Goal: Information Seeking & Learning: Learn about a topic

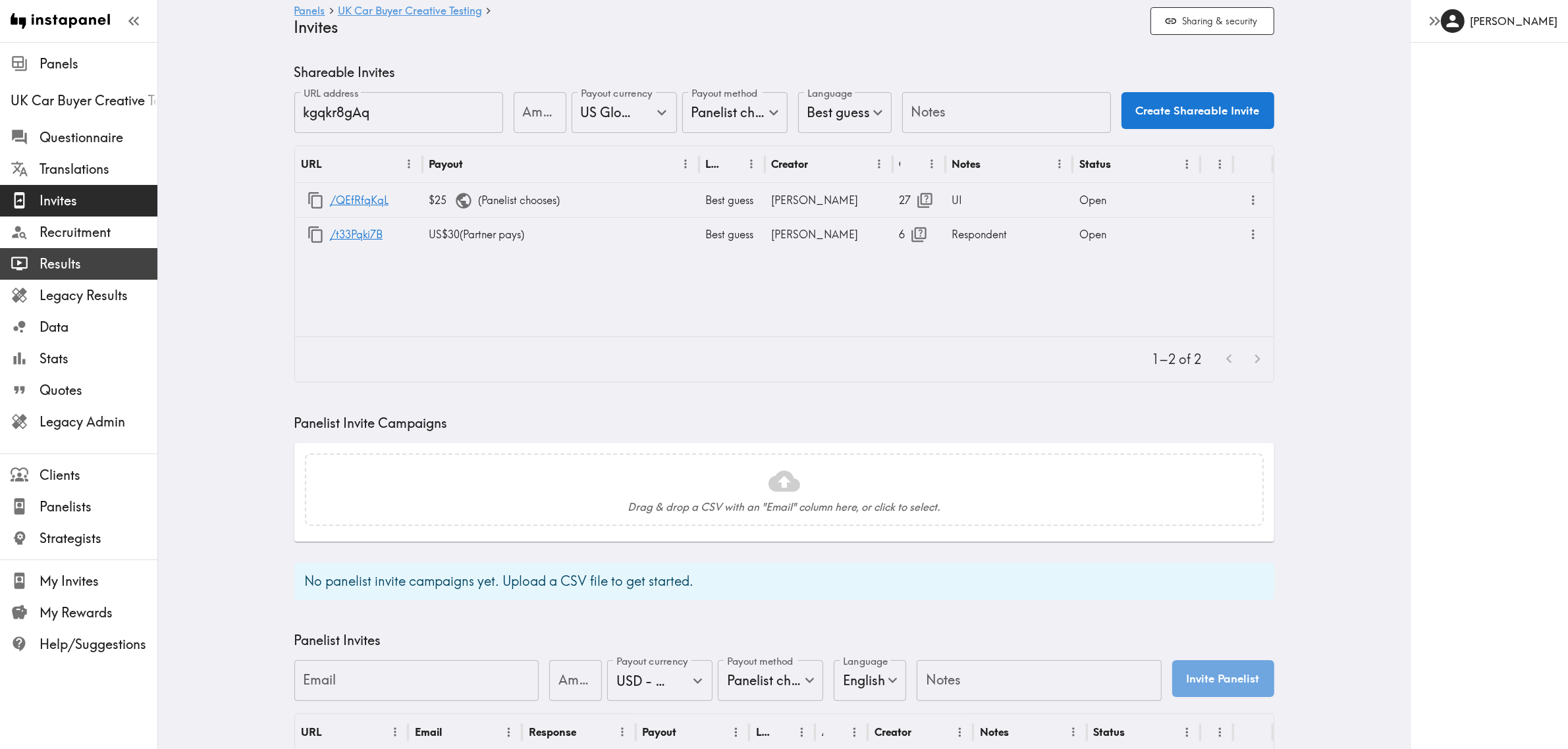
click at [86, 257] on span "Results" at bounding box center [98, 264] width 118 height 18
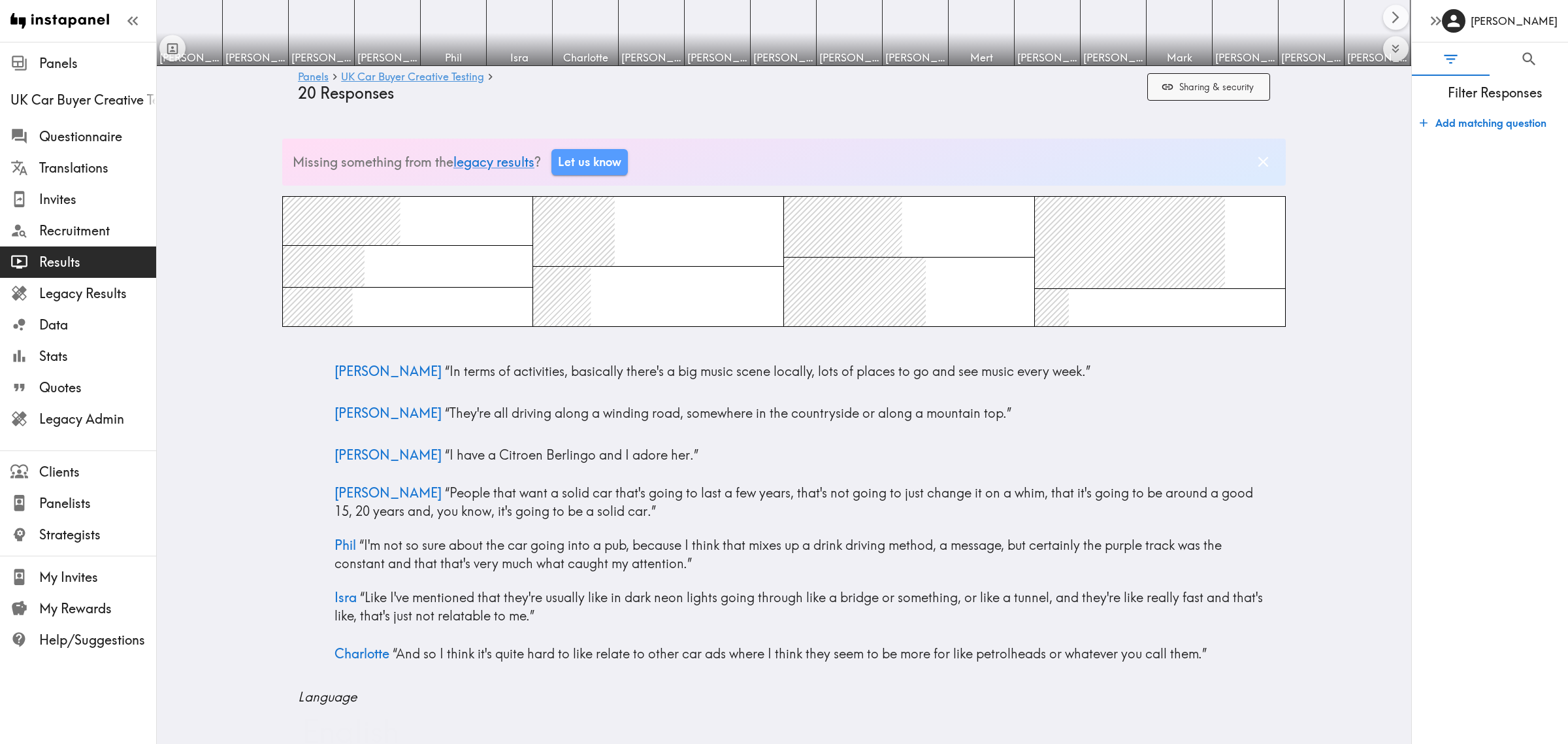
click at [1203, 75] on button "Sharing & security" at bounding box center [1209, 87] width 123 height 28
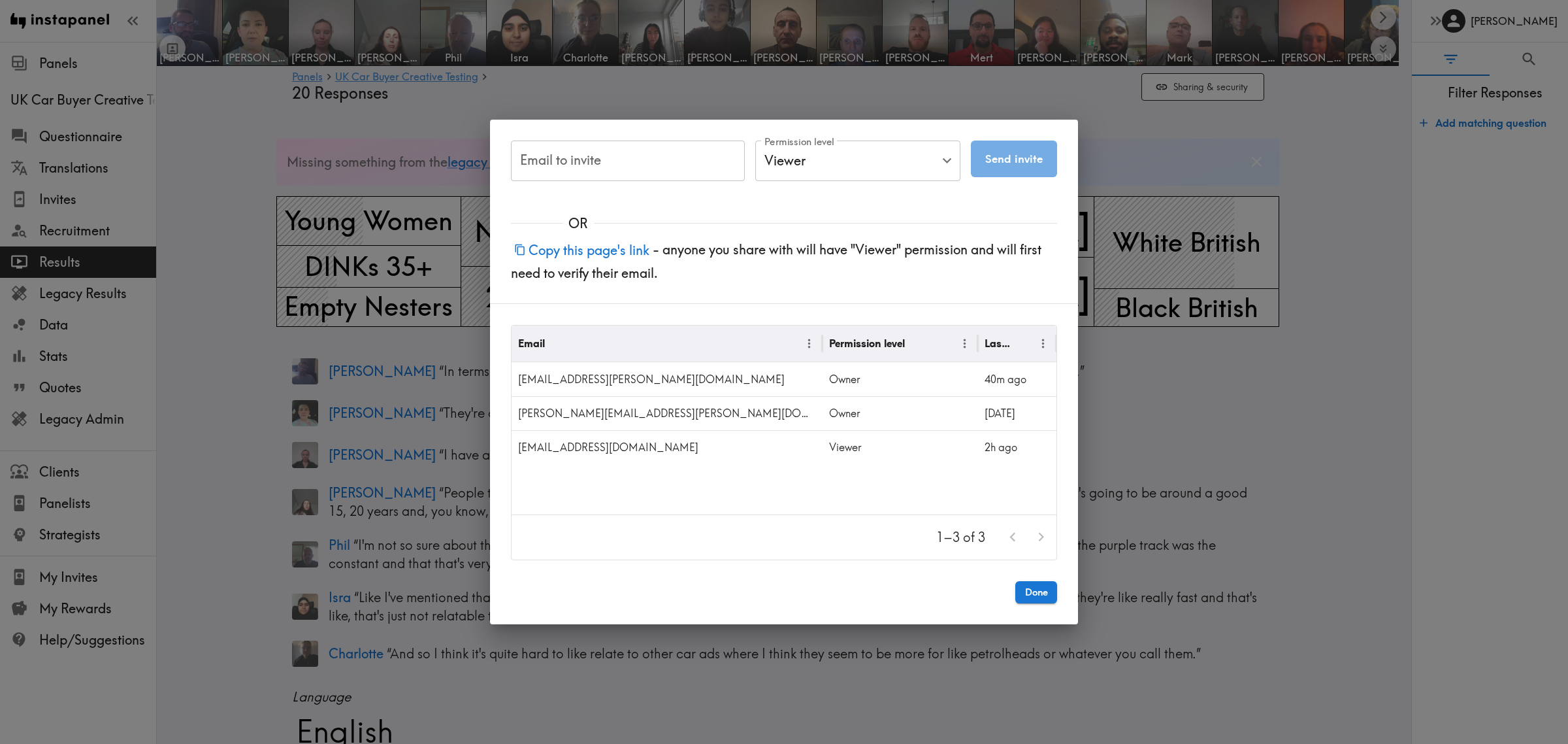
click at [1272, 238] on div "Email to invite Email to invite Permission level Viewer Viewer Permission level…" at bounding box center [784, 372] width 1568 height 744
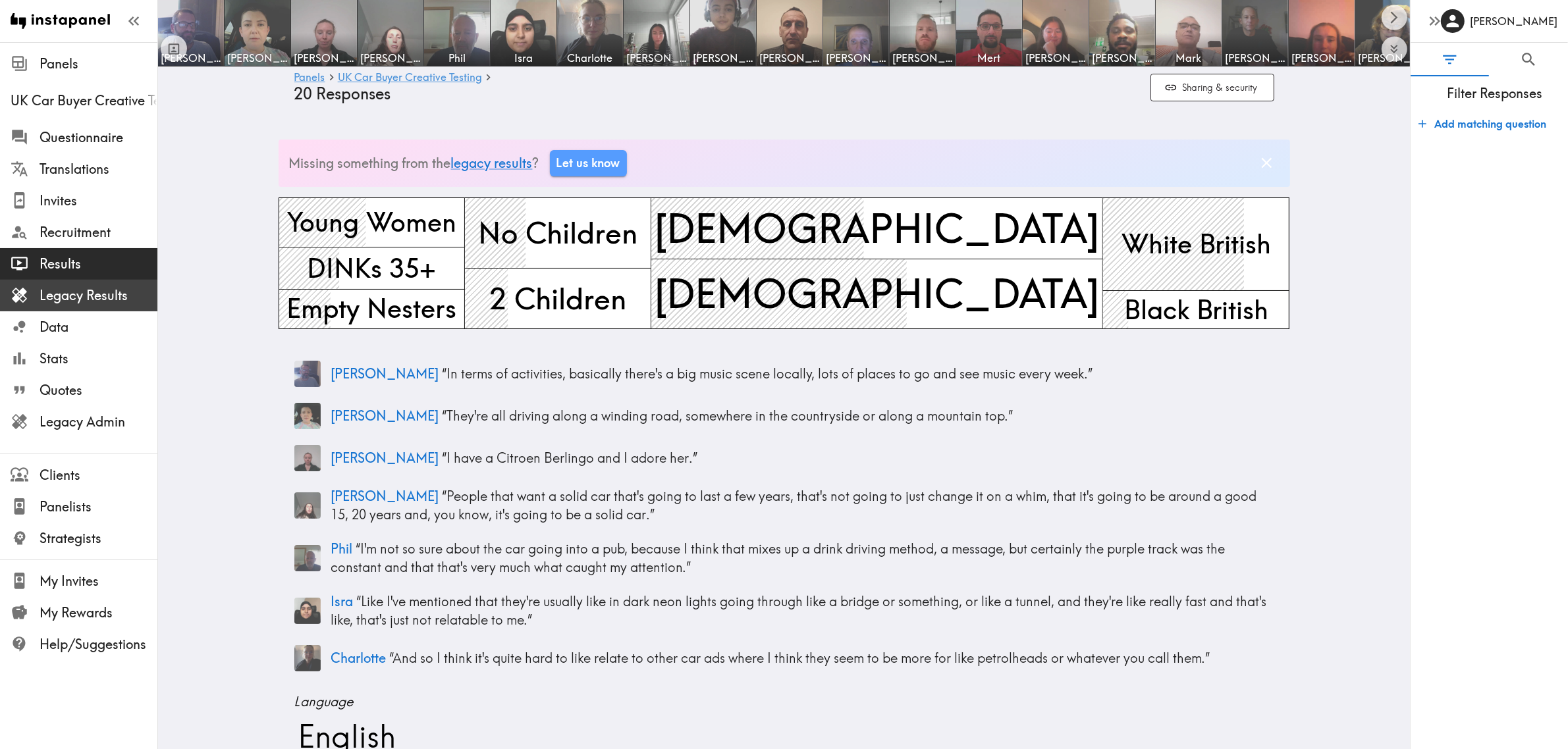
click at [122, 291] on span "Legacy Results" at bounding box center [98, 295] width 118 height 18
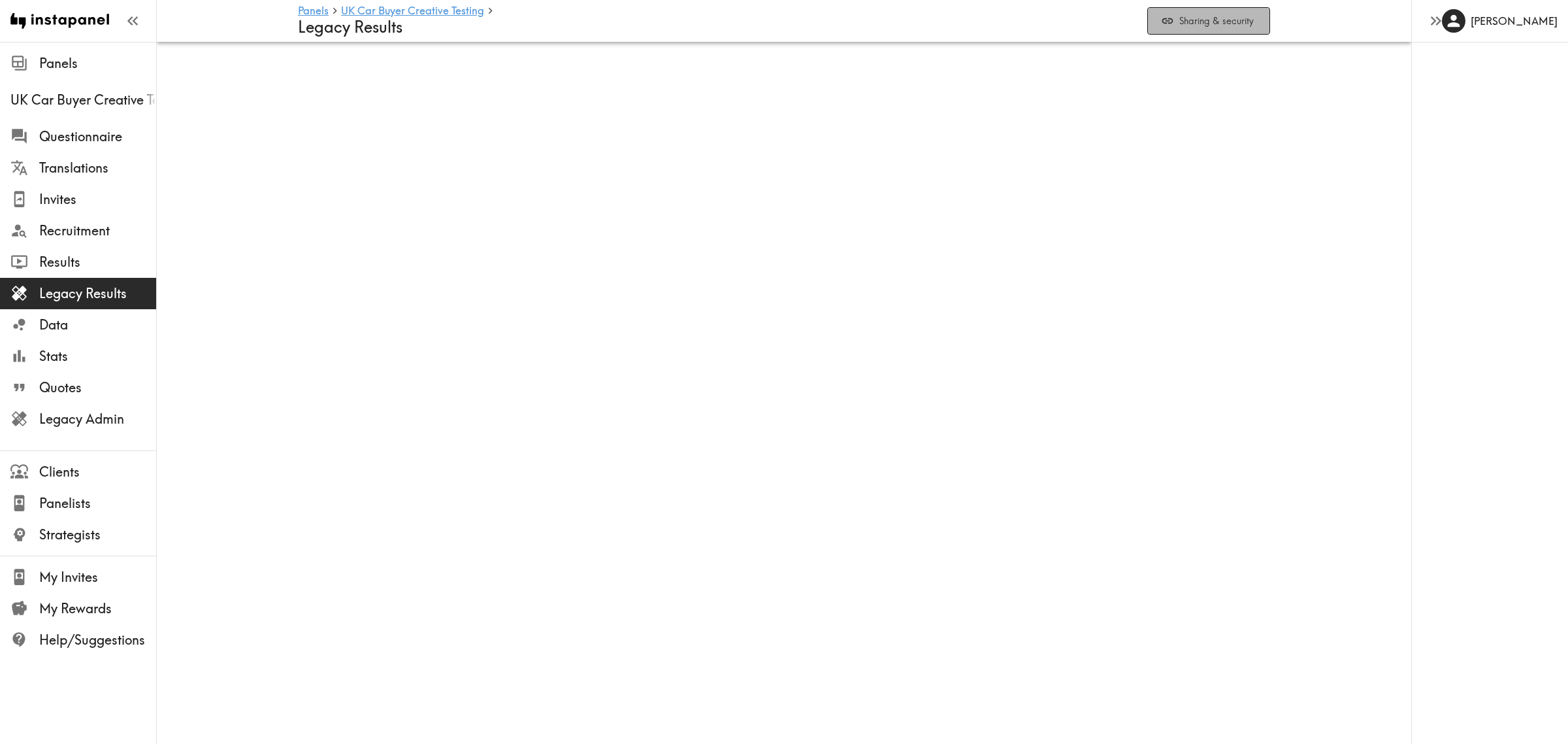
click at [1250, 24] on button "Sharing & security" at bounding box center [1209, 22] width 123 height 28
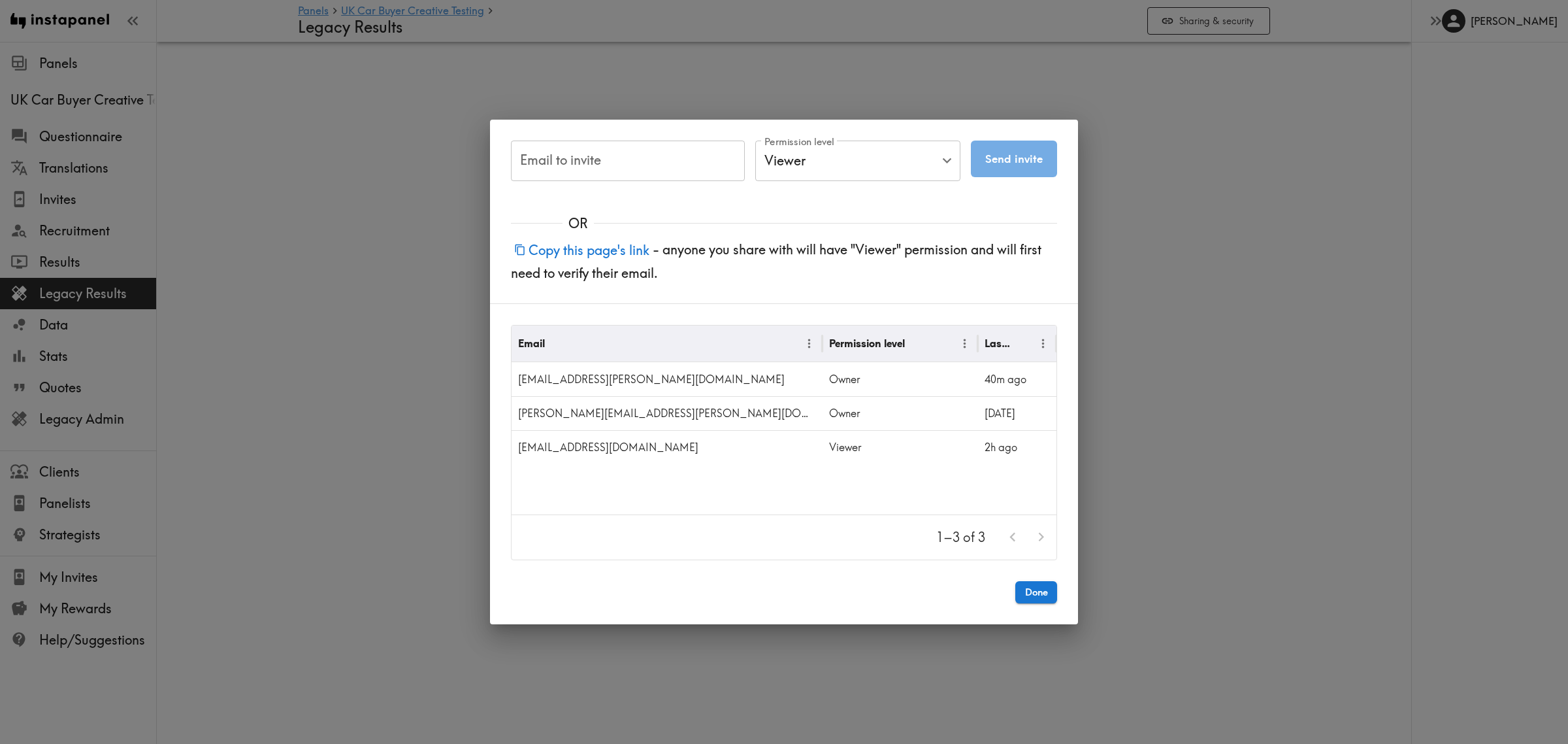
click at [1206, 217] on div "Email to invite Email to invite Permission level Viewer Viewer Permission level…" at bounding box center [784, 372] width 1568 height 744
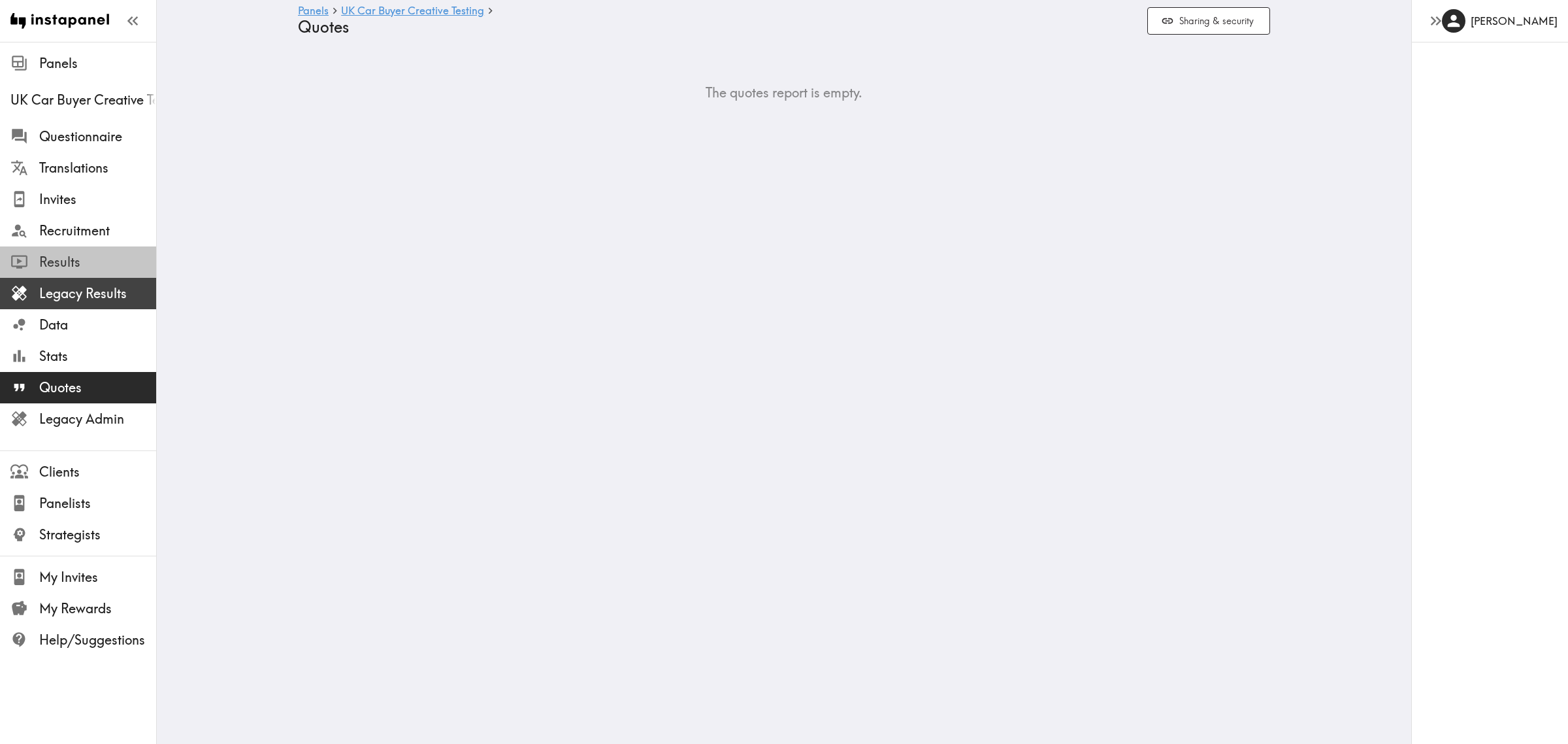
drag, startPoint x: 107, startPoint y: 256, endPoint x: 125, endPoint y: 300, distance: 47.5
click at [107, 256] on span "Results" at bounding box center [97, 262] width 117 height 18
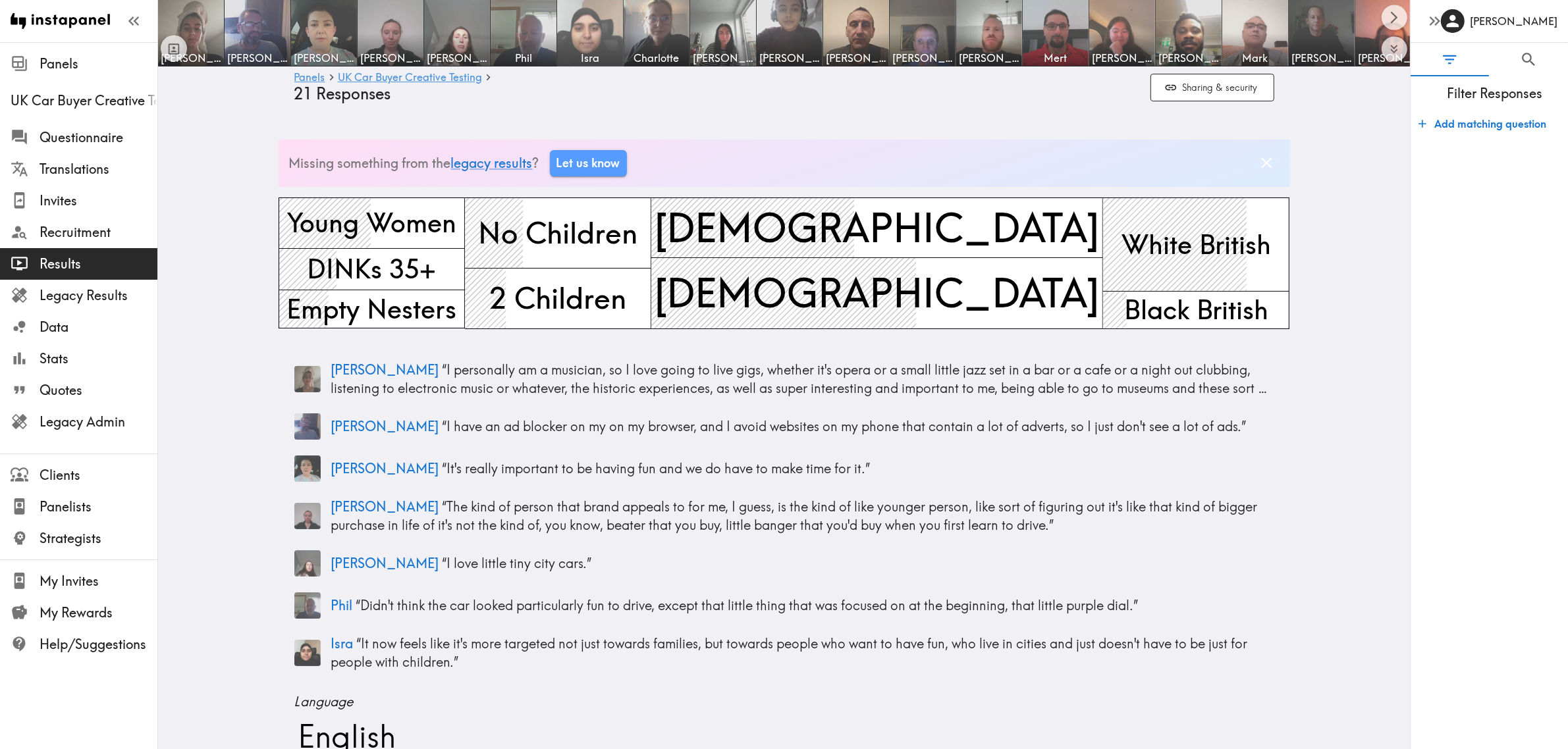
click at [596, 47] on img at bounding box center [590, 33] width 69 height 69
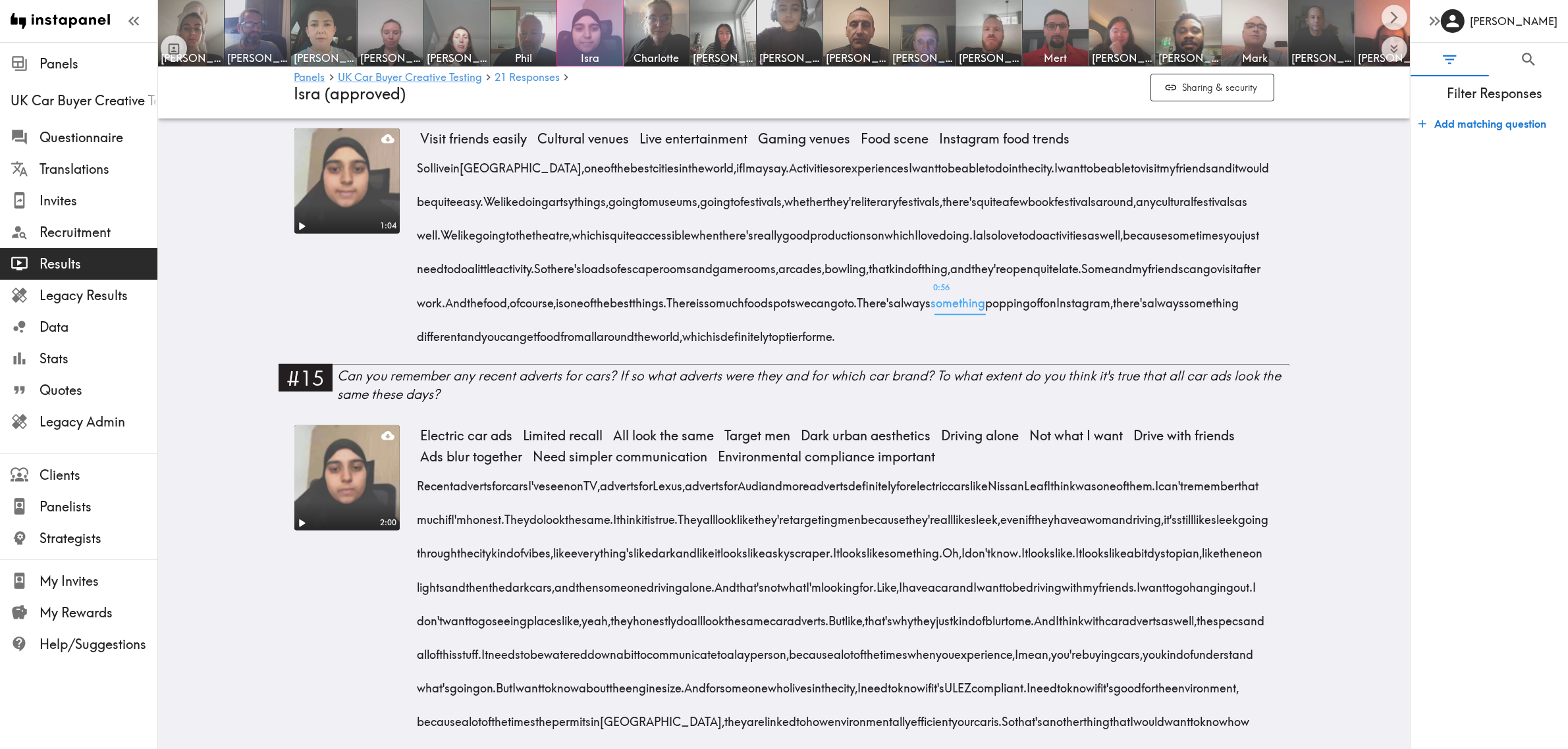
scroll to position [1070, 0]
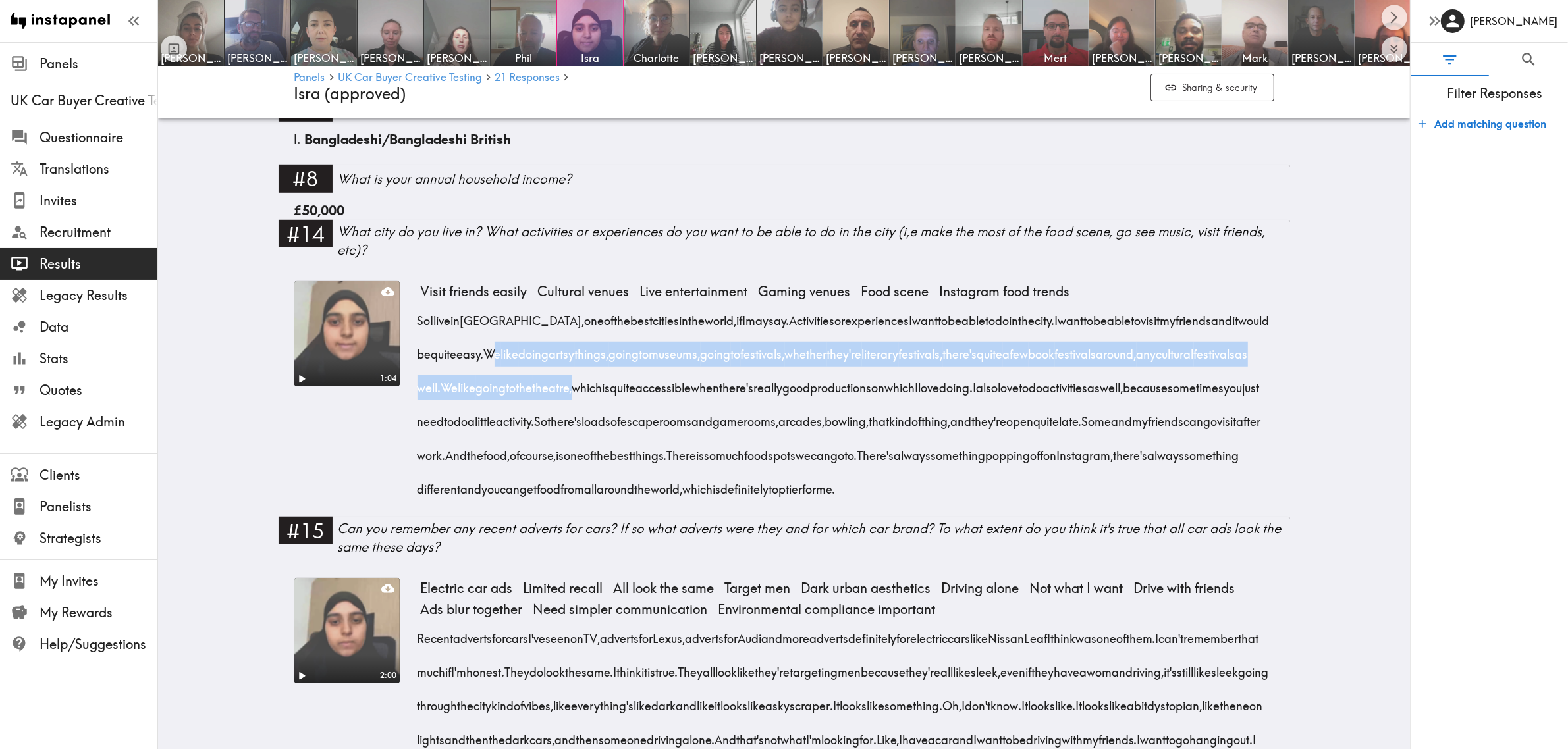
drag, startPoint x: 560, startPoint y: 353, endPoint x: 754, endPoint y: 392, distance: 197.9
click at [754, 392] on div "So I live in London, one of the best cities in the world, if I may say. Activit…" at bounding box center [847, 400] width 853 height 202
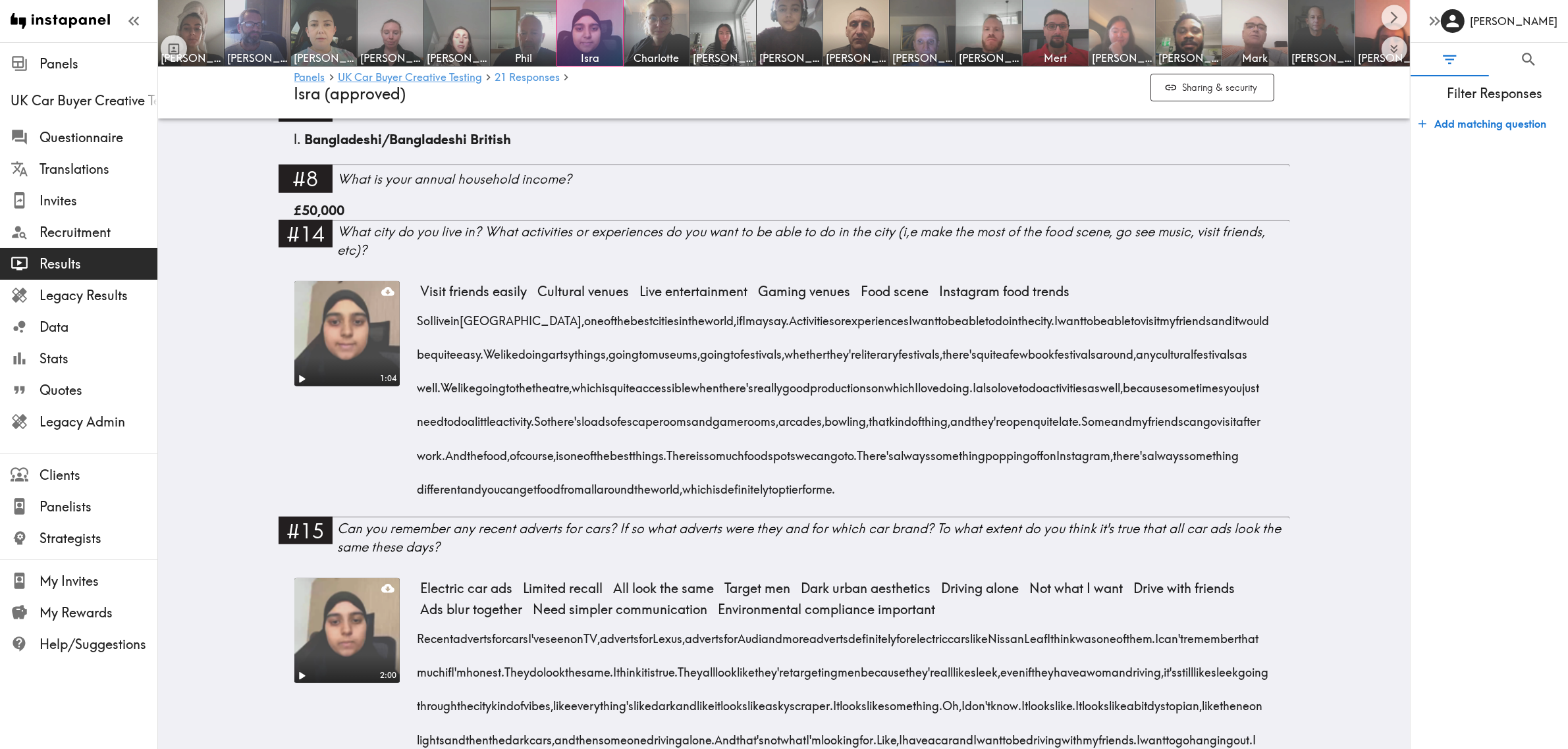
click at [1130, 31] on img at bounding box center [1123, 33] width 69 height 69
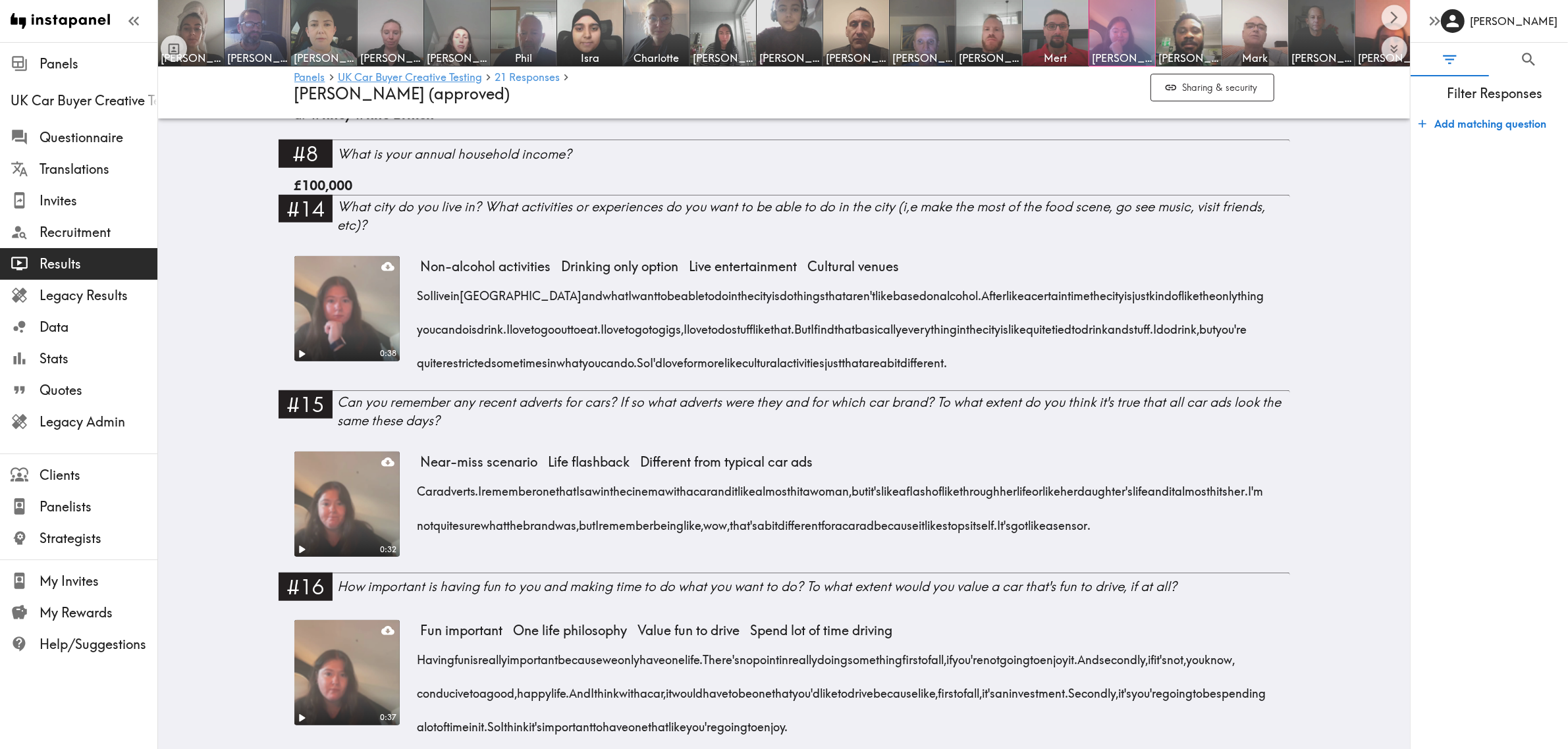
scroll to position [1152, 0]
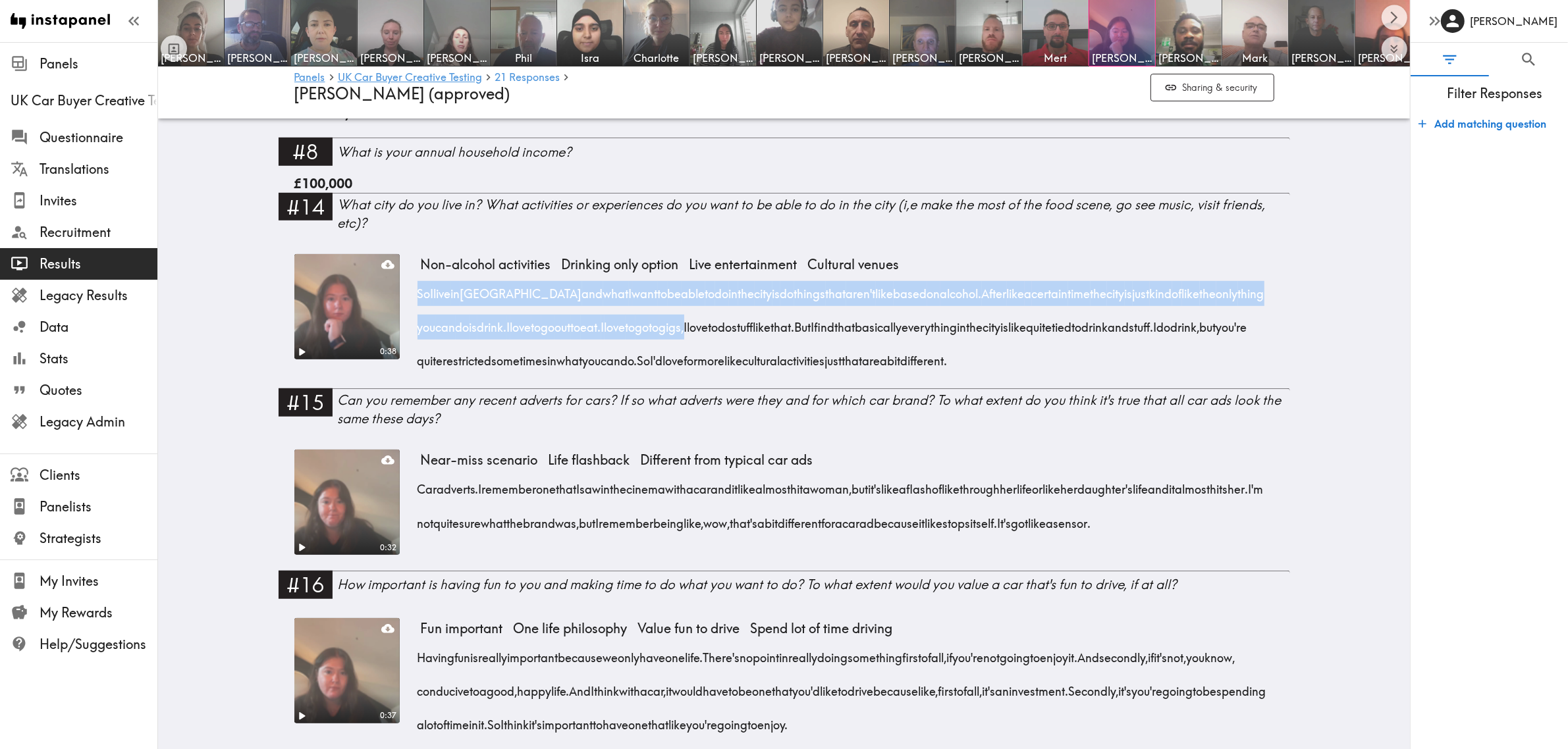
drag, startPoint x: 410, startPoint y: 293, endPoint x: 787, endPoint y: 333, distance: 379.1
click at [787, 333] on div "So I live in Belfast and what I want to be able to do in the city is do things …" at bounding box center [847, 323] width 853 height 101
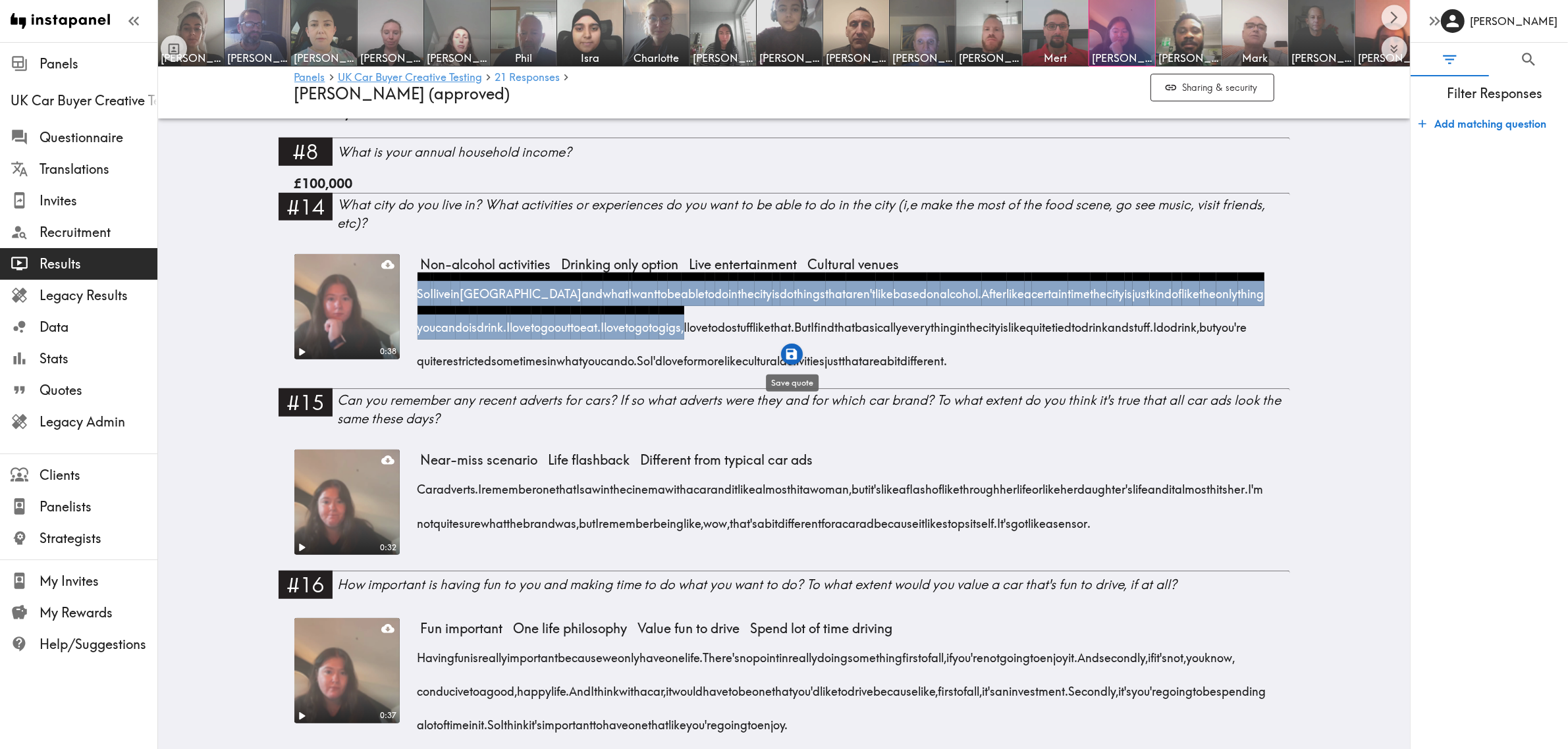
click at [797, 352] on icon "button" at bounding box center [791, 353] width 11 height 11
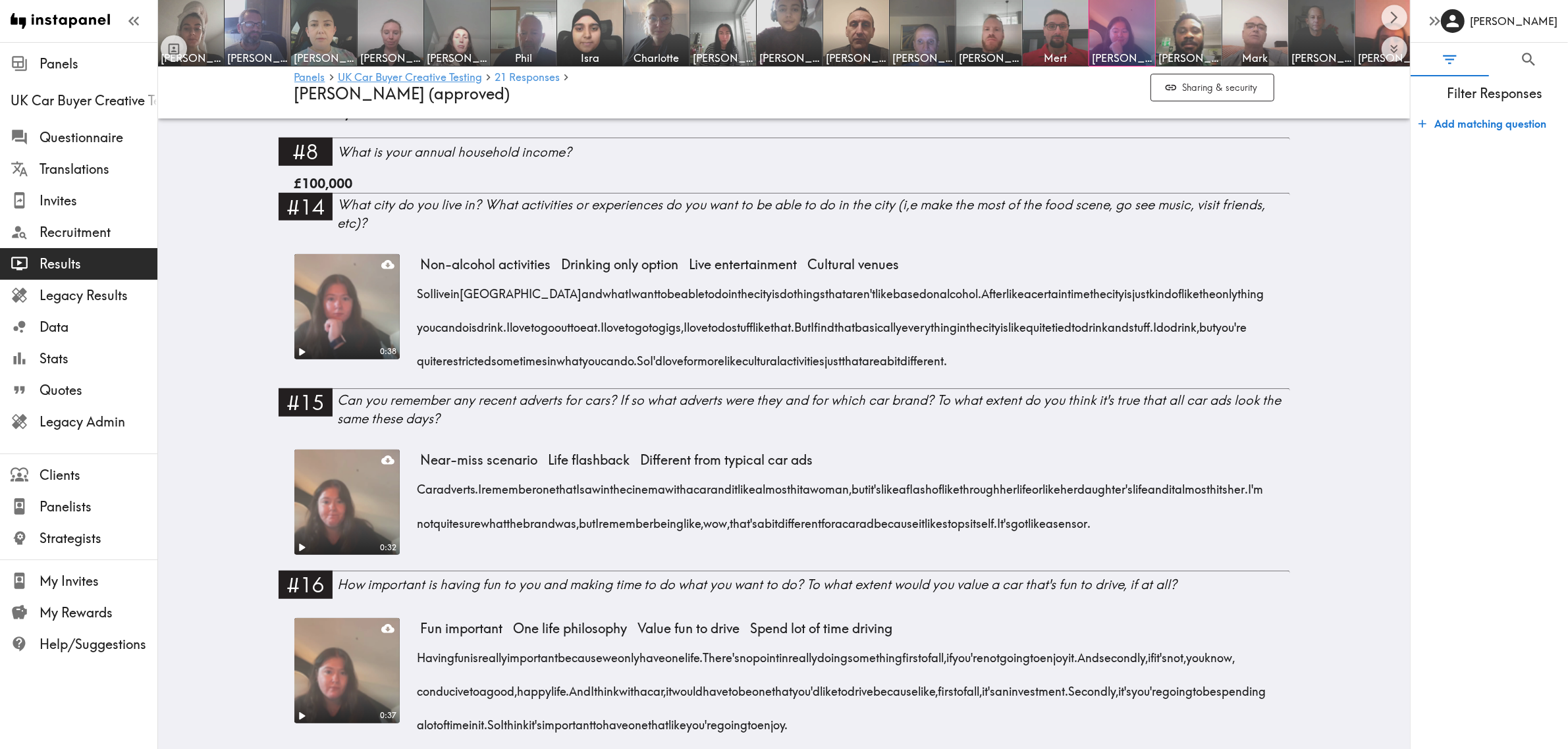
drag, startPoint x: 1004, startPoint y: 330, endPoint x: 1233, endPoint y: 360, distance: 231.0
click at [1233, 360] on div "So I live in Belfast and what I want to be able to do in the city is do things …" at bounding box center [847, 323] width 853 height 101
click at [1206, 381] on icon "button" at bounding box center [1208, 388] width 15 height 15
click at [1393, 20] on icon "Scroll right" at bounding box center [1395, 18] width 15 height 15
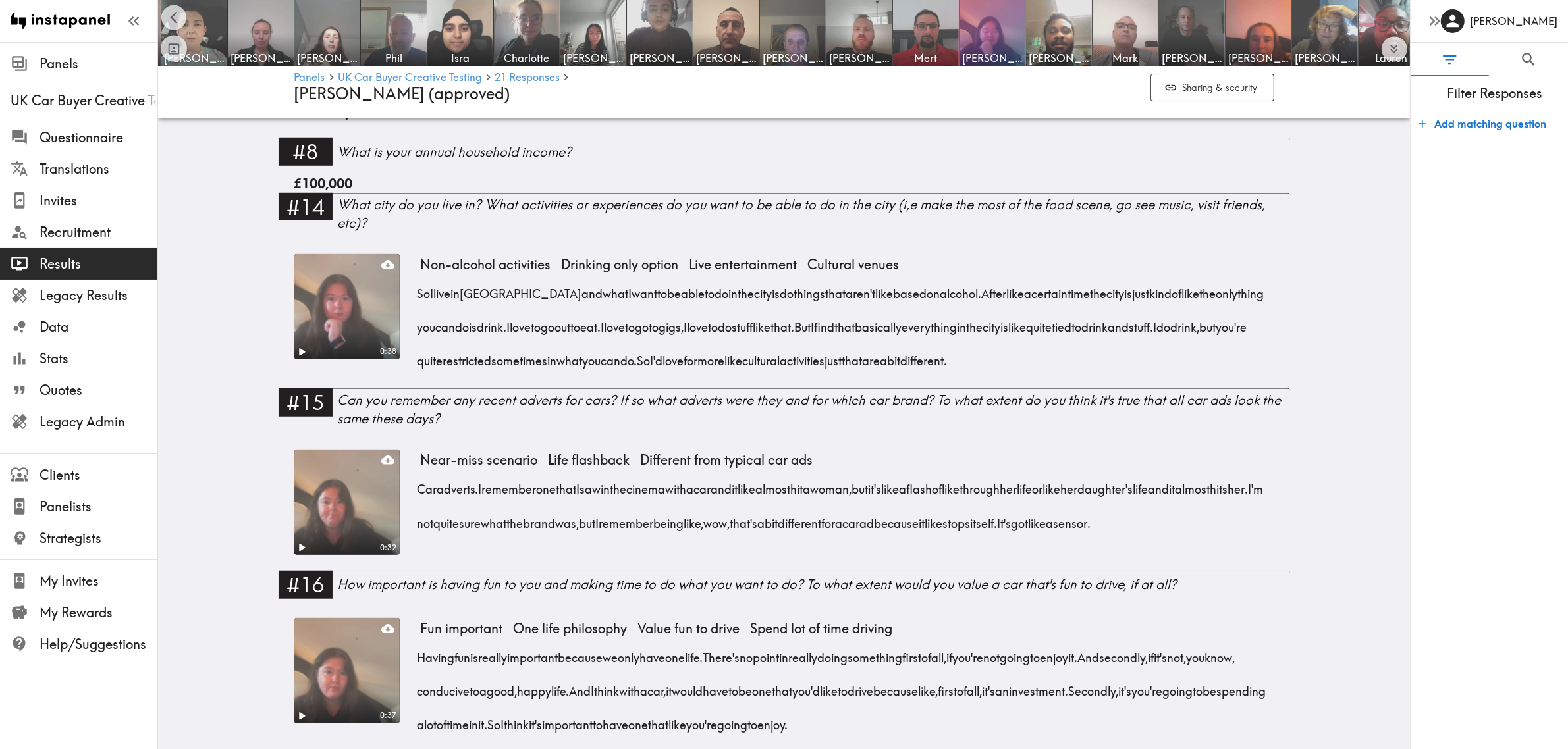
scroll to position [0, 148]
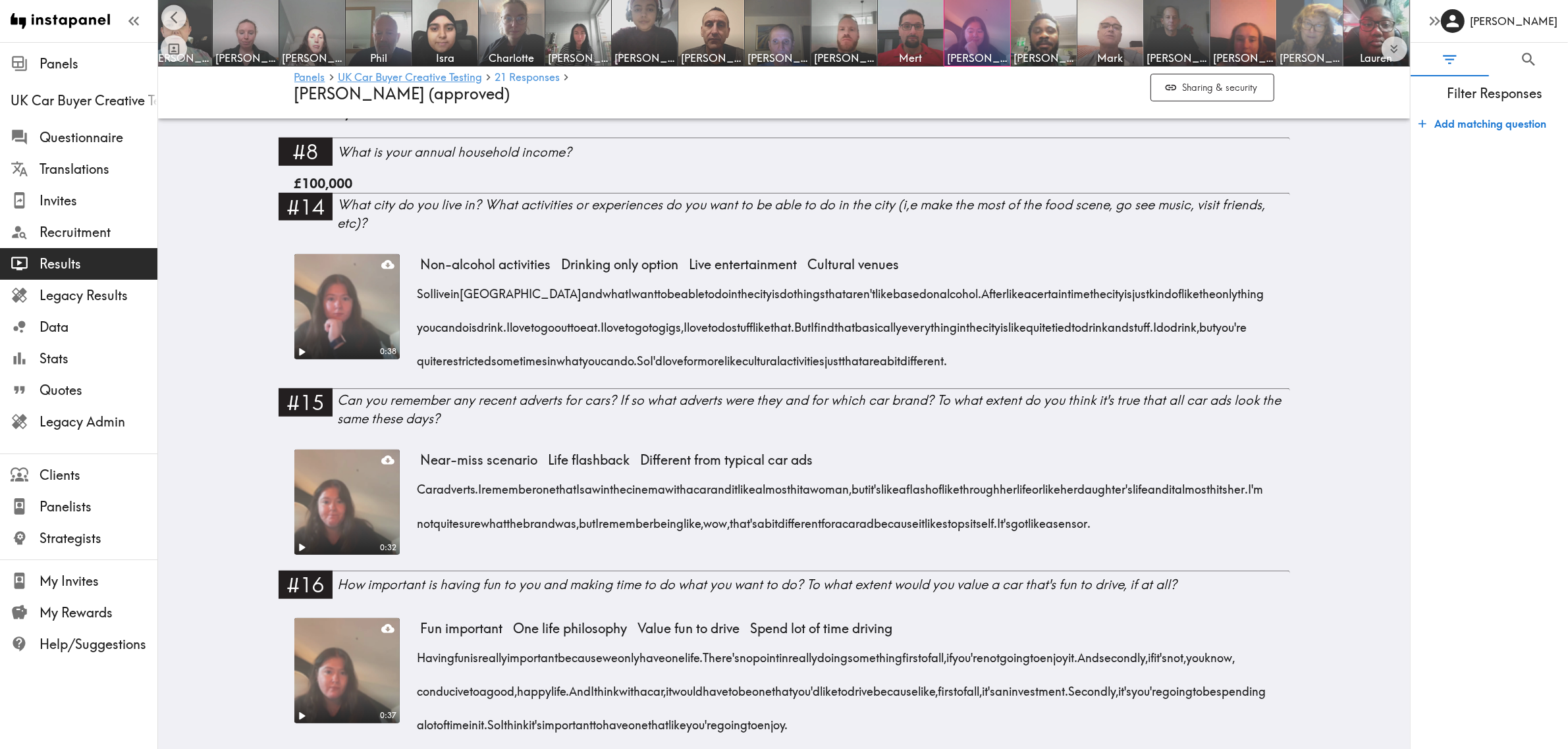
click at [1301, 27] on img at bounding box center [1310, 33] width 69 height 69
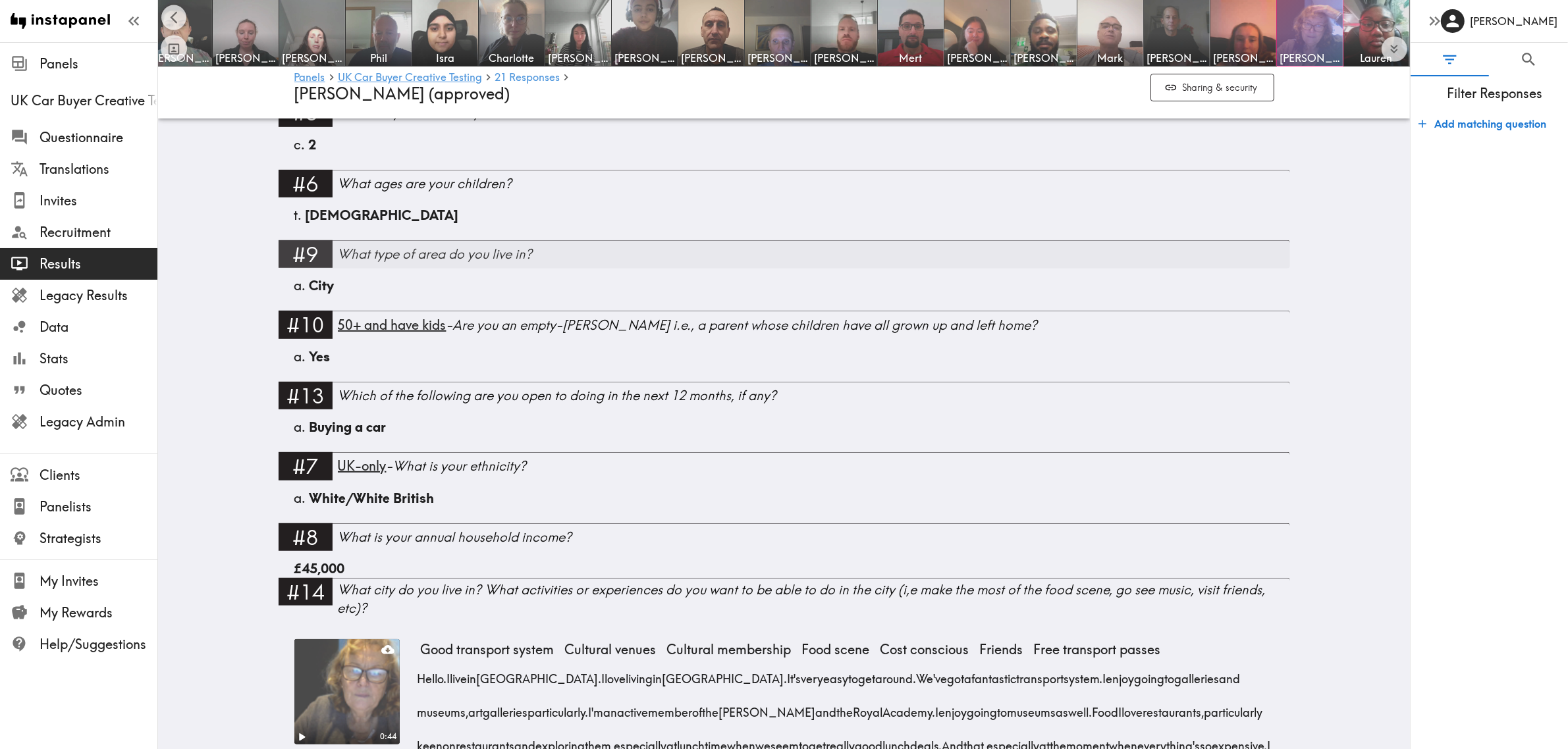
scroll to position [1234, 0]
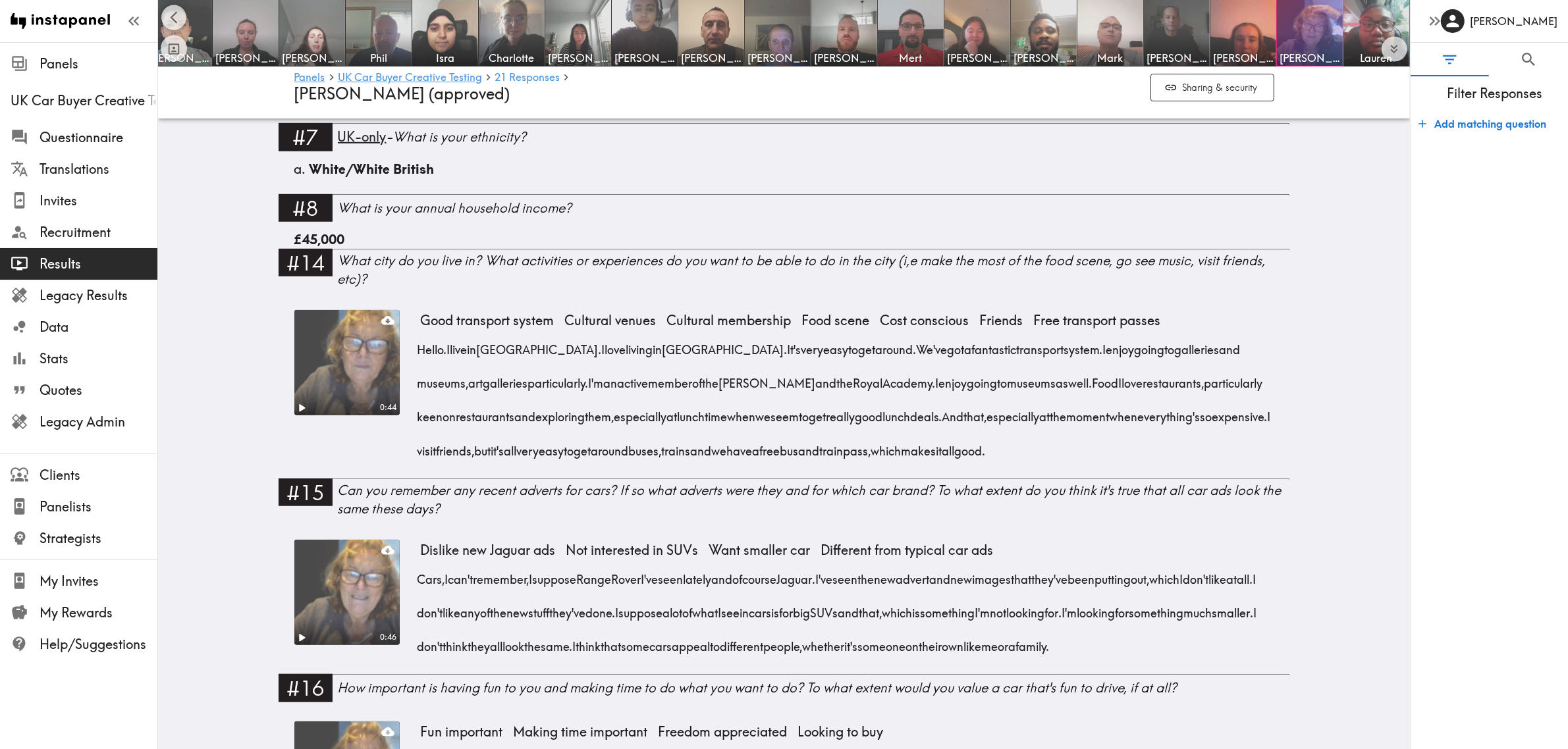
drag, startPoint x: 449, startPoint y: 353, endPoint x: 830, endPoint y: 382, distance: 382.1
click at [830, 382] on div "Hello. I live in London. I love living in London. It's very easy to get around.…" at bounding box center [847, 396] width 853 height 135
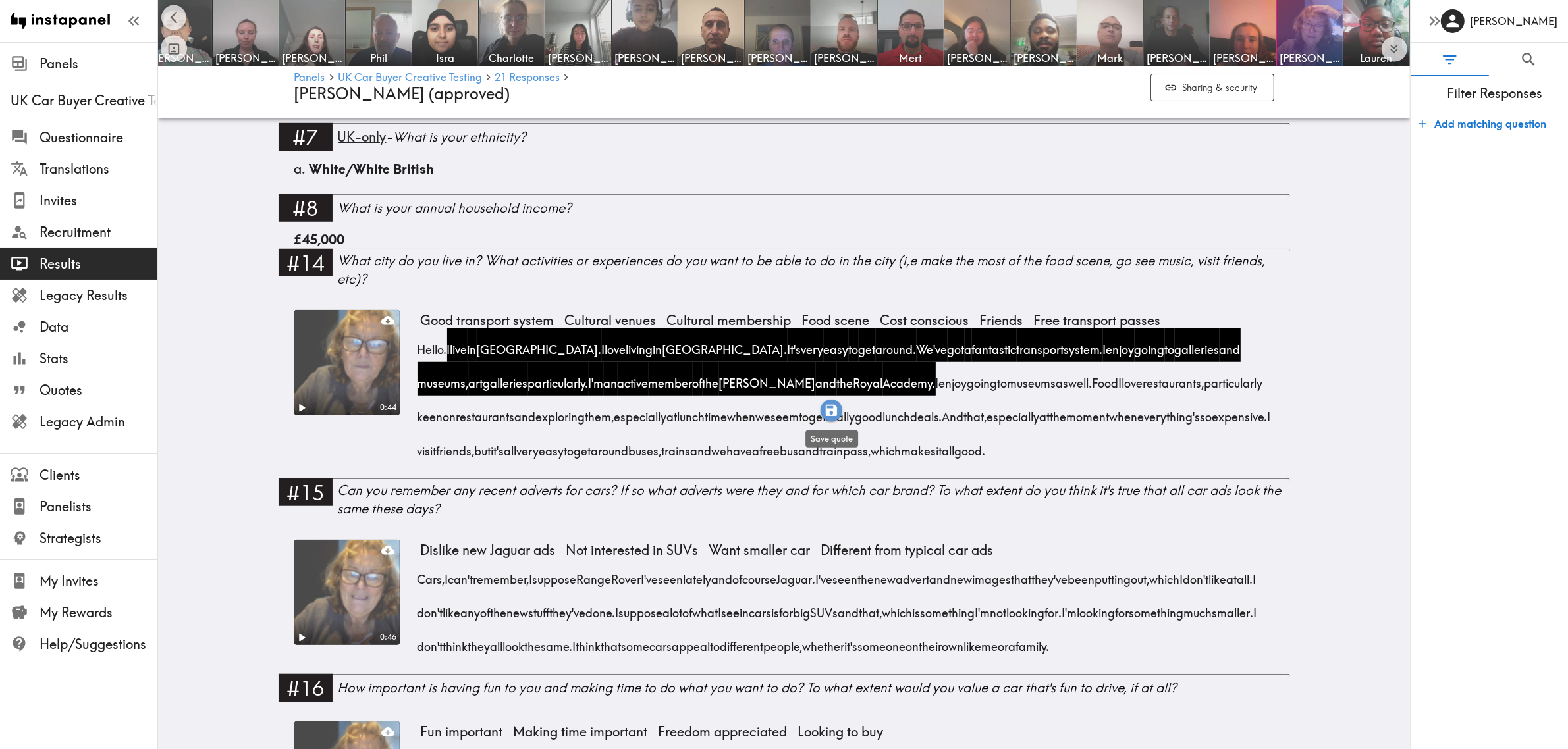
click at [828, 404] on icon "button" at bounding box center [832, 411] width 15 height 15
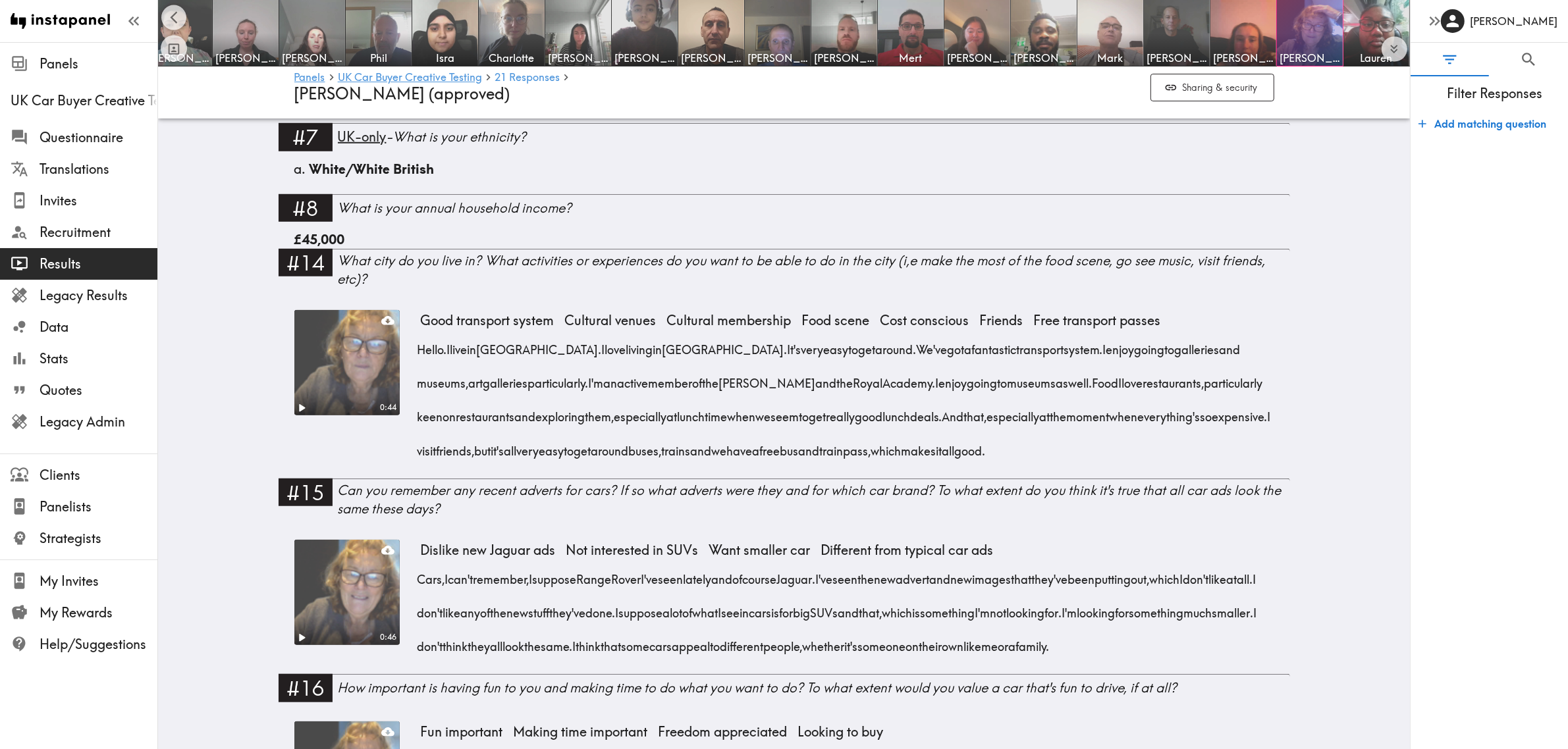
drag, startPoint x: 1042, startPoint y: 389, endPoint x: 949, endPoint y: 421, distance: 98.4
click at [949, 421] on div "Hello. I live in London. I love living in London. It's very easy to get around.…" at bounding box center [847, 396] width 853 height 135
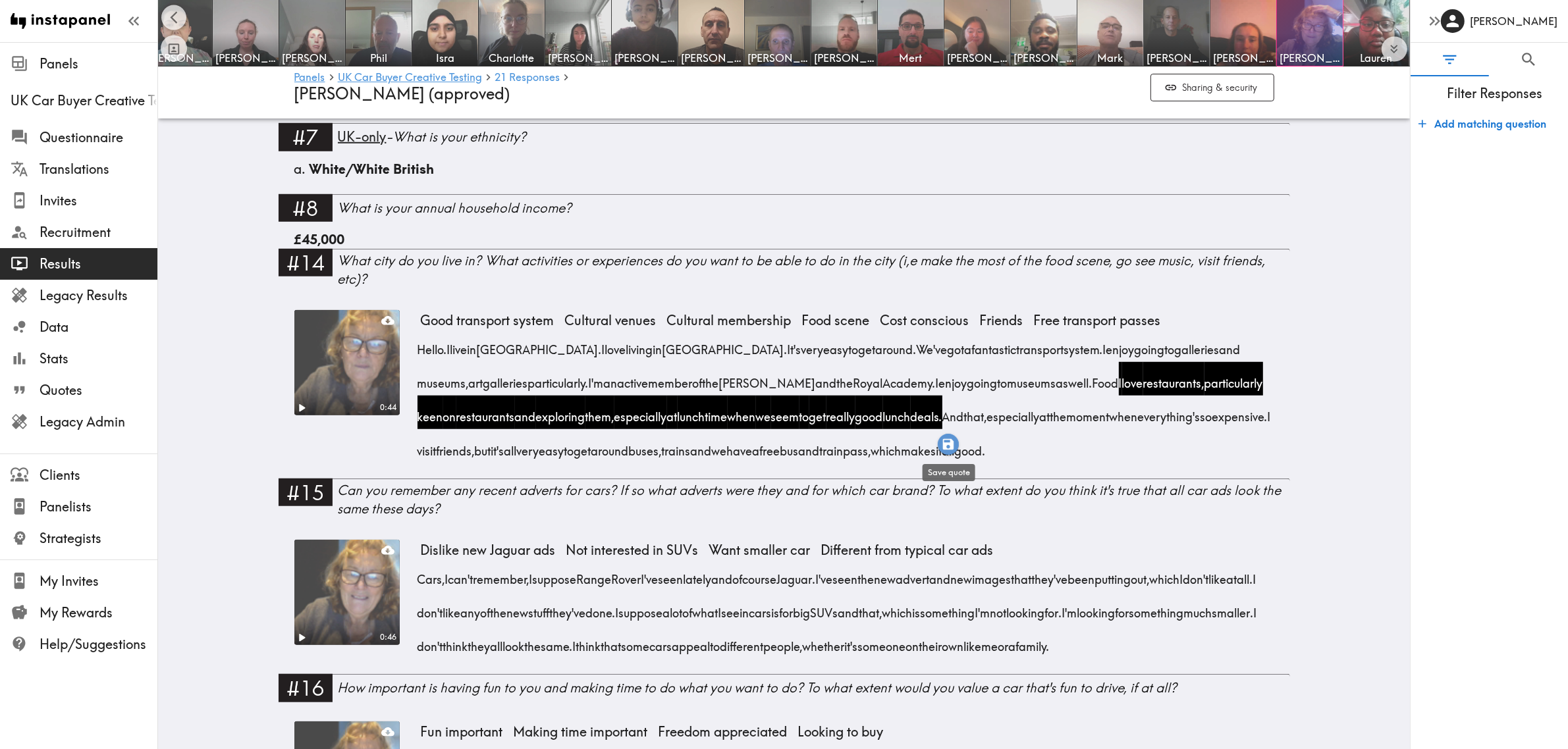
click at [947, 445] on icon "button" at bounding box center [948, 444] width 11 height 11
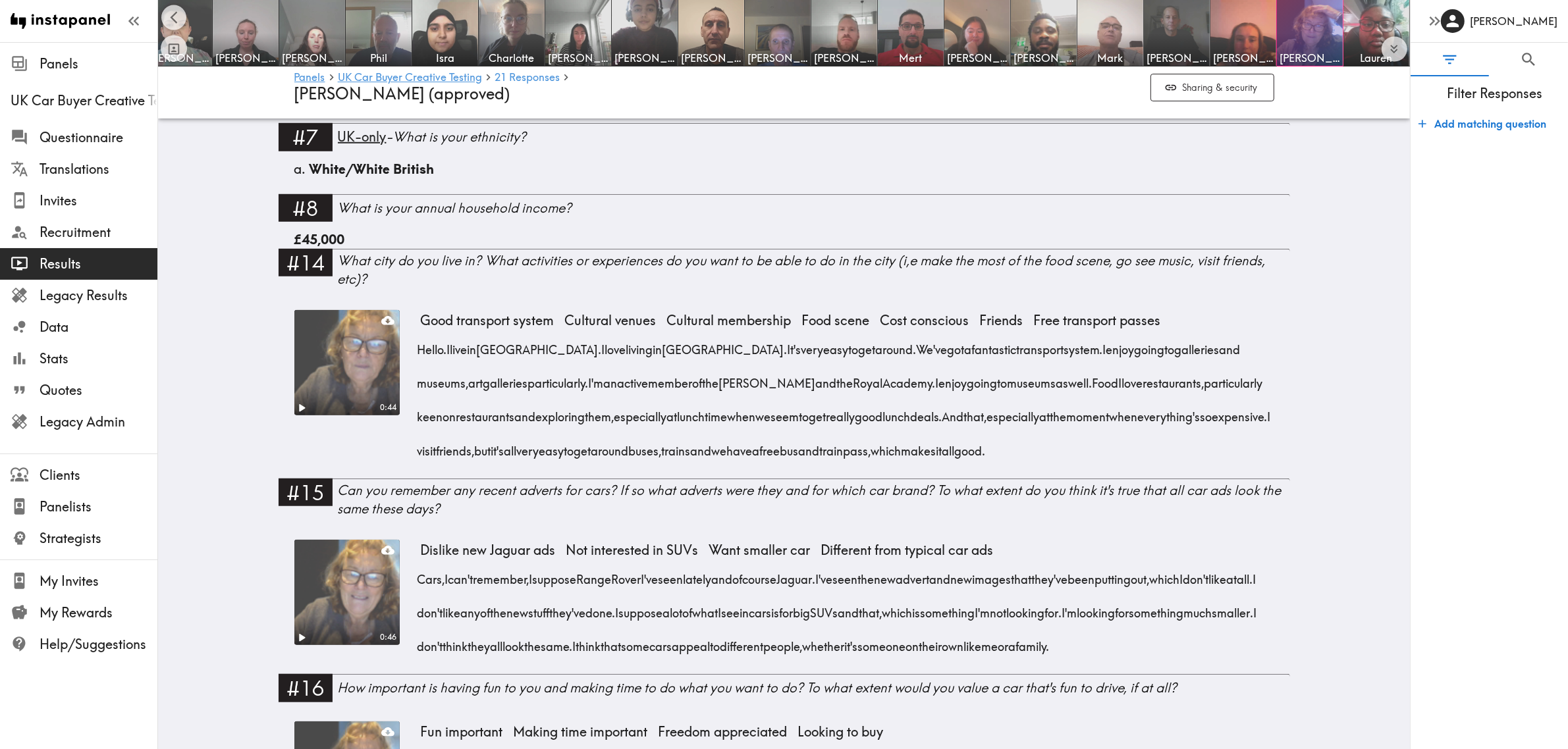
drag, startPoint x: 1003, startPoint y: 420, endPoint x: 1126, endPoint y: 456, distance: 128.2
click at [1125, 451] on div "Hello. I live in London. I love living in London. It's very easy to get around.…" at bounding box center [847, 396] width 853 height 135
click at [1123, 474] on icon "button" at bounding box center [1126, 478] width 15 height 15
click at [237, 29] on img at bounding box center [246, 33] width 69 height 69
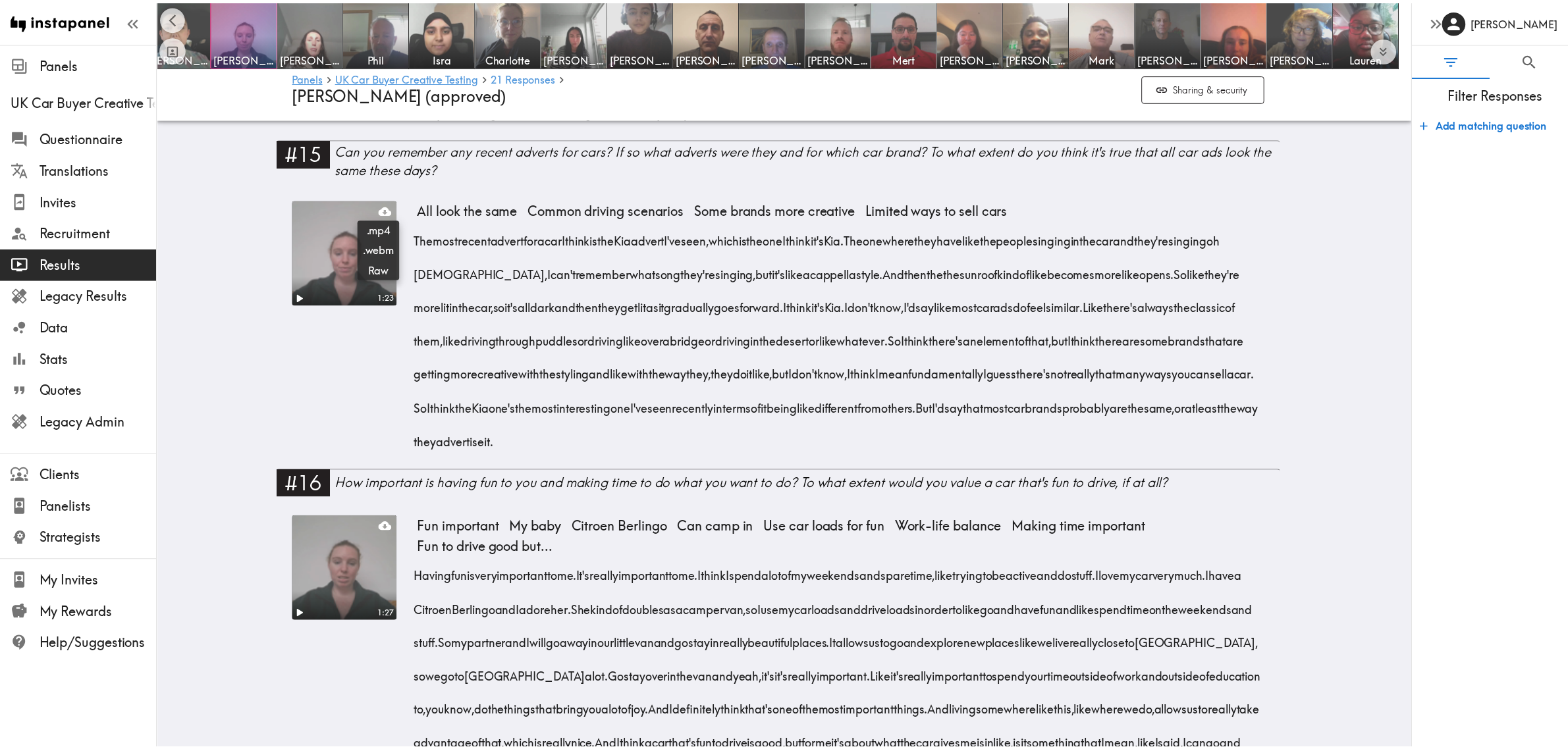
scroll to position [0, 136]
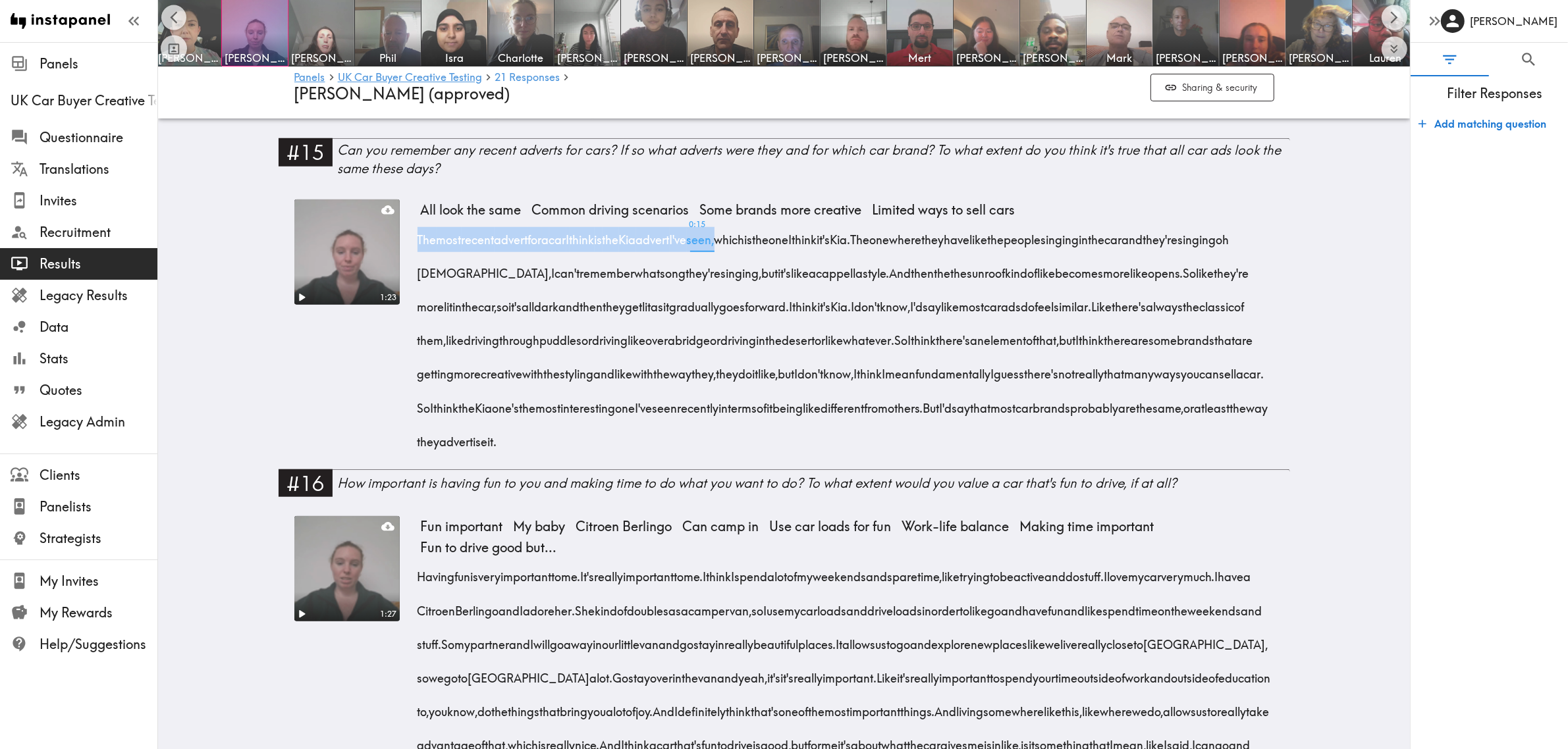
drag, startPoint x: 409, startPoint y: 241, endPoint x: 754, endPoint y: 242, distance: 345.0
click at [754, 242] on div "1:23 All look the same Common driving scenarios Some brands more creative Limit…" at bounding box center [784, 334] width 980 height 269
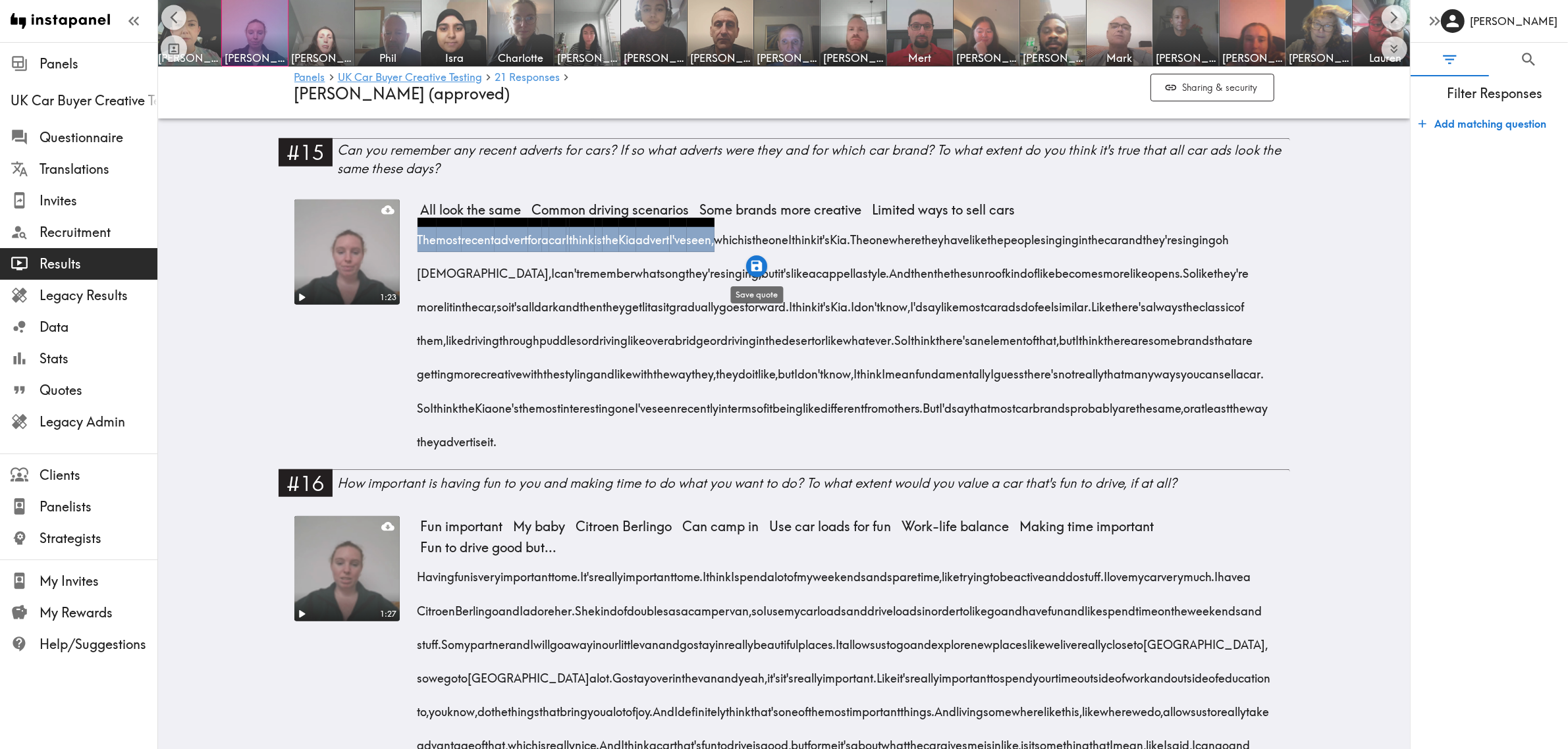
click at [757, 266] on icon "button" at bounding box center [756, 266] width 11 height 11
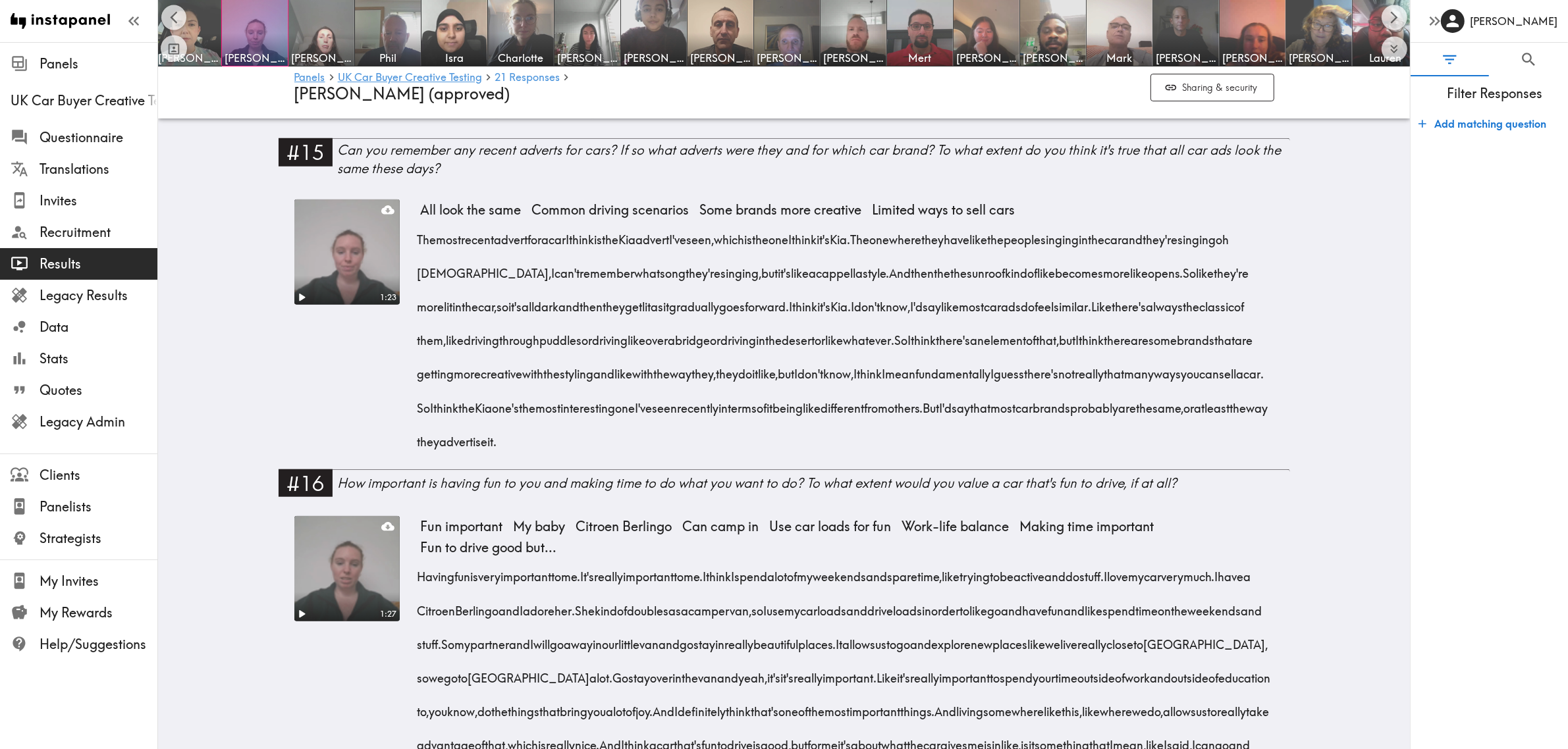
drag, startPoint x: 923, startPoint y: 241, endPoint x: 488, endPoint y: 278, distance: 436.6
click at [488, 278] on span "The one where they have like the people singing in the car and they're singing …" at bounding box center [827, 256] width 812 height 50
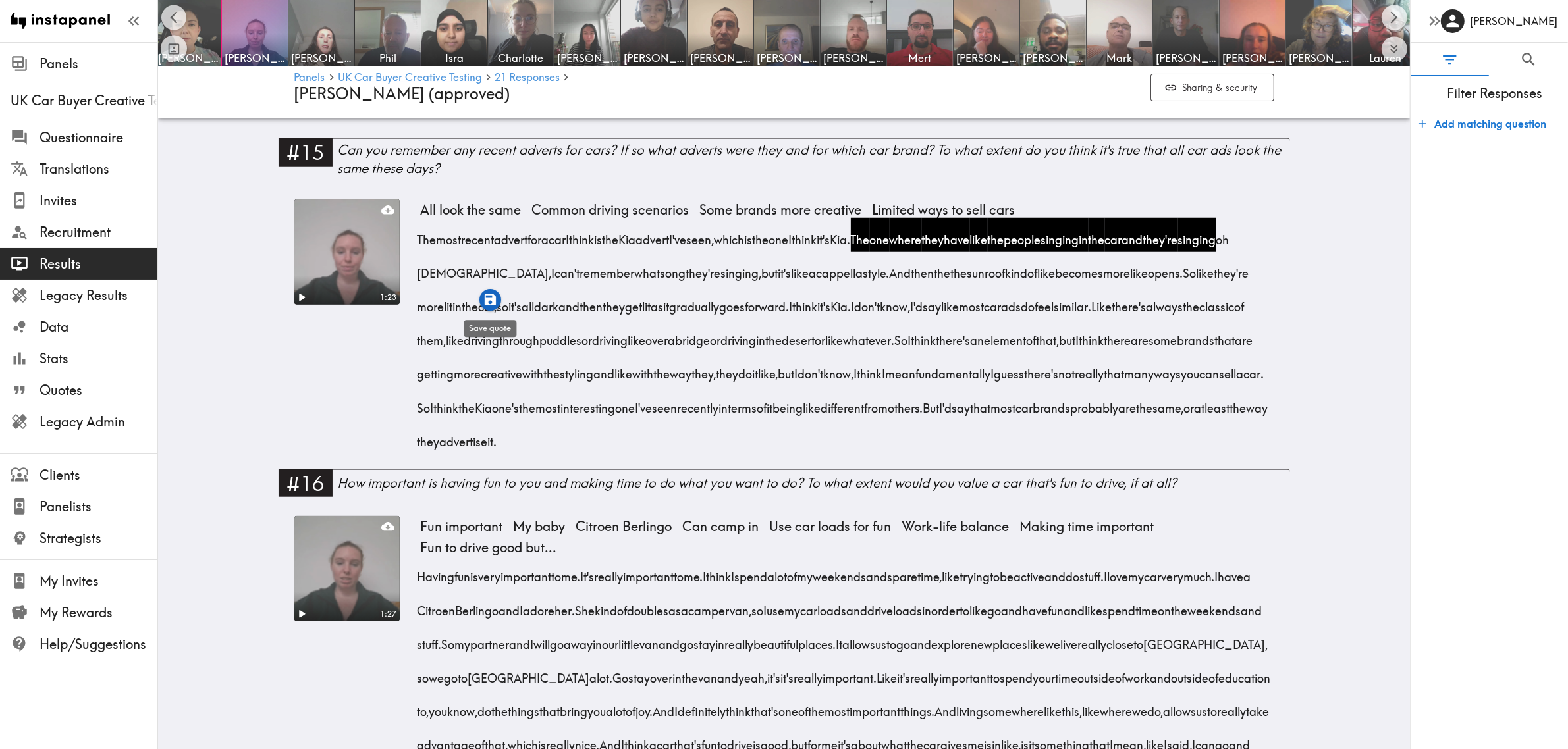
click at [491, 300] on icon "button" at bounding box center [490, 300] width 11 height 11
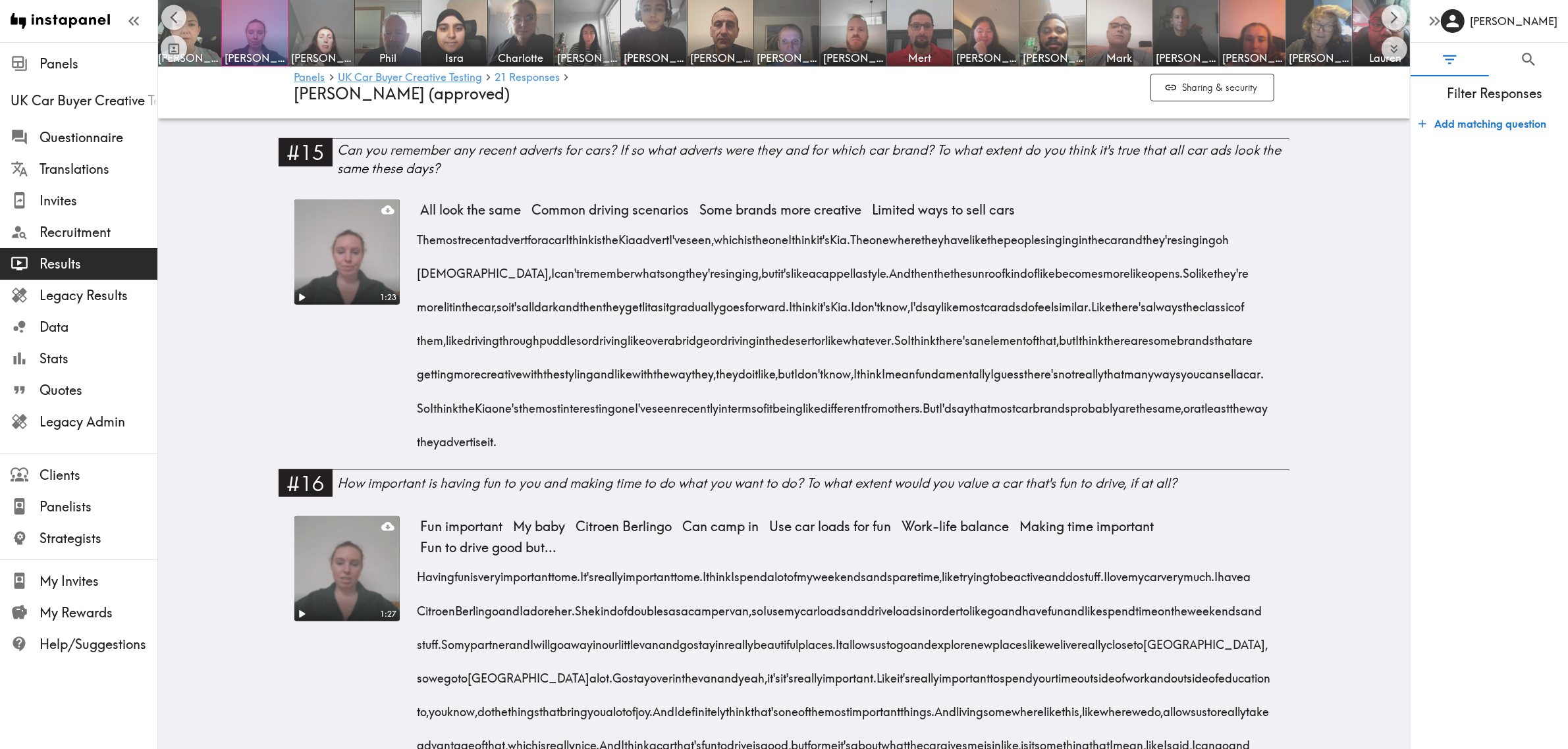
drag, startPoint x: 537, startPoint y: 275, endPoint x: 914, endPoint y: 275, distance: 377.0
click at [914, 275] on div "The most recent advert for a car I think is the Kia advert I've seen, which is …" at bounding box center [847, 336] width 853 height 236
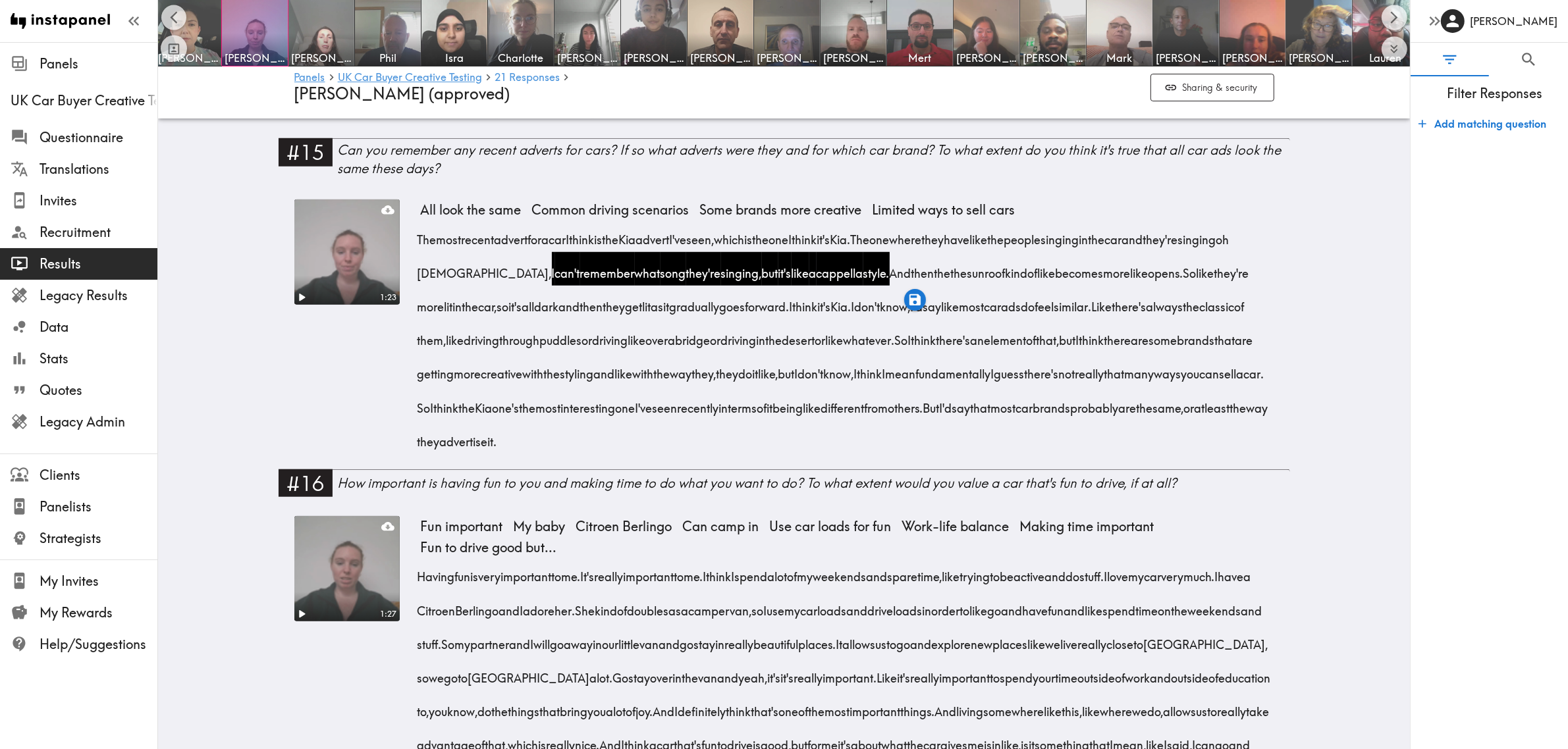
click at [923, 295] on button "button" at bounding box center [915, 300] width 22 height 22
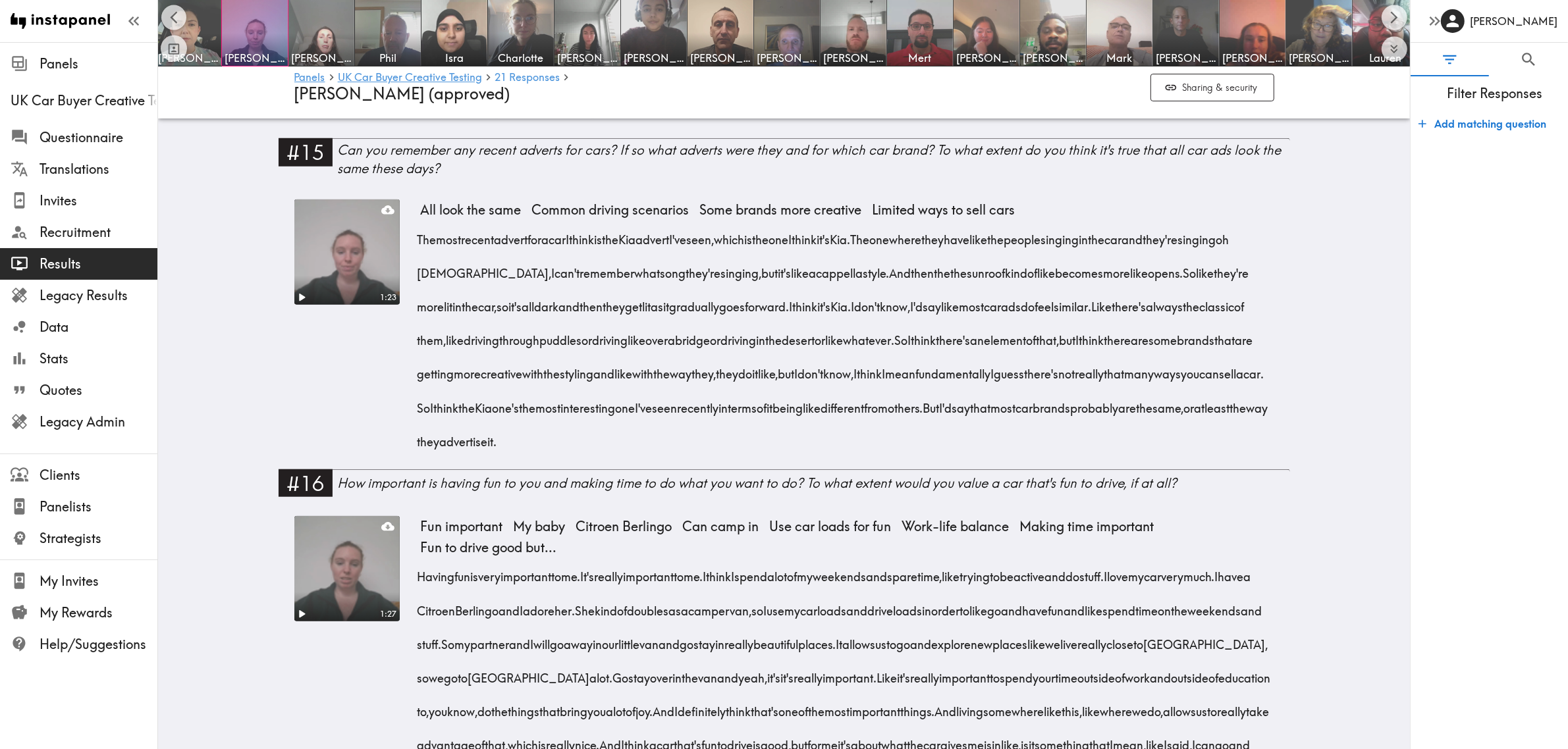
drag, startPoint x: 915, startPoint y: 278, endPoint x: 978, endPoint y: 311, distance: 71.1
click at [978, 311] on div "The most recent advert for a car I think is the Kia advert I've seen, which is …" at bounding box center [847, 336] width 853 height 236
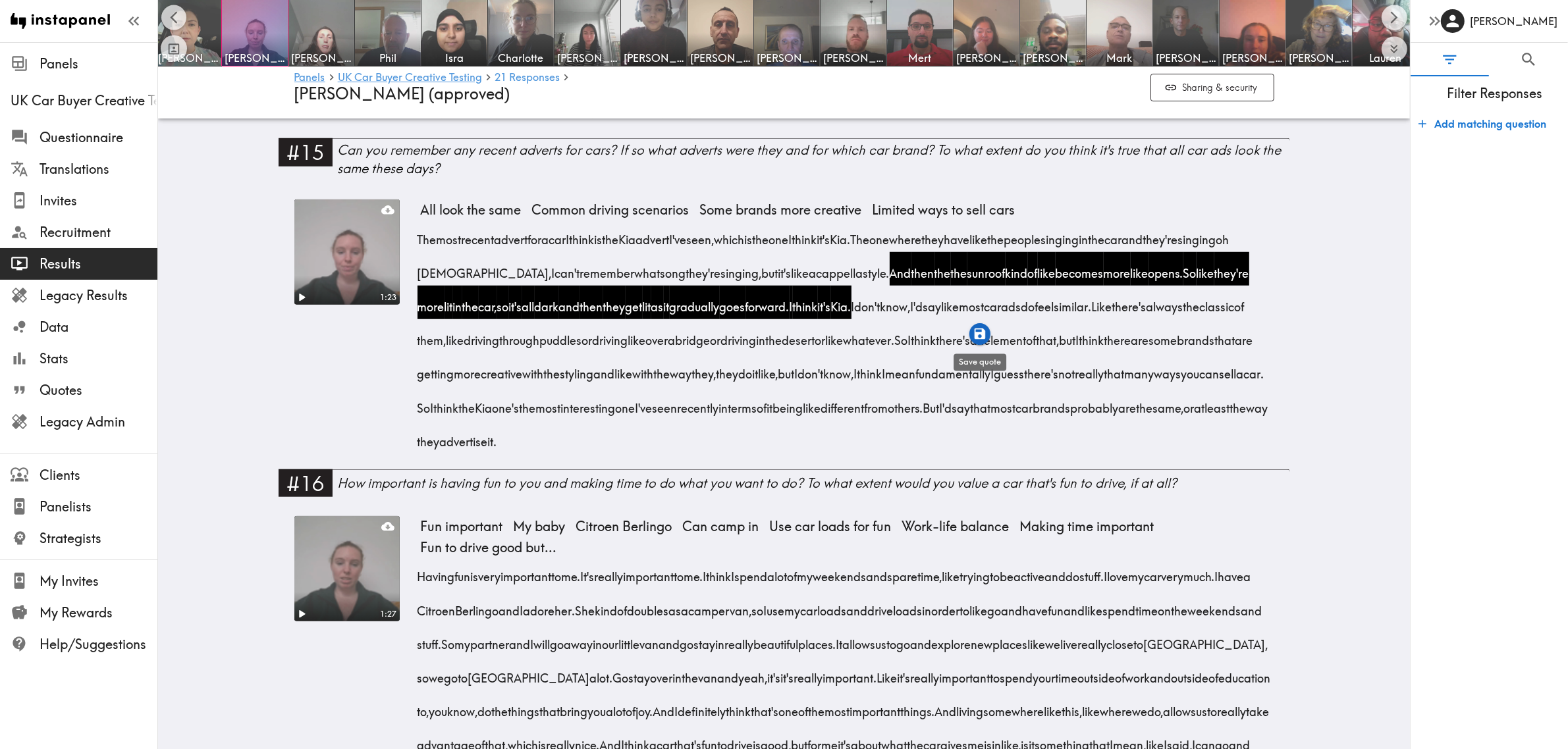
click at [983, 326] on icon "button" at bounding box center [980, 334] width 15 height 15
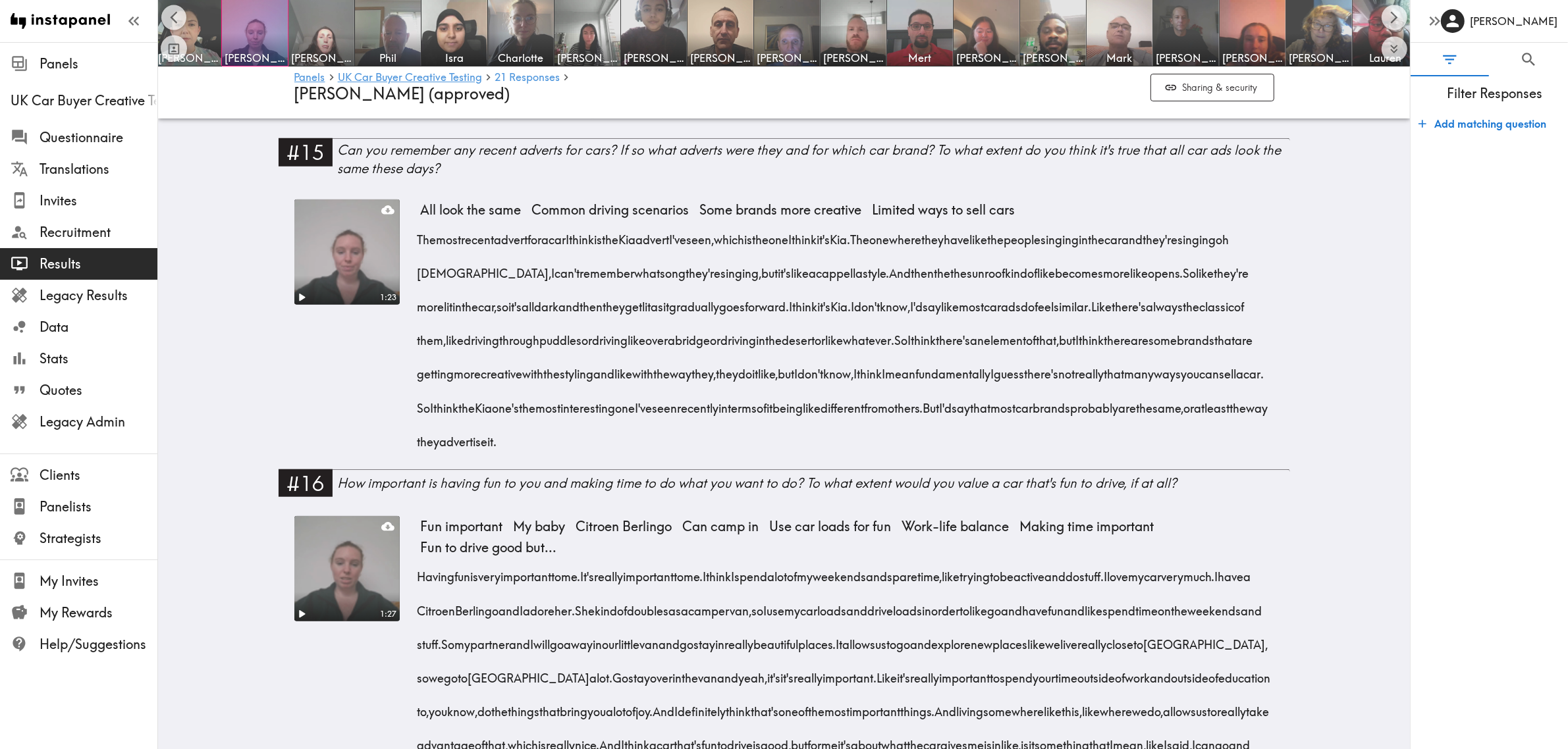
drag, startPoint x: 1051, startPoint y: 310, endPoint x: 1266, endPoint y: 310, distance: 215.0
click at [1266, 310] on div "The most recent advert for a car I think is the Kia advert I've seen, which is …" at bounding box center [847, 336] width 853 height 236
click at [1257, 331] on icon "button" at bounding box center [1259, 334] width 15 height 15
drag, startPoint x: 439, startPoint y: 345, endPoint x: 1107, endPoint y: 381, distance: 669.0
click at [1107, 381] on div "The most recent advert for a car I think is the Kia advert I've seen, which is …" at bounding box center [847, 336] width 853 height 236
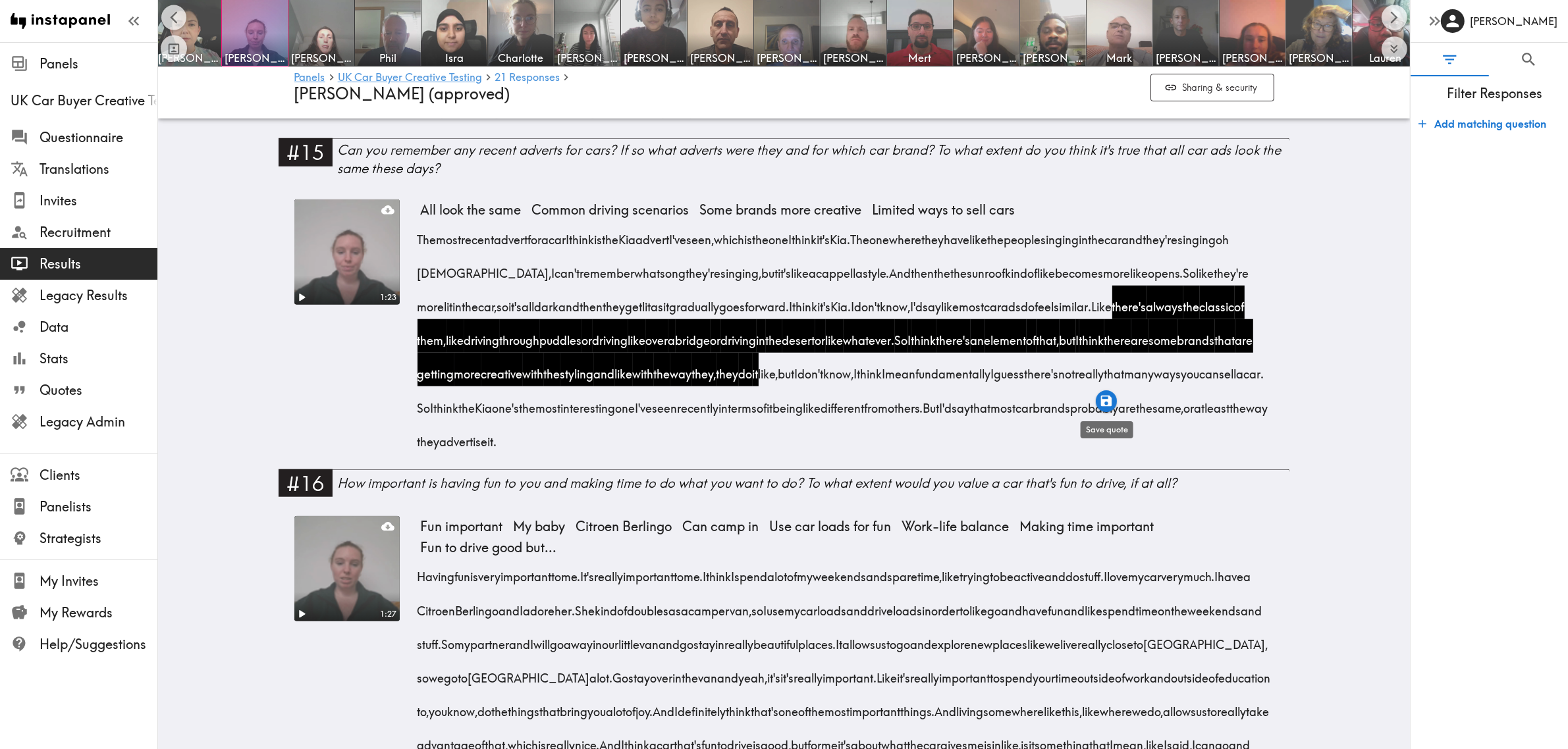
click at [1108, 396] on icon "button" at bounding box center [1106, 401] width 11 height 11
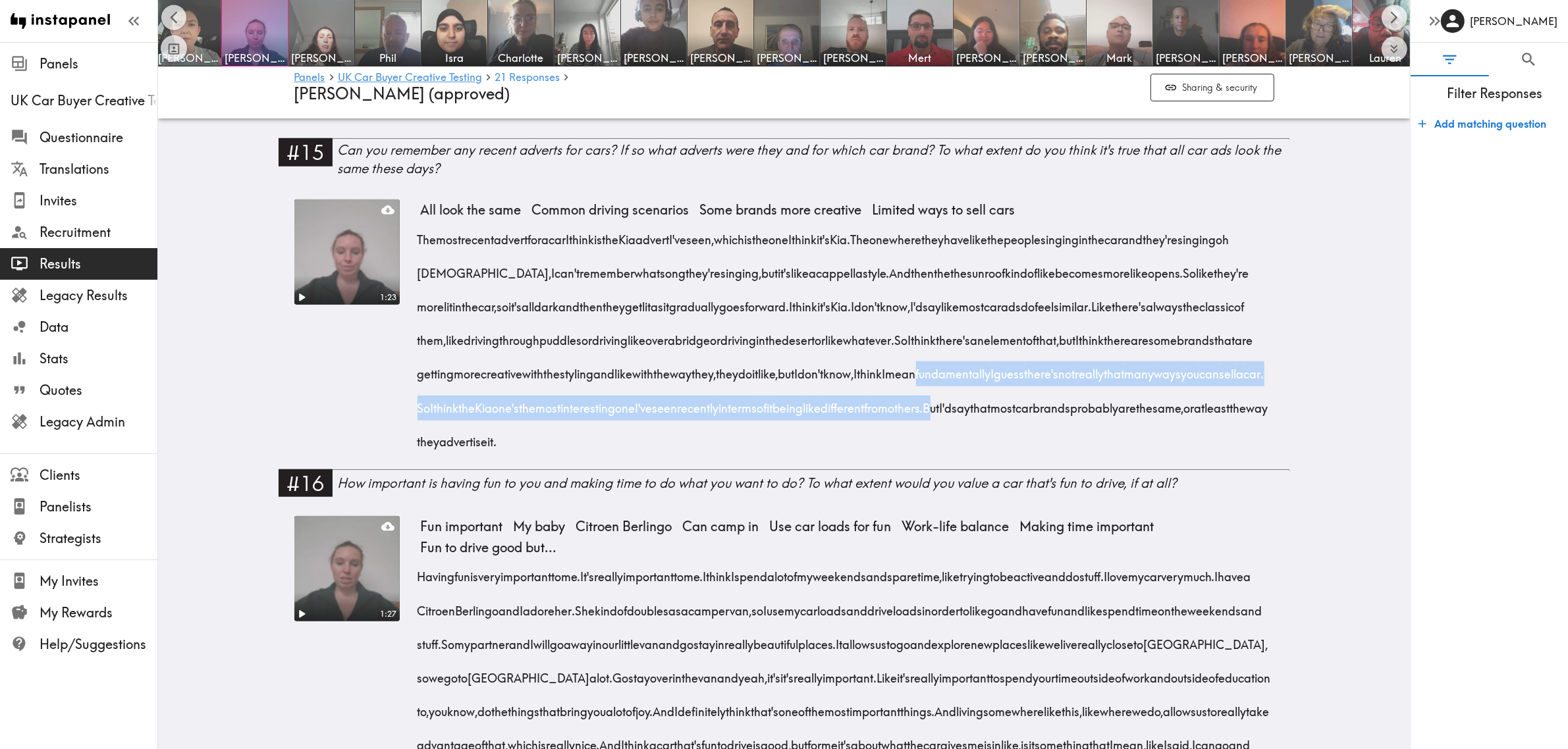
drag, startPoint x: 445, startPoint y: 415, endPoint x: 581, endPoint y: 453, distance: 141.2
click at [581, 453] on div "The most recent advert for a car I think is the Kia advert I've seen, which is …" at bounding box center [847, 336] width 853 height 236
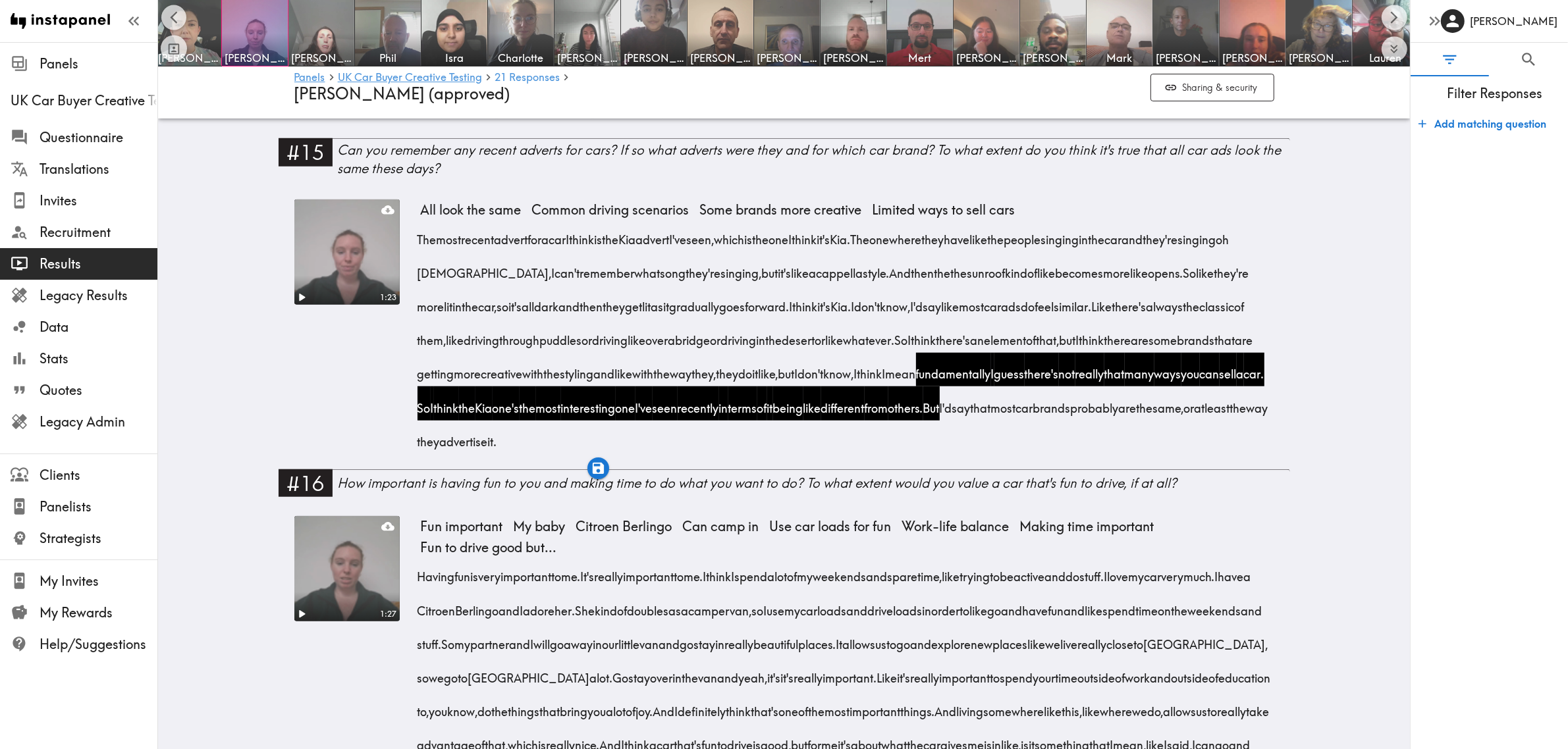
click at [279, 403] on div "1:23 All look the same Common driving scenarios Some brands more creative Limit…" at bounding box center [785, 329] width 1012 height 280
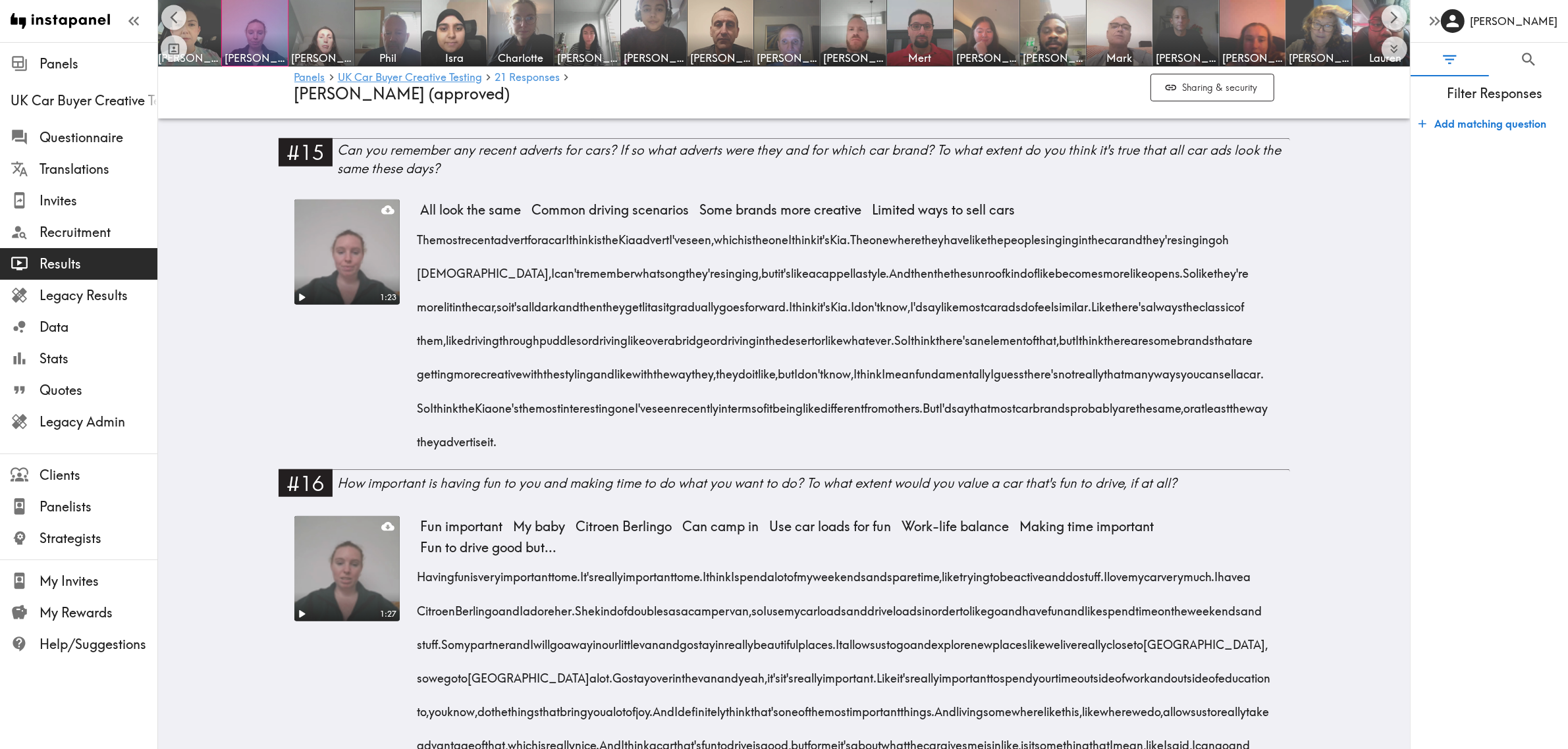
drag, startPoint x: 446, startPoint y: 411, endPoint x: 578, endPoint y: 448, distance: 137.1
click at [578, 448] on div "The most recent advert for a car I think is the Kia advert I've seen, which is …" at bounding box center [847, 336] width 853 height 236
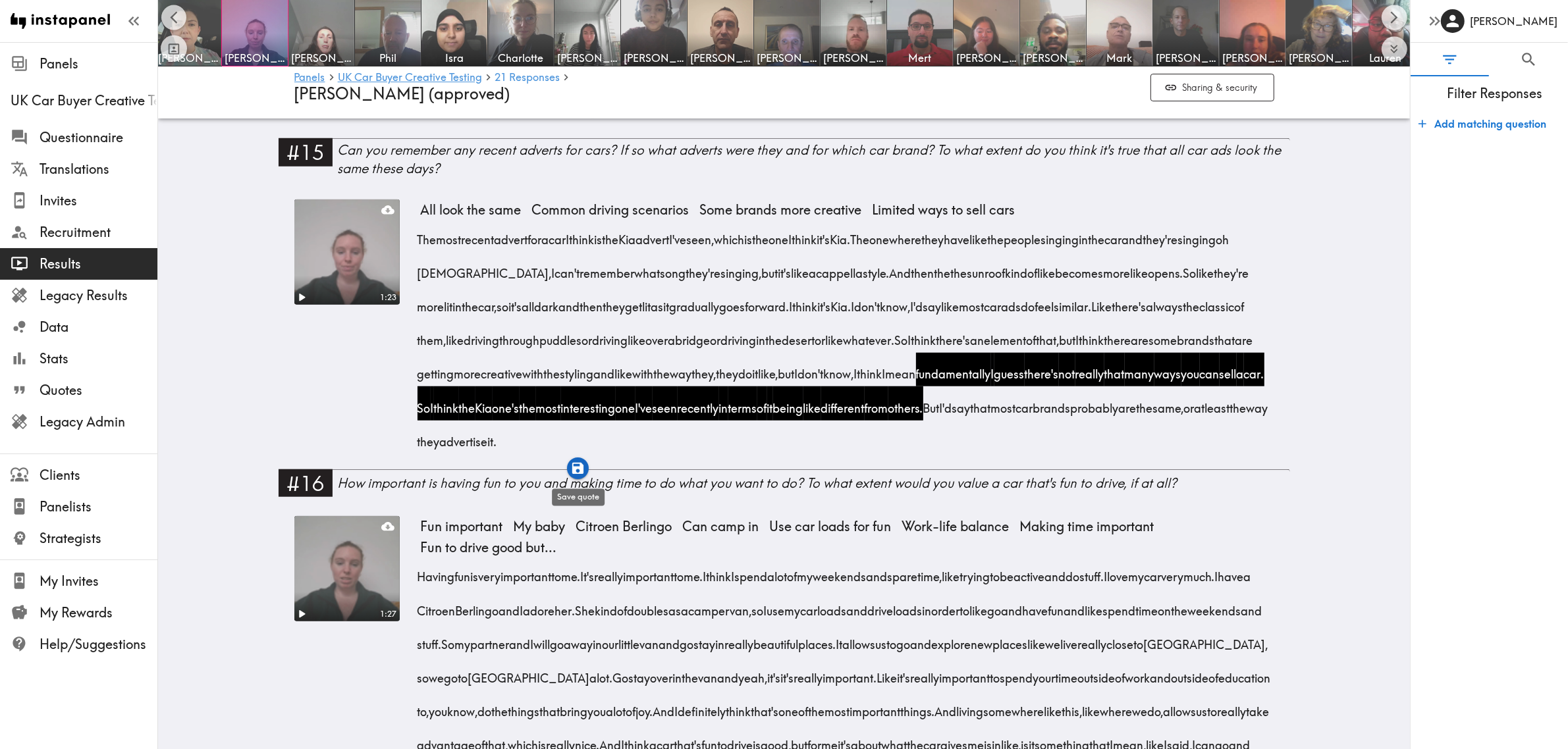
click at [577, 464] on icon "button" at bounding box center [578, 468] width 11 height 11
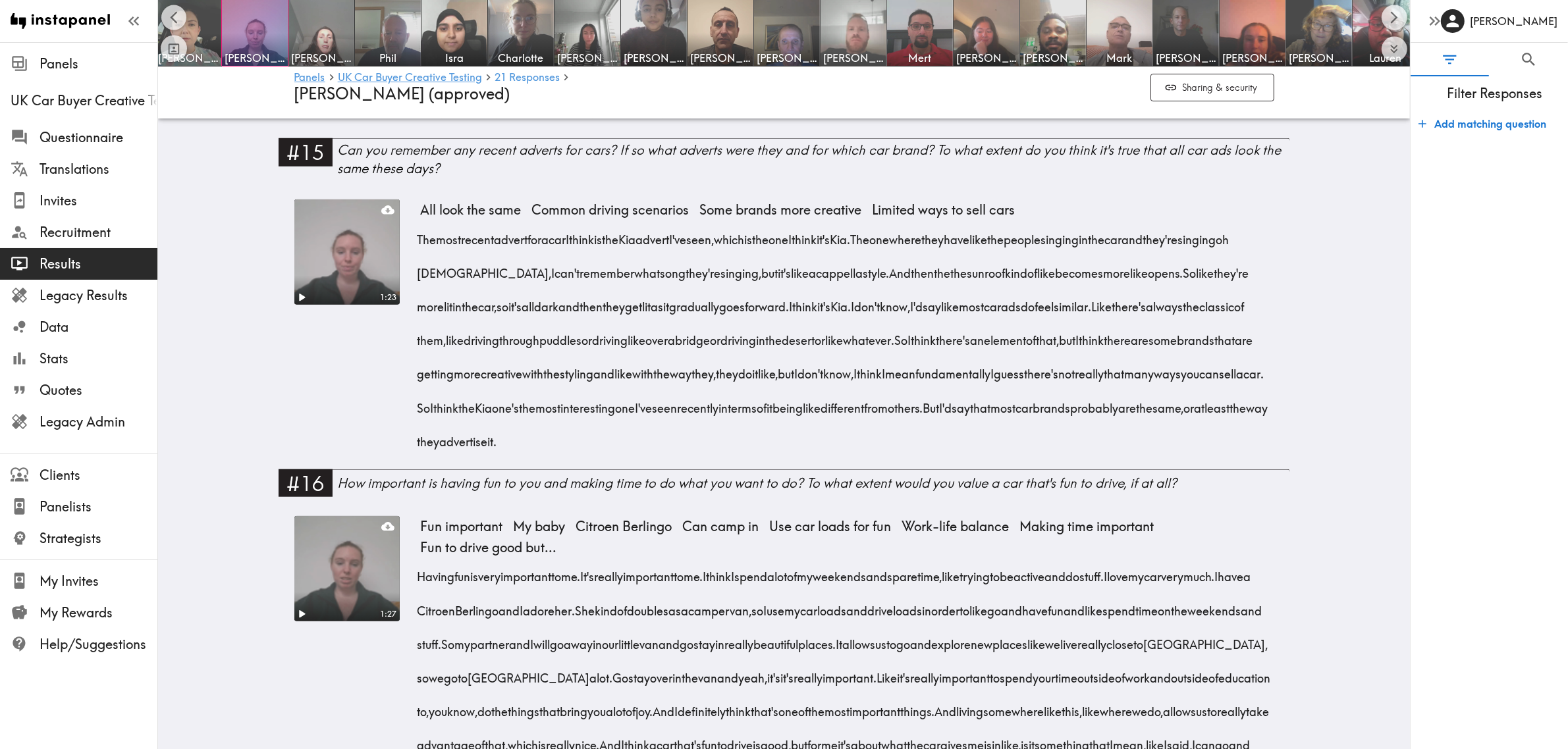
click at [850, 24] on img at bounding box center [854, 33] width 69 height 69
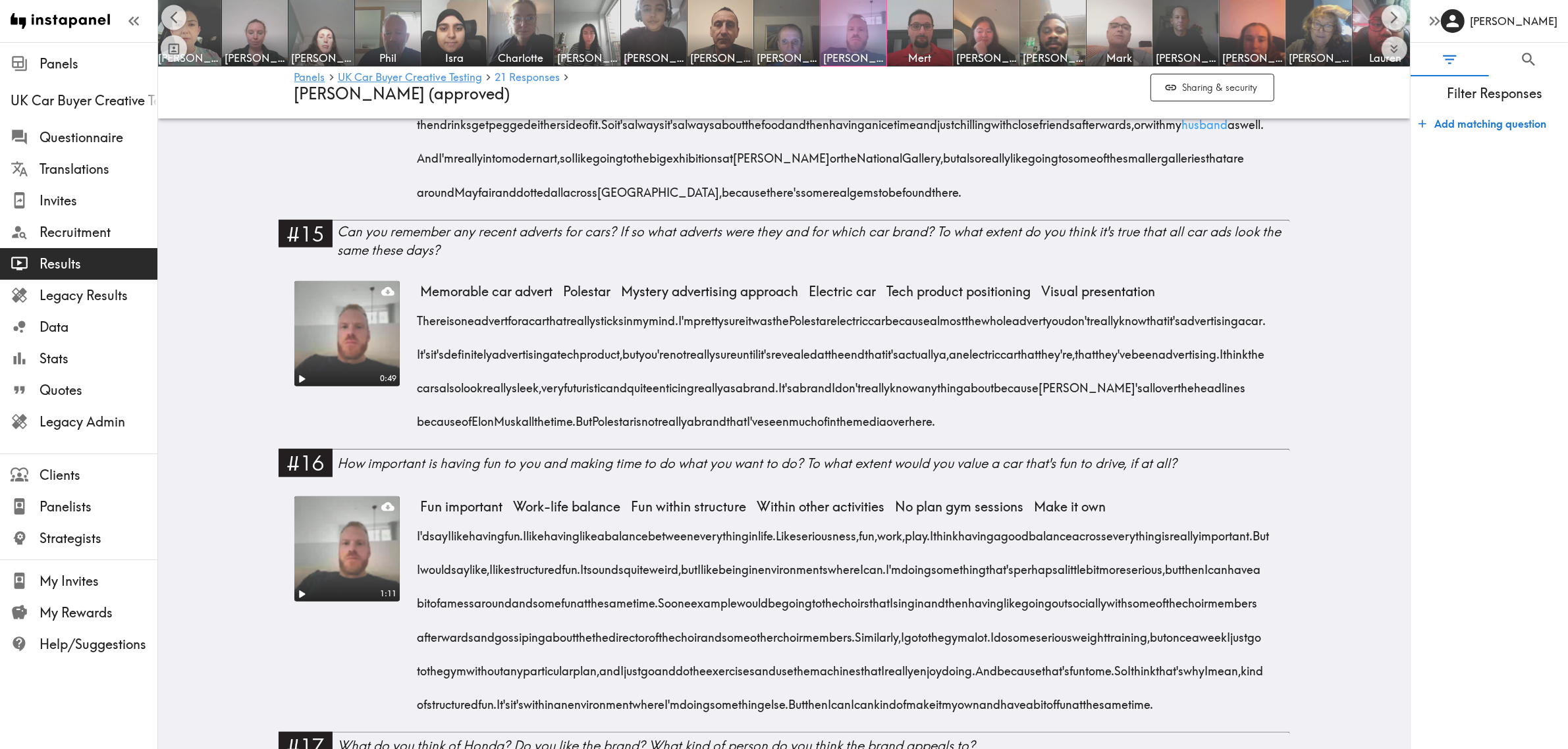
scroll to position [1645, 0]
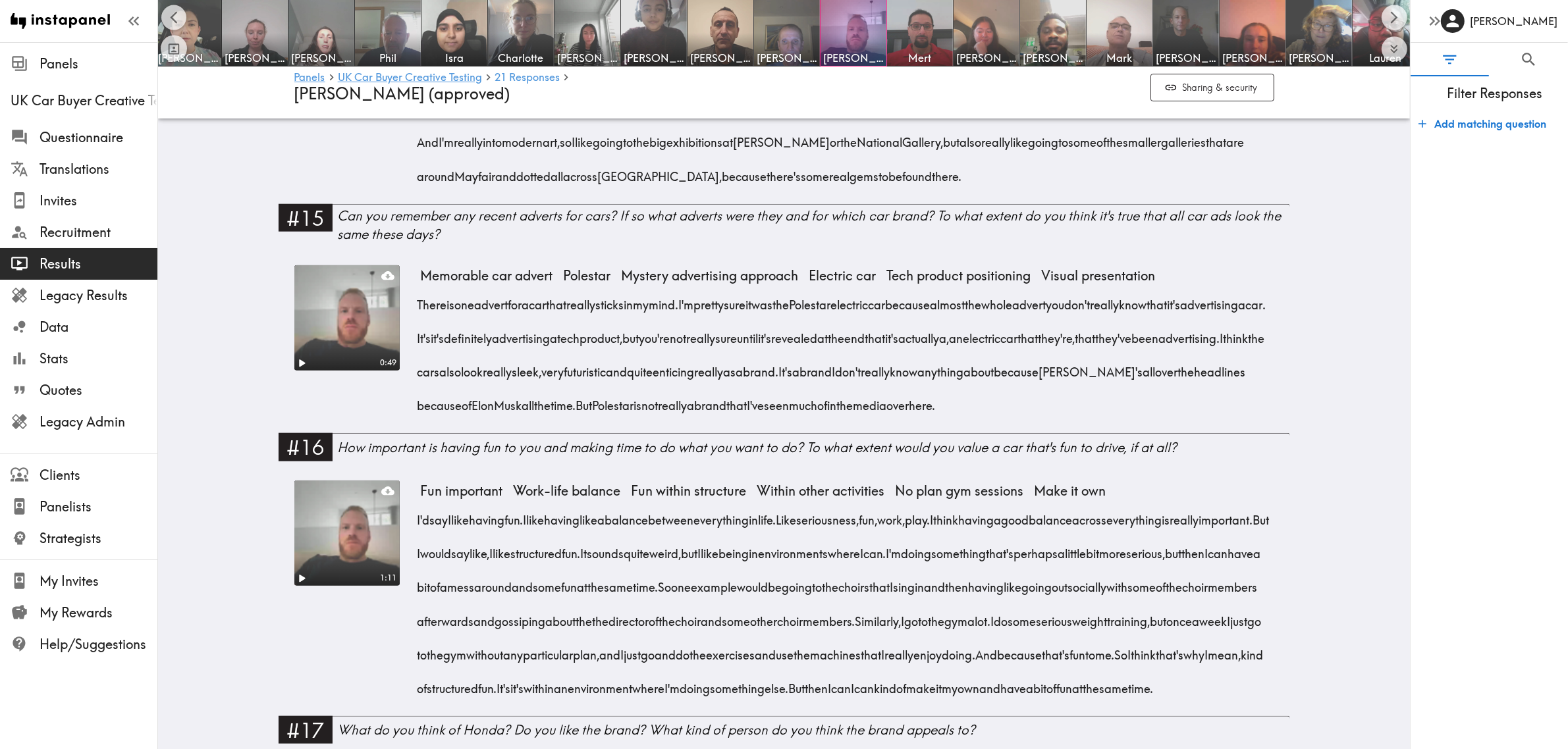
drag, startPoint x: 411, startPoint y: 343, endPoint x: 609, endPoint y: 412, distance: 209.7
click at [609, 412] on div "There is one advert for a car that really sticks in my mind. I'm pretty sure it…" at bounding box center [847, 351] width 853 height 135
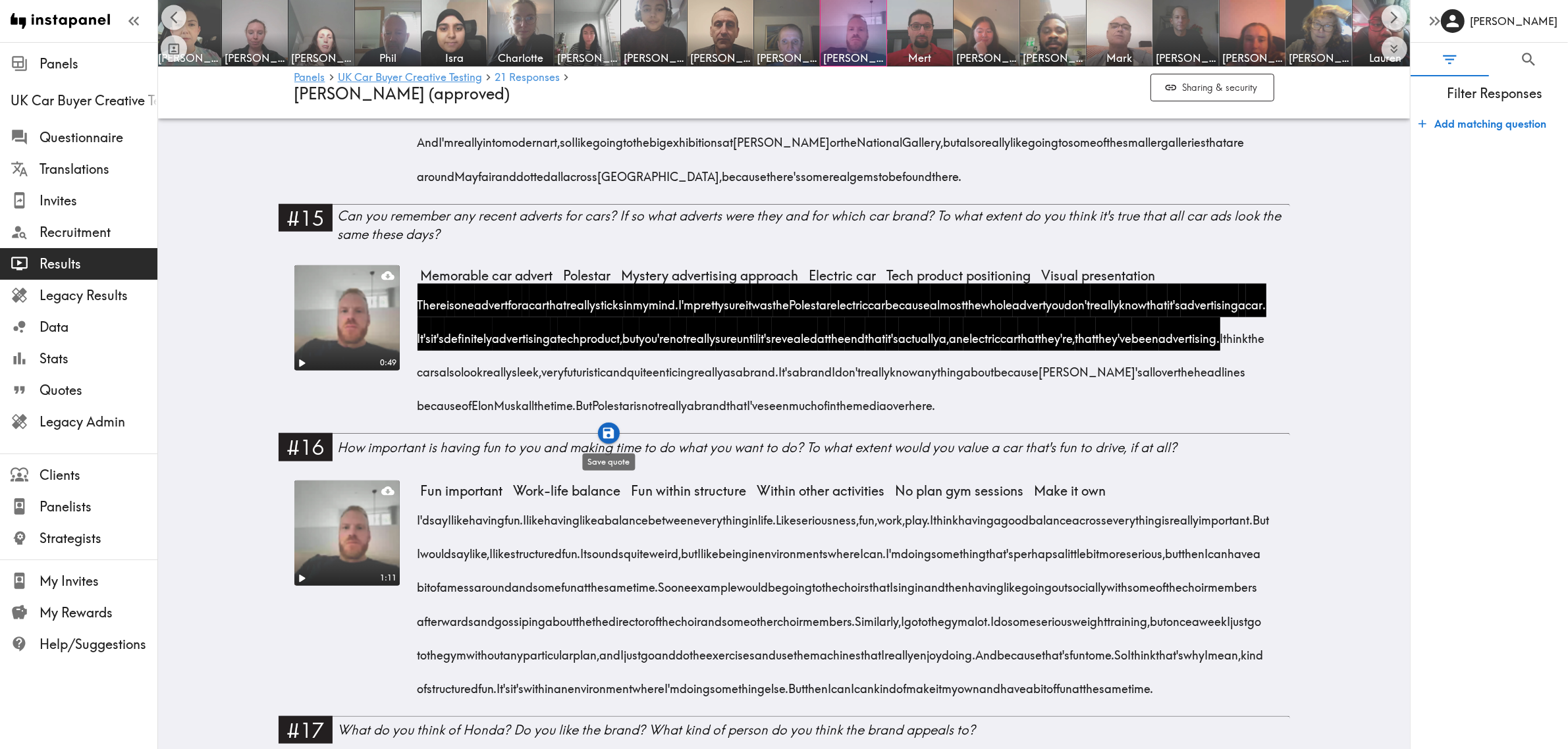
click at [609, 433] on icon "button" at bounding box center [609, 433] width 11 height 11
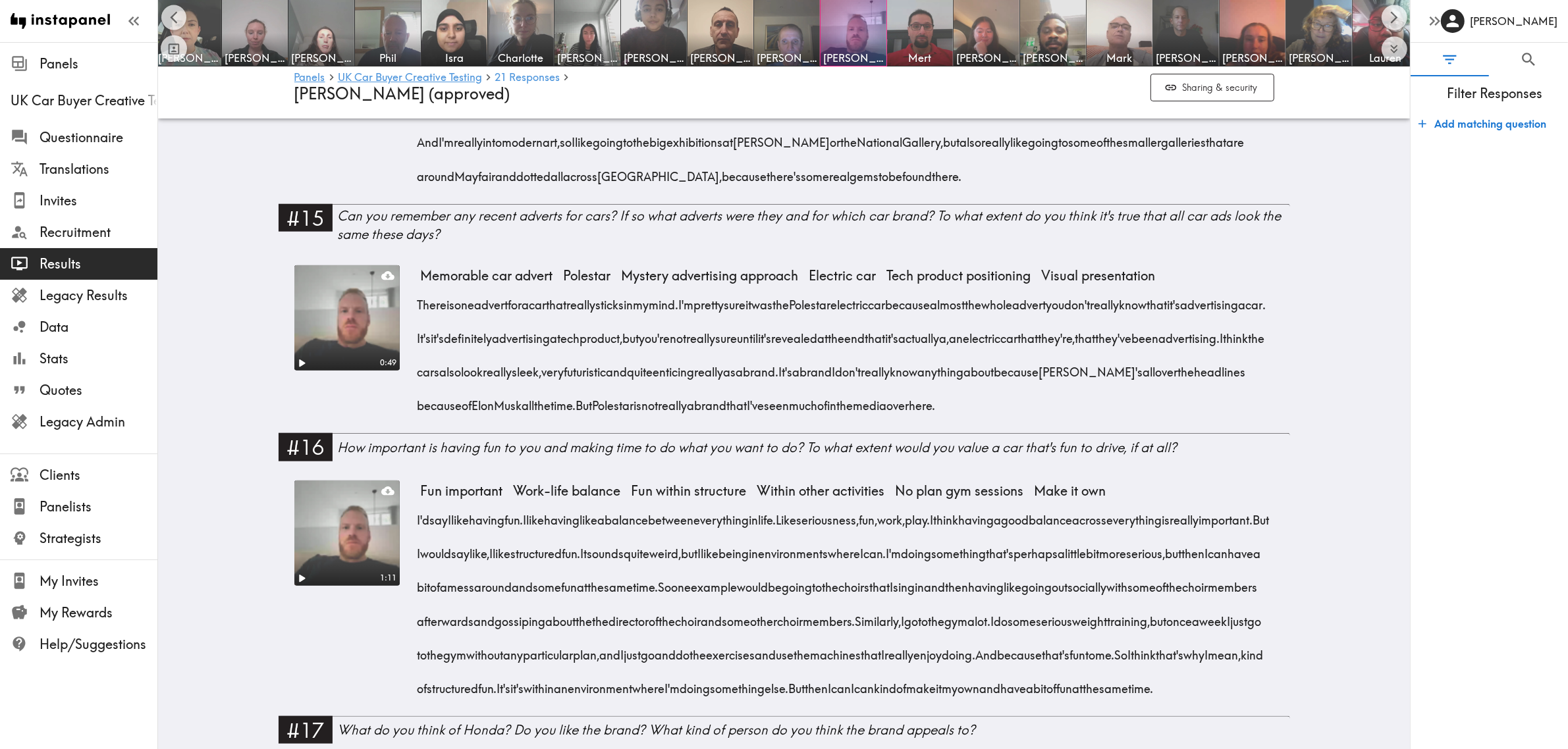
drag, startPoint x: 644, startPoint y: 409, endPoint x: 838, endPoint y: 461, distance: 200.8
click at [838, 419] on div "There is one advert for a car that really sticks in my mind. I'm pretty sure it…" at bounding box center [847, 351] width 853 height 135
click at [437, 502] on icon "button" at bounding box center [440, 500] width 11 height 11
click at [449, 31] on img at bounding box center [455, 33] width 69 height 69
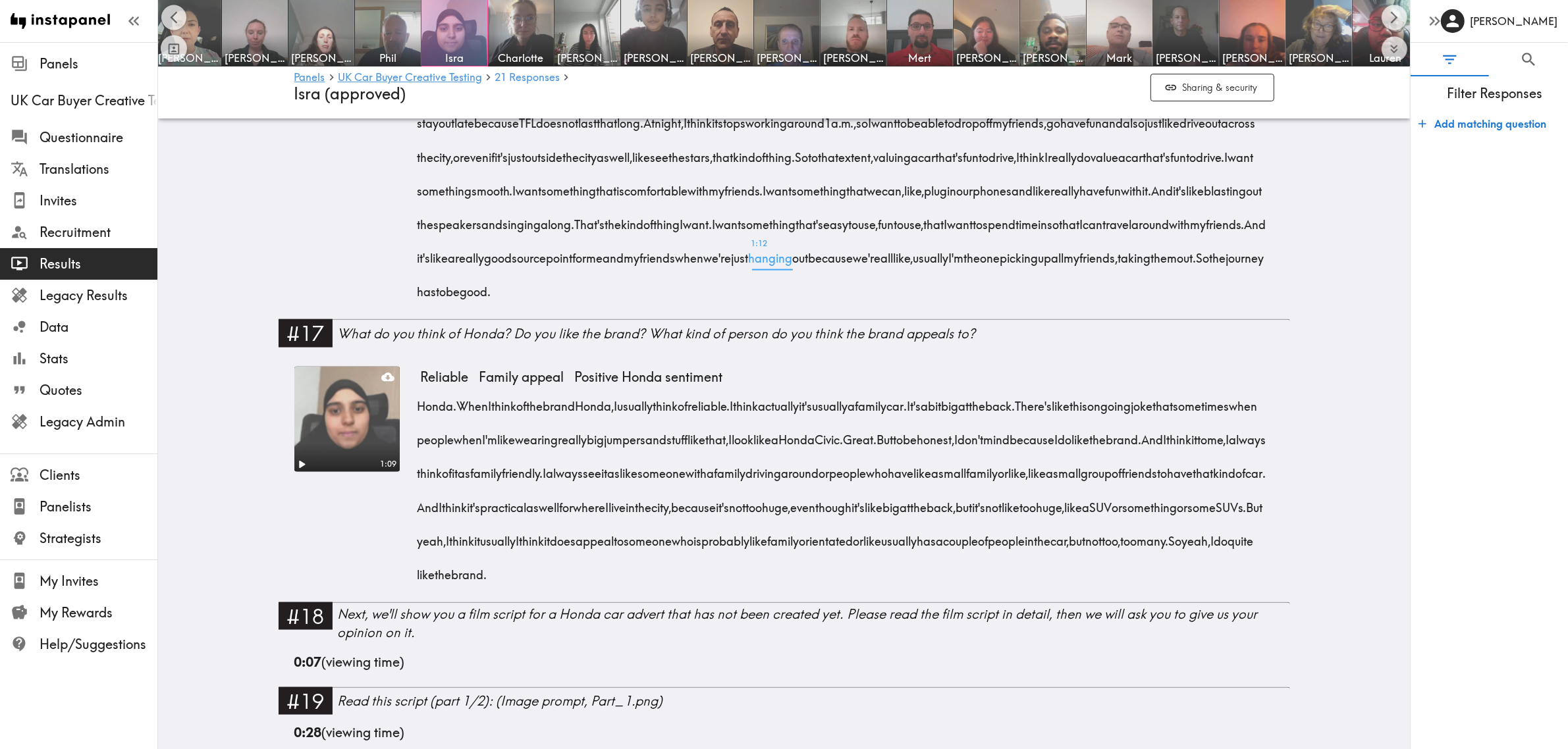
scroll to position [1974, 0]
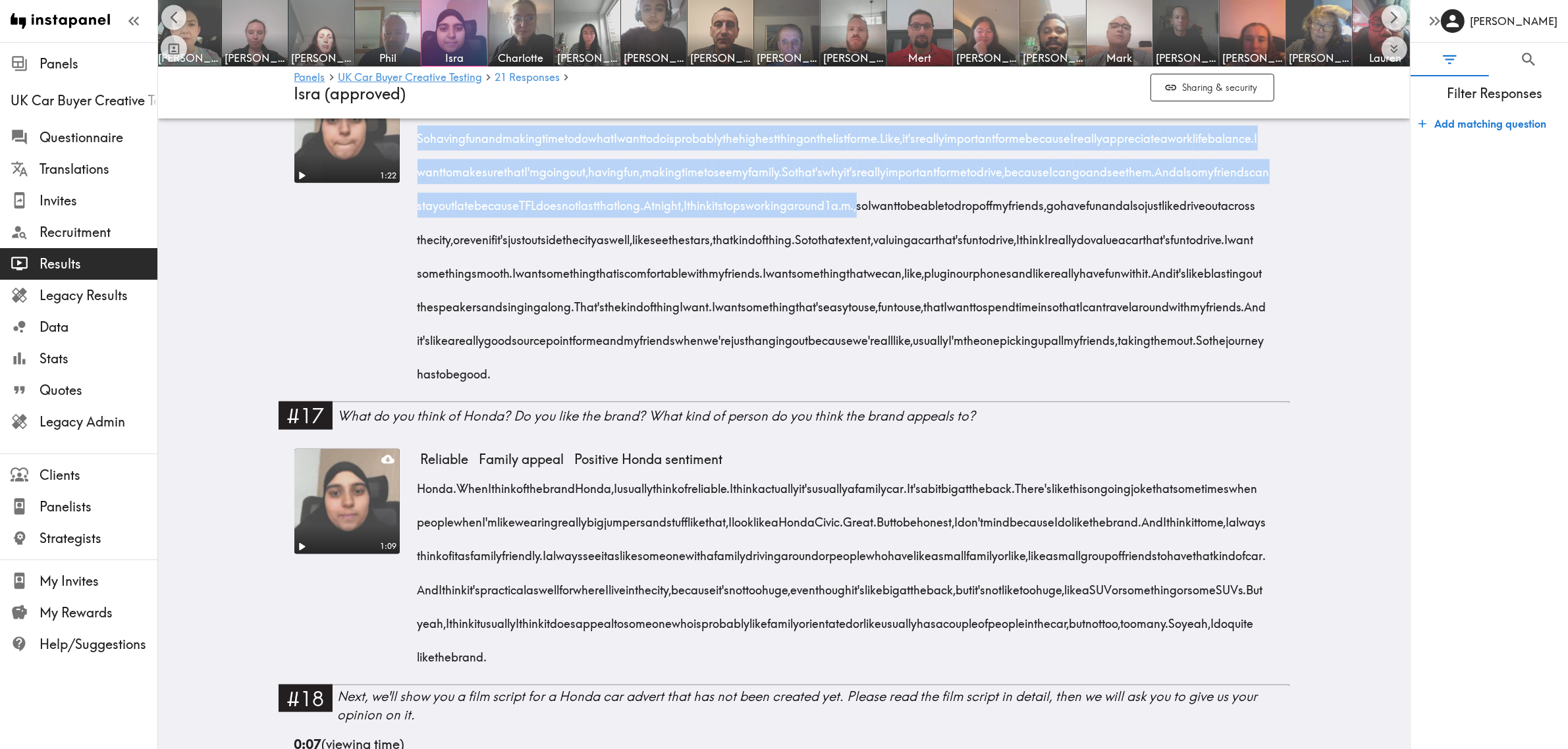
drag, startPoint x: 412, startPoint y: 205, endPoint x: 1158, endPoint y: 277, distance: 749.5
click at [1158, 277] on div "So having fun and making time to do what I want to do is probably the highest t…" at bounding box center [847, 251] width 853 height 270
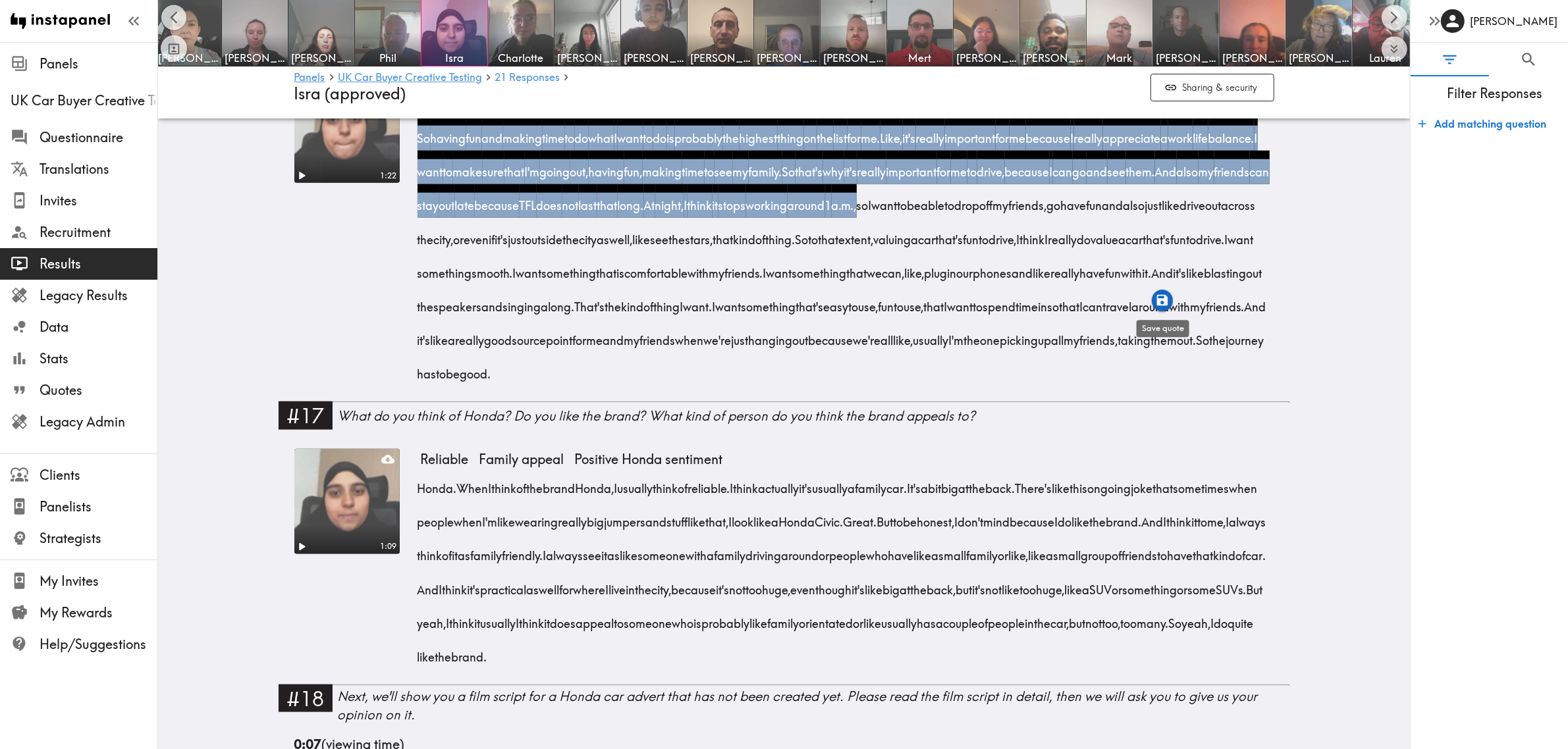
click at [1158, 298] on icon "button" at bounding box center [1162, 300] width 11 height 11
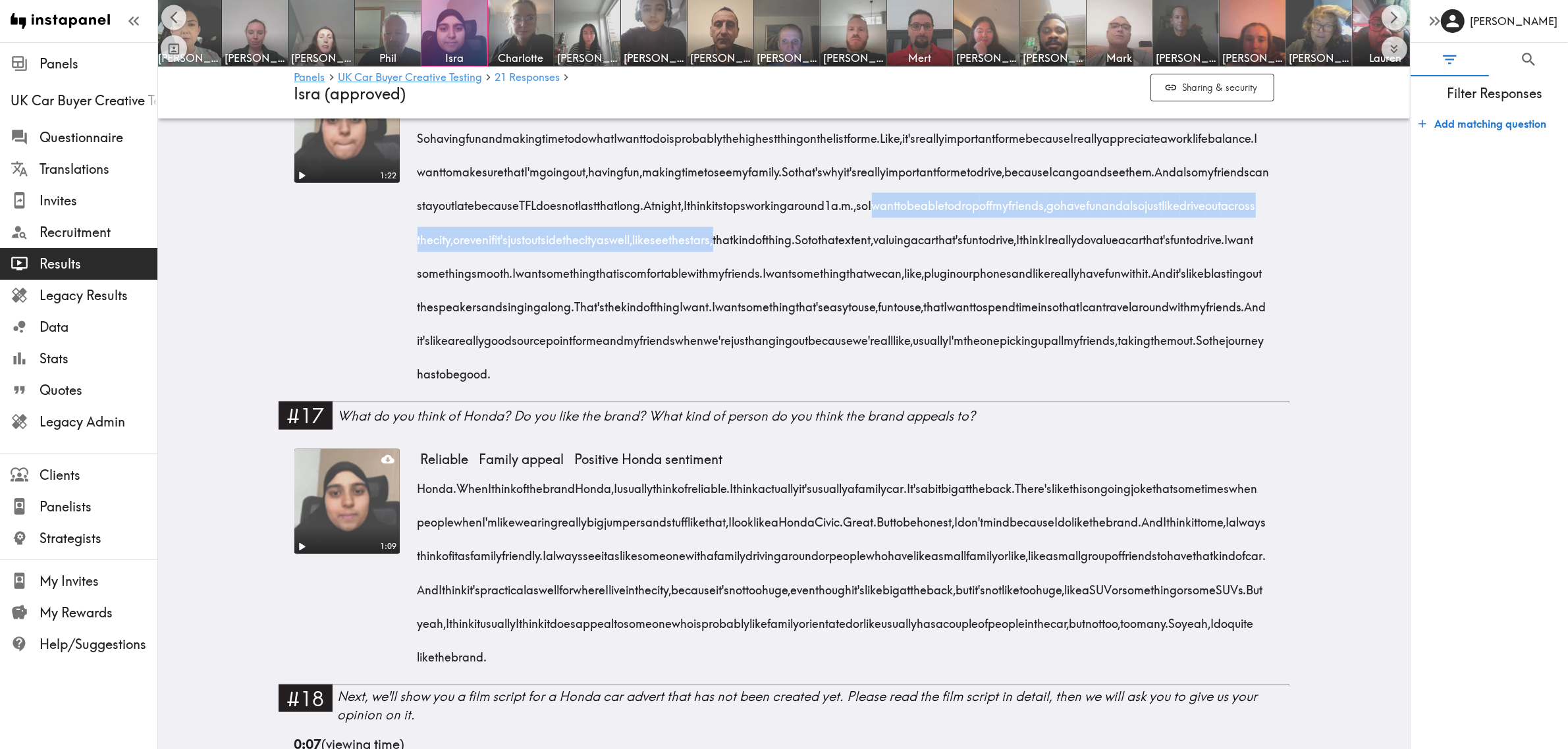
drag, startPoint x: 1180, startPoint y: 277, endPoint x: 1142, endPoint y: 311, distance: 51.0
click at [1142, 247] on span "At night, I think it stops working around 1 a.m., so I want to be able to drop …" at bounding box center [840, 222] width 838 height 50
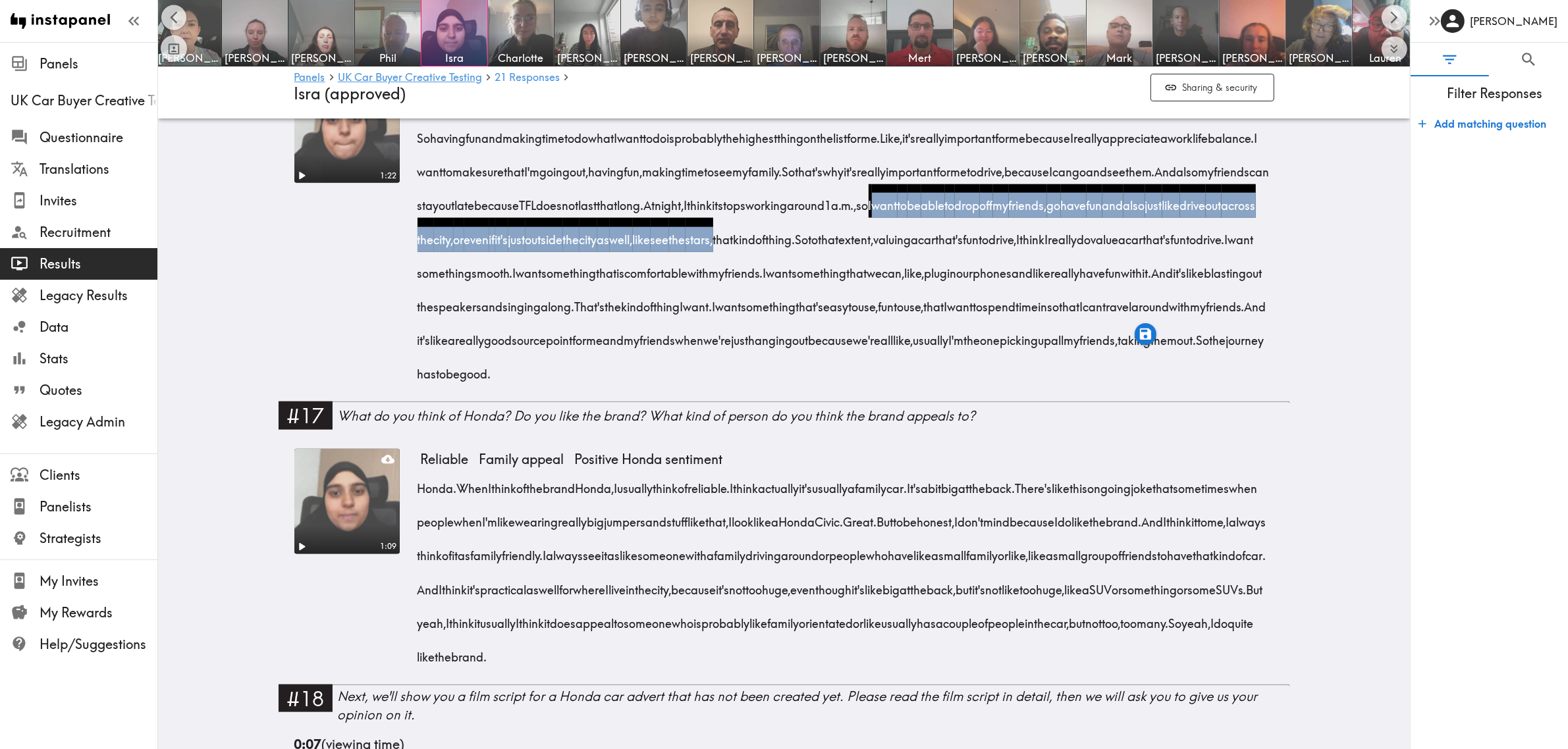
click at [1144, 328] on icon "button" at bounding box center [1145, 334] width 11 height 11
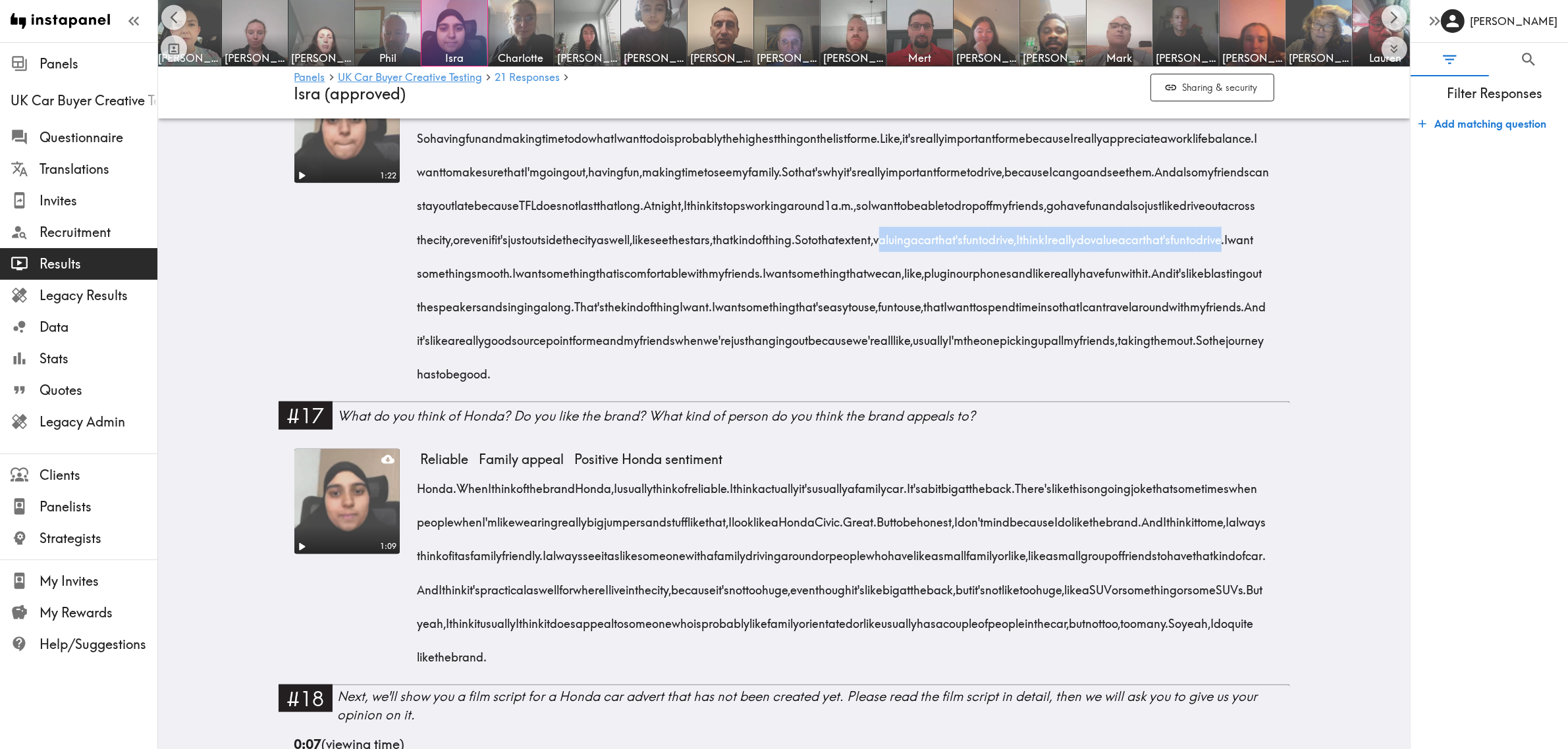
drag, startPoint x: 490, startPoint y: 343, endPoint x: 890, endPoint y: 343, distance: 400.0
click at [890, 247] on span "So to that extent, valuing a car that's fun to drive, I think I really do value…" at bounding box center [1013, 239] width 429 height 16
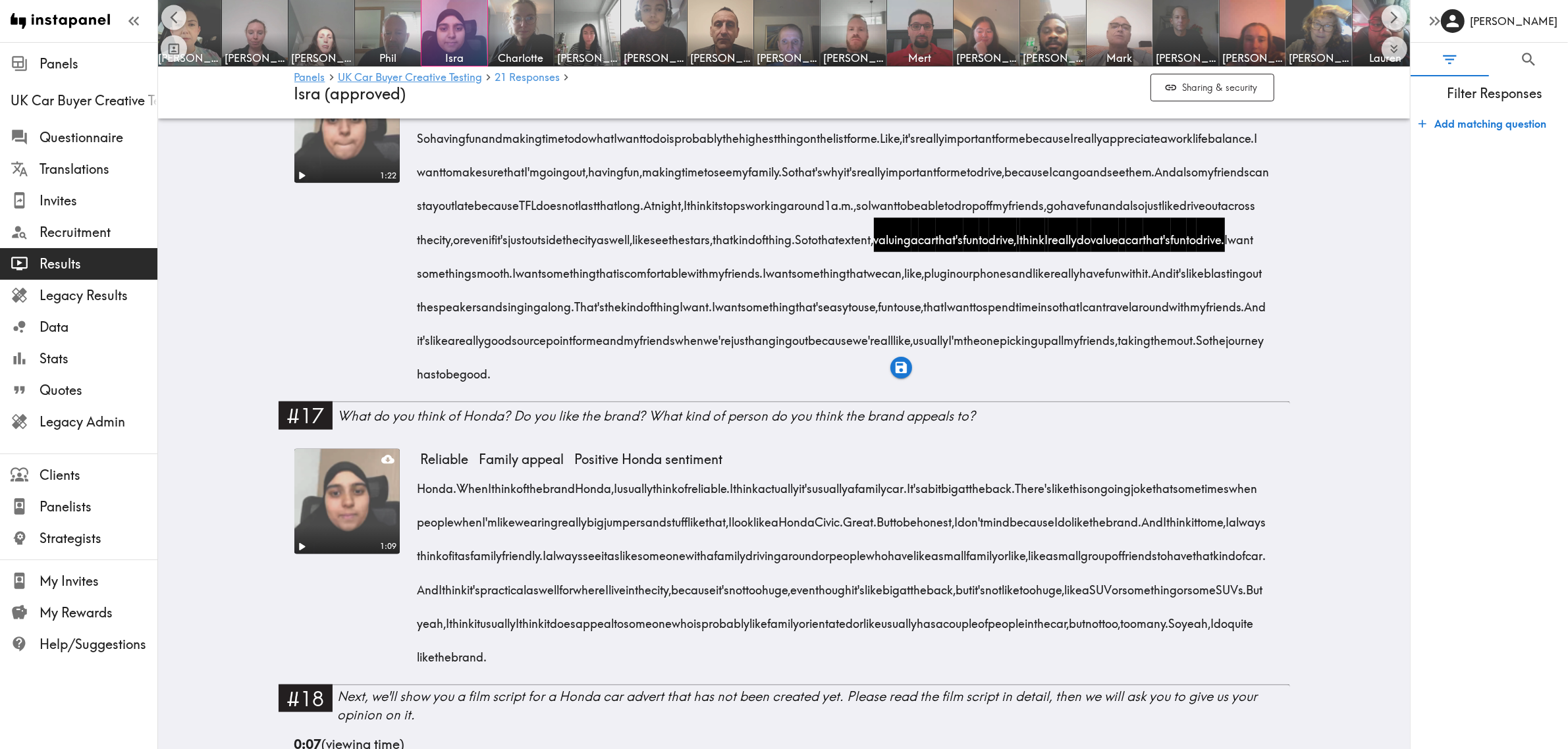
click at [279, 334] on div "1:22 Fun important Work-life balance Take friends on excursions See stars Value…" at bounding box center [785, 234] width 1012 height 335
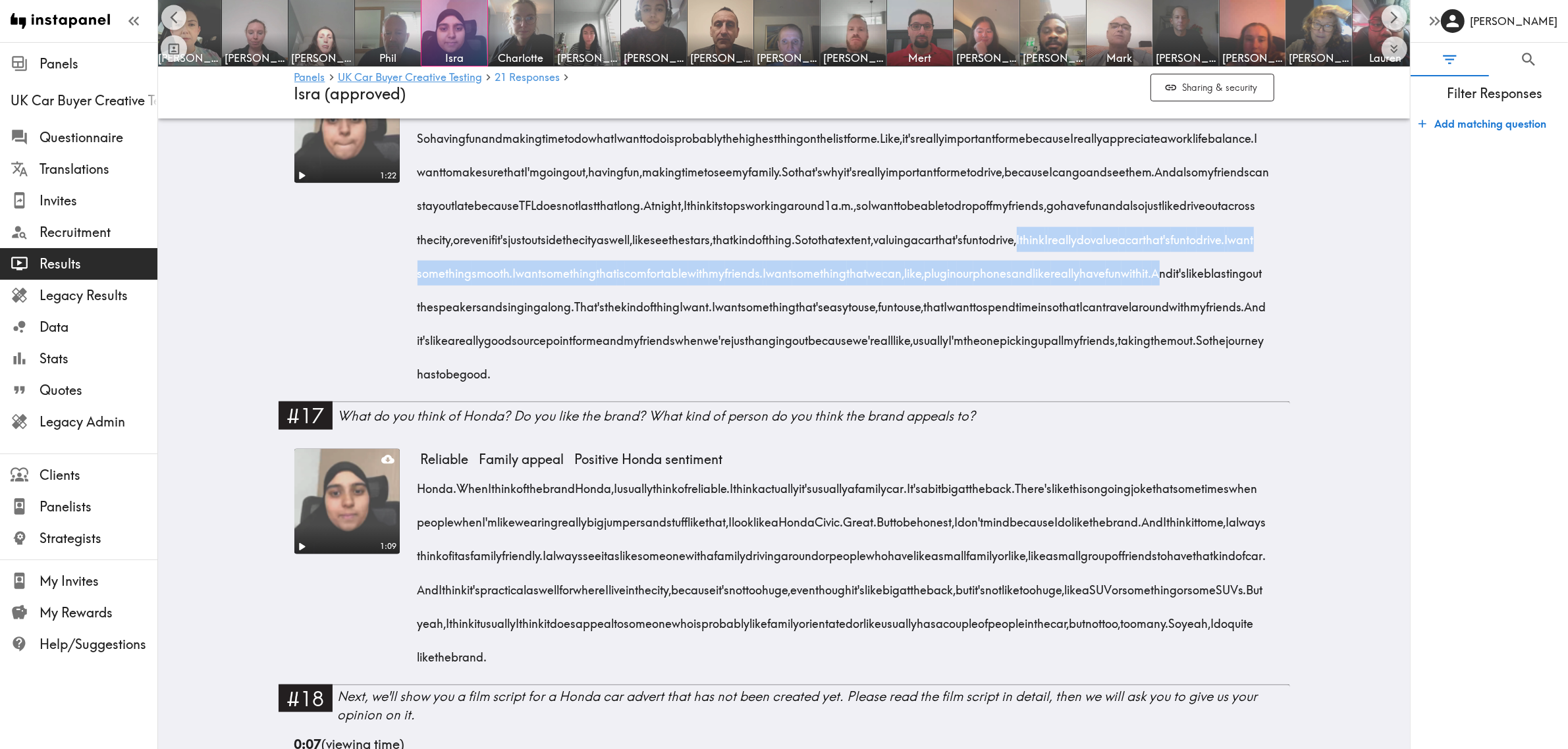
drag, startPoint x: 653, startPoint y: 345, endPoint x: 919, endPoint y: 381, distance: 268.4
click at [919, 381] on div "So having fun and making time to do what I want to do is probably the highest t…" at bounding box center [847, 251] width 853 height 270
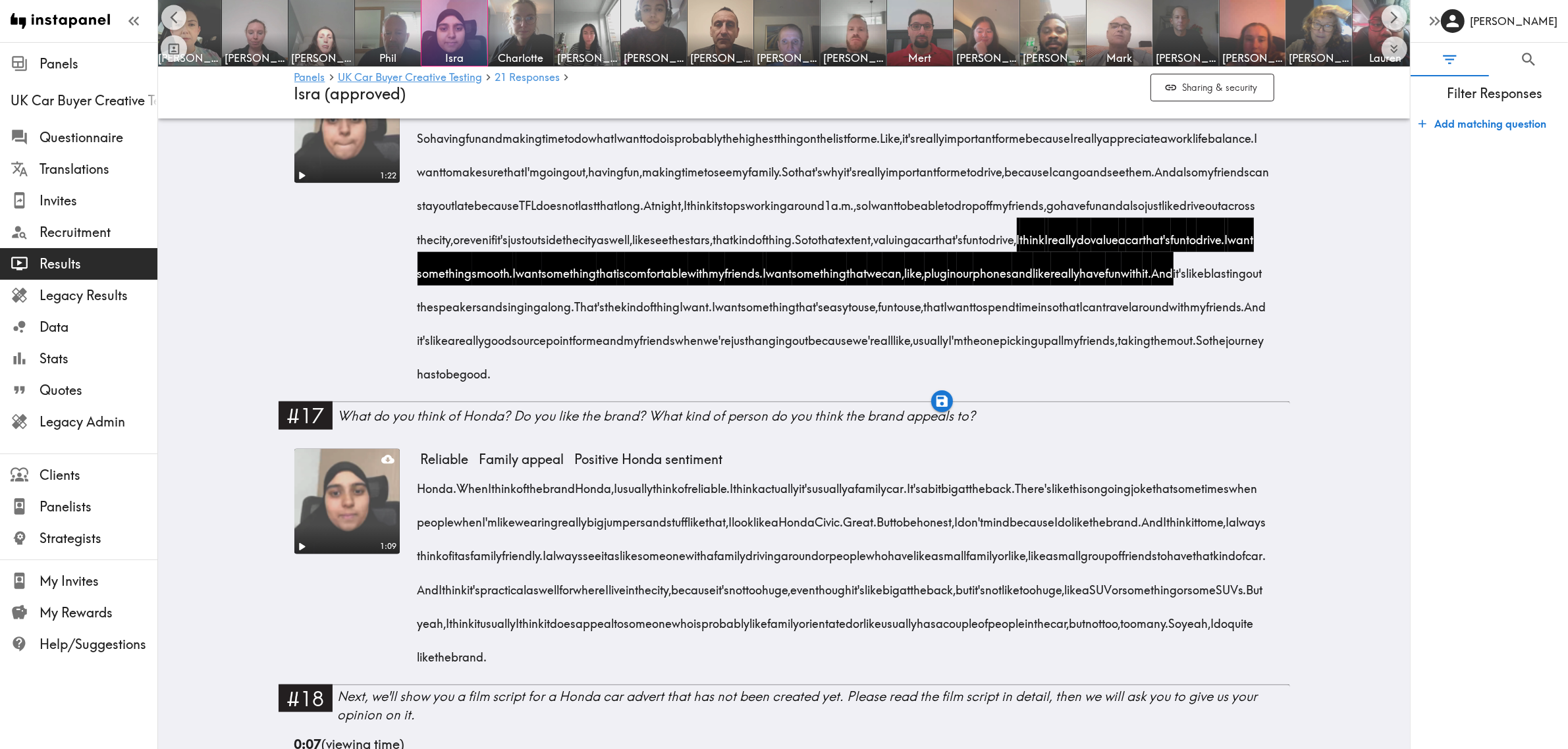
click at [309, 366] on div "1:22" at bounding box center [347, 239] width 105 height 324
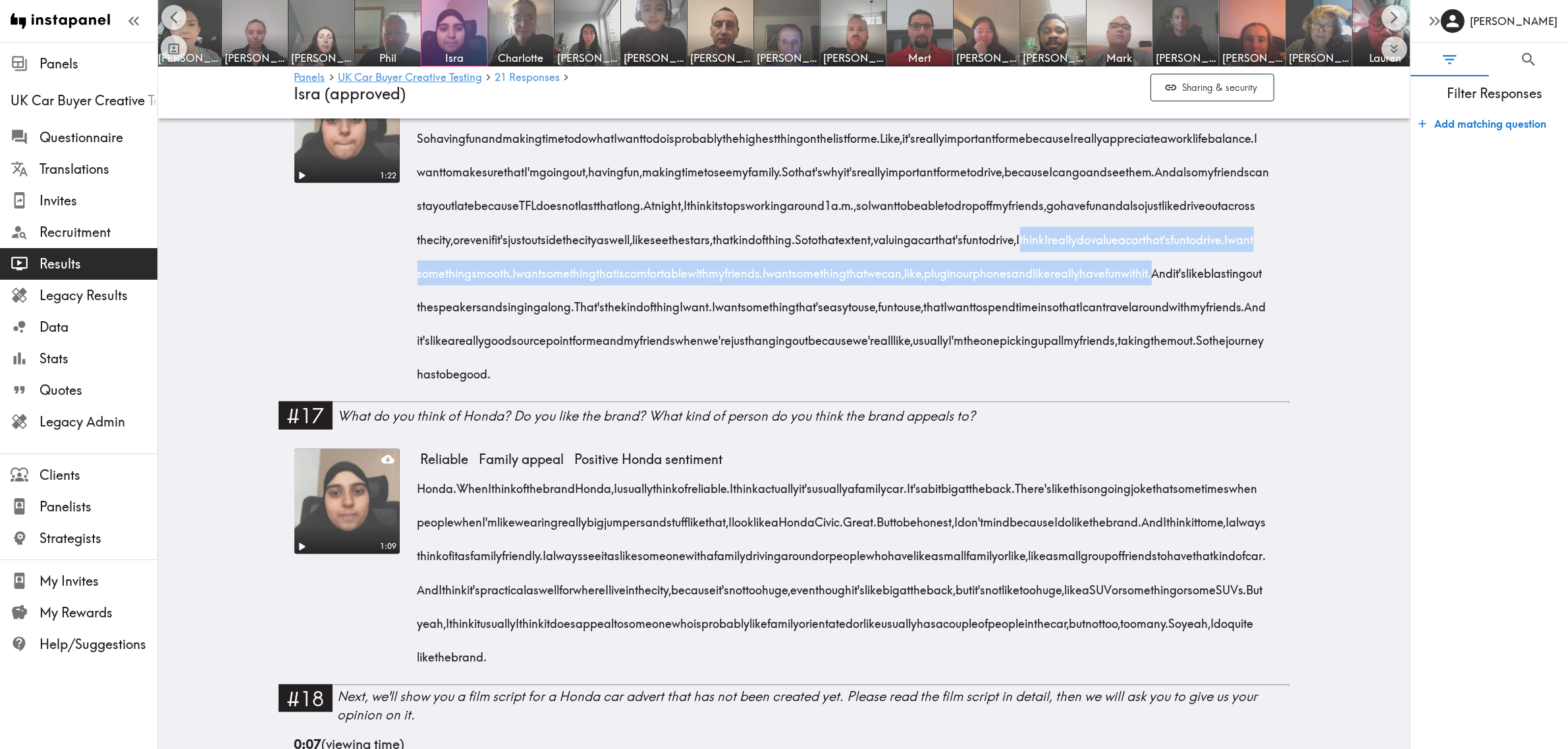
drag, startPoint x: 655, startPoint y: 339, endPoint x: 913, endPoint y: 379, distance: 261.1
click at [913, 379] on div "So having fun and making time to do what I want to do is probably the highest t…" at bounding box center [847, 251] width 853 height 270
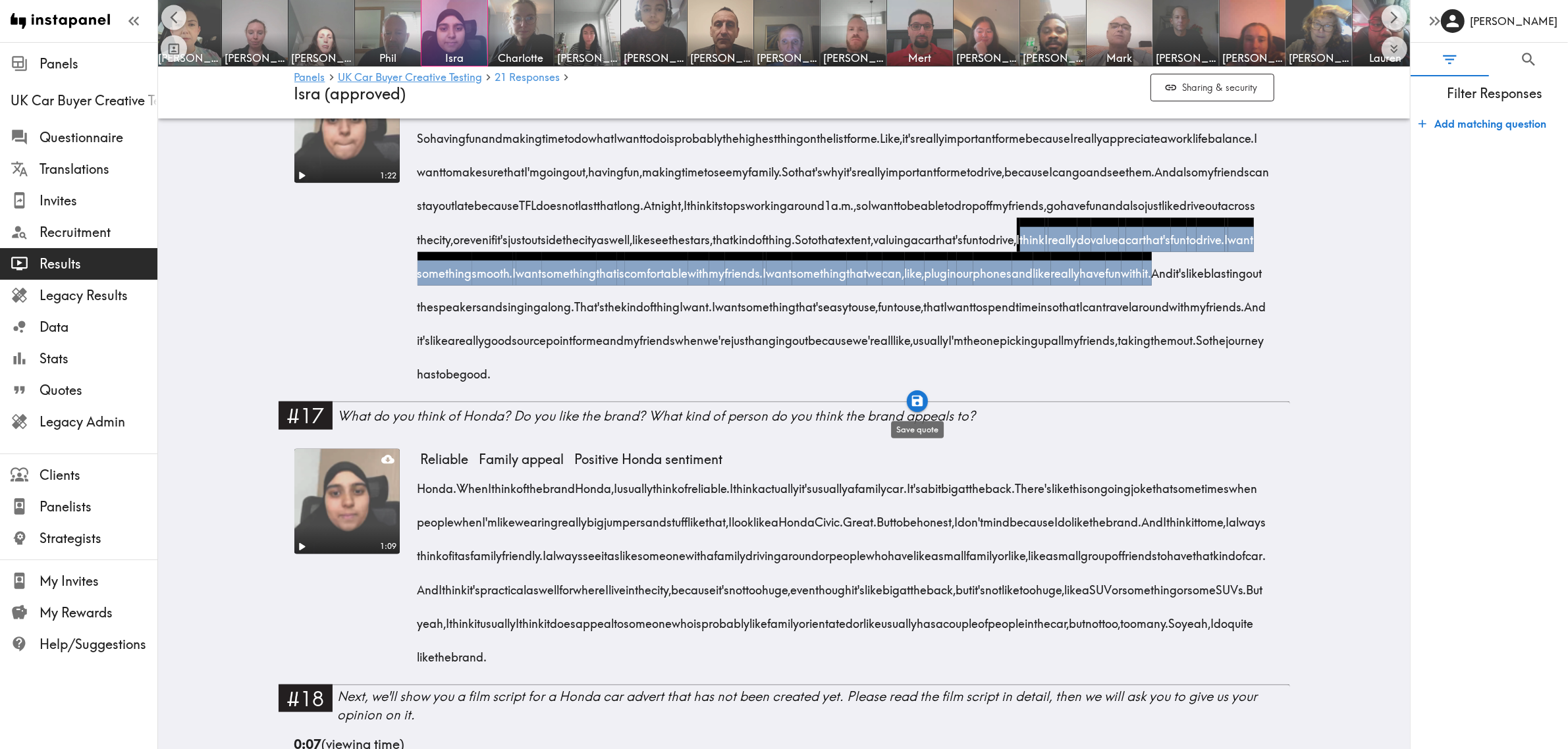
click at [917, 397] on icon "button" at bounding box center [917, 401] width 15 height 15
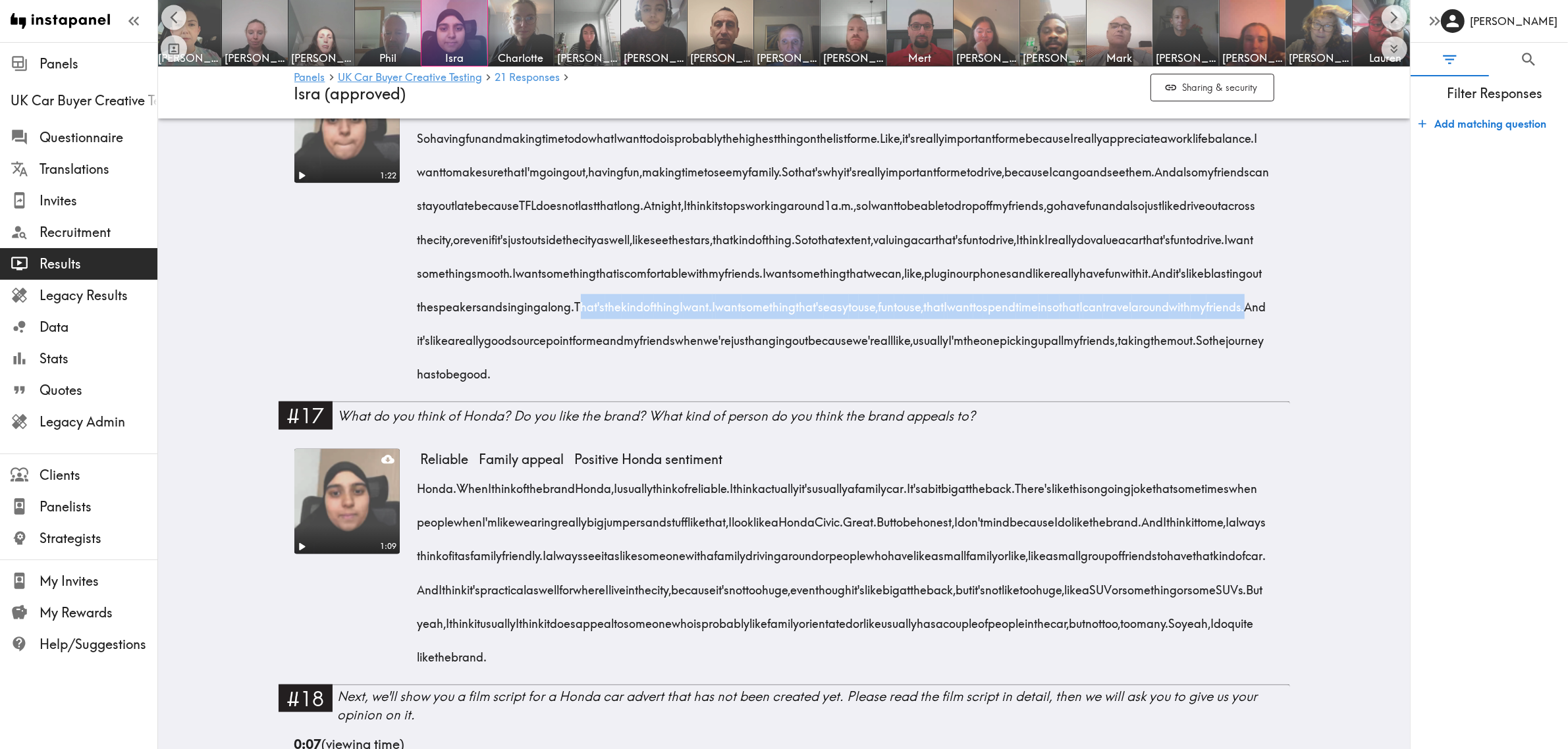
drag, startPoint x: 1221, startPoint y: 374, endPoint x: 1148, endPoint y: 415, distance: 83.7
click at [1148, 387] on div "So having fun and making time to do what I want to do is probably the highest t…" at bounding box center [847, 251] width 853 height 270
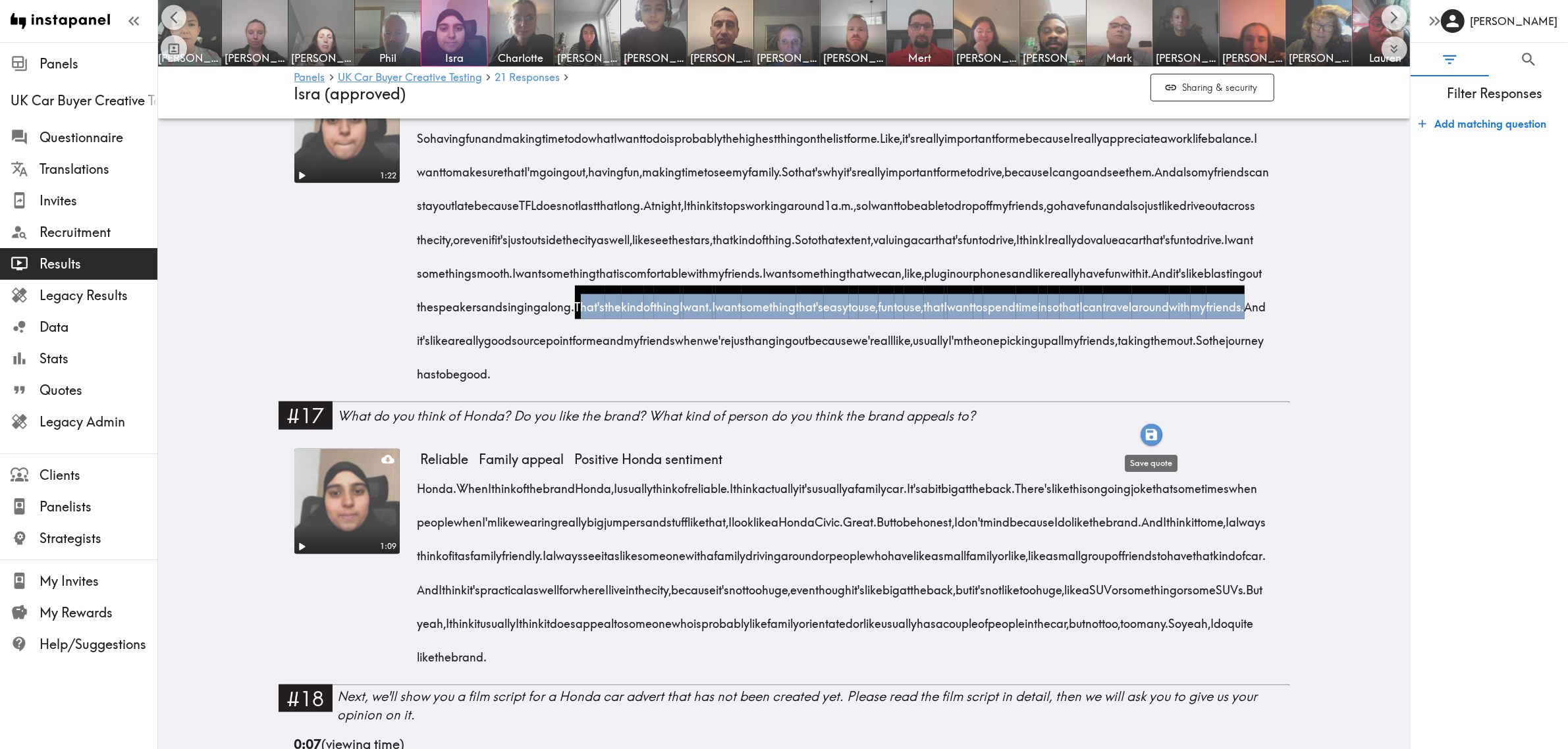
click at [1149, 436] on icon "button" at bounding box center [1151, 434] width 11 height 11
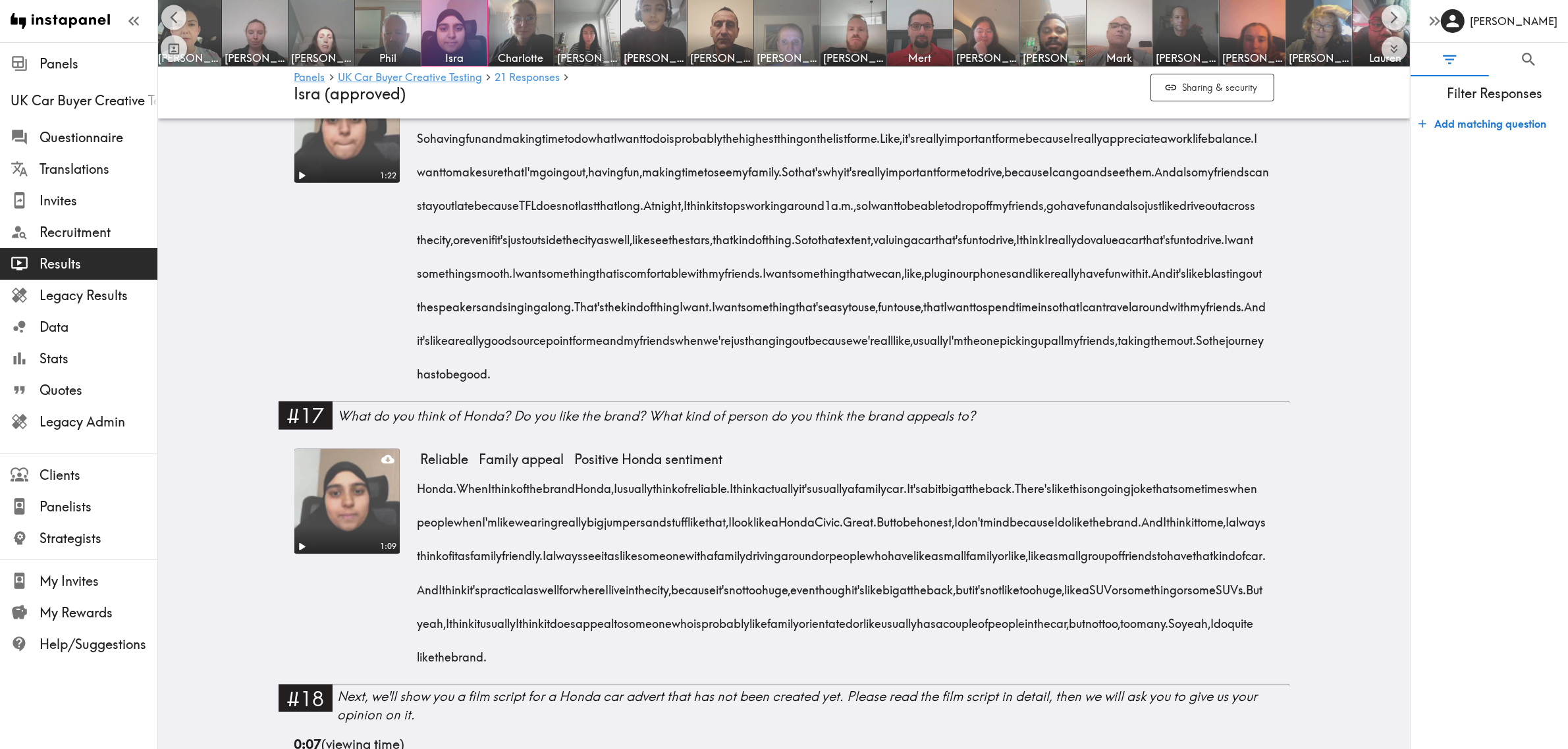
click at [792, 43] on img at bounding box center [787, 33] width 69 height 69
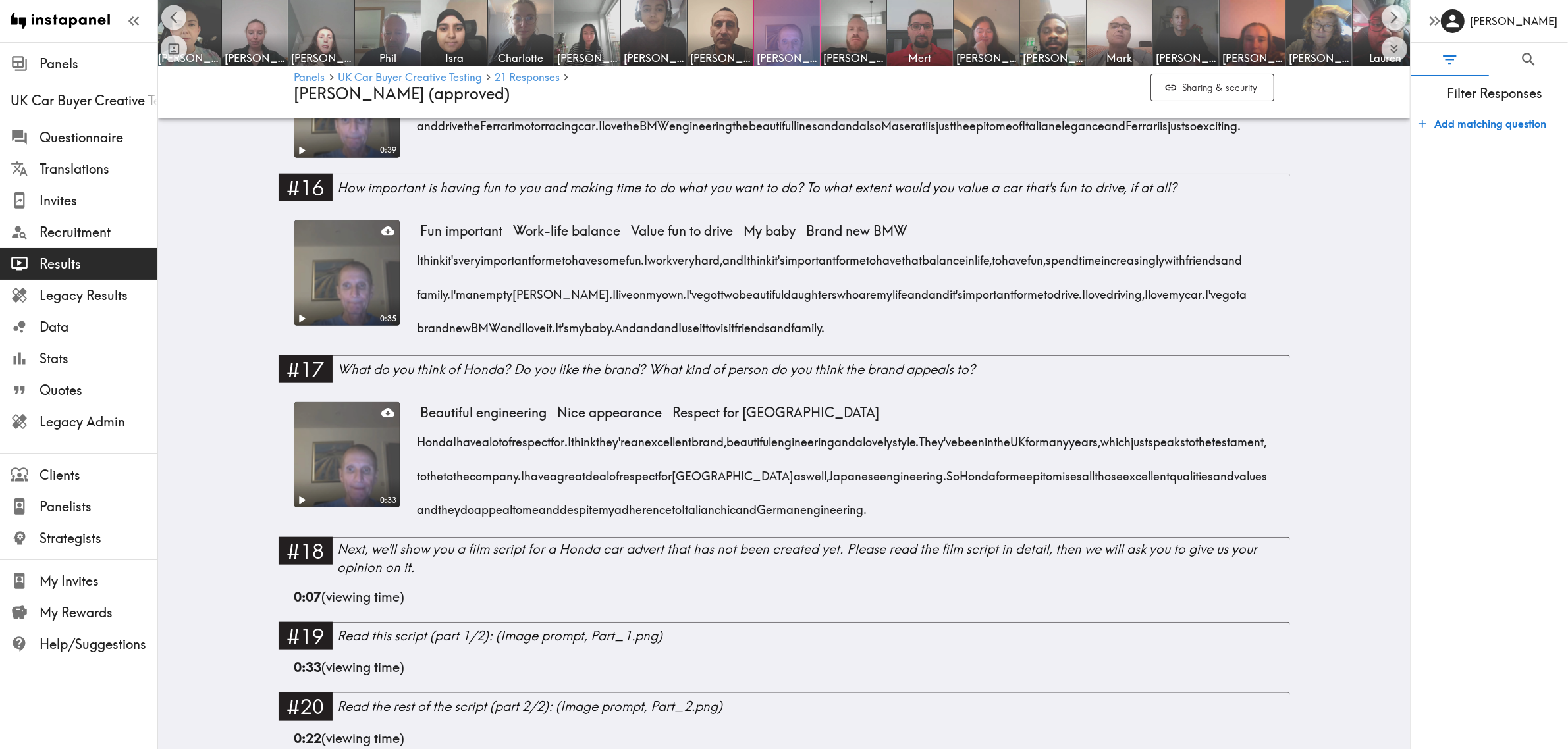
scroll to position [1645, 0]
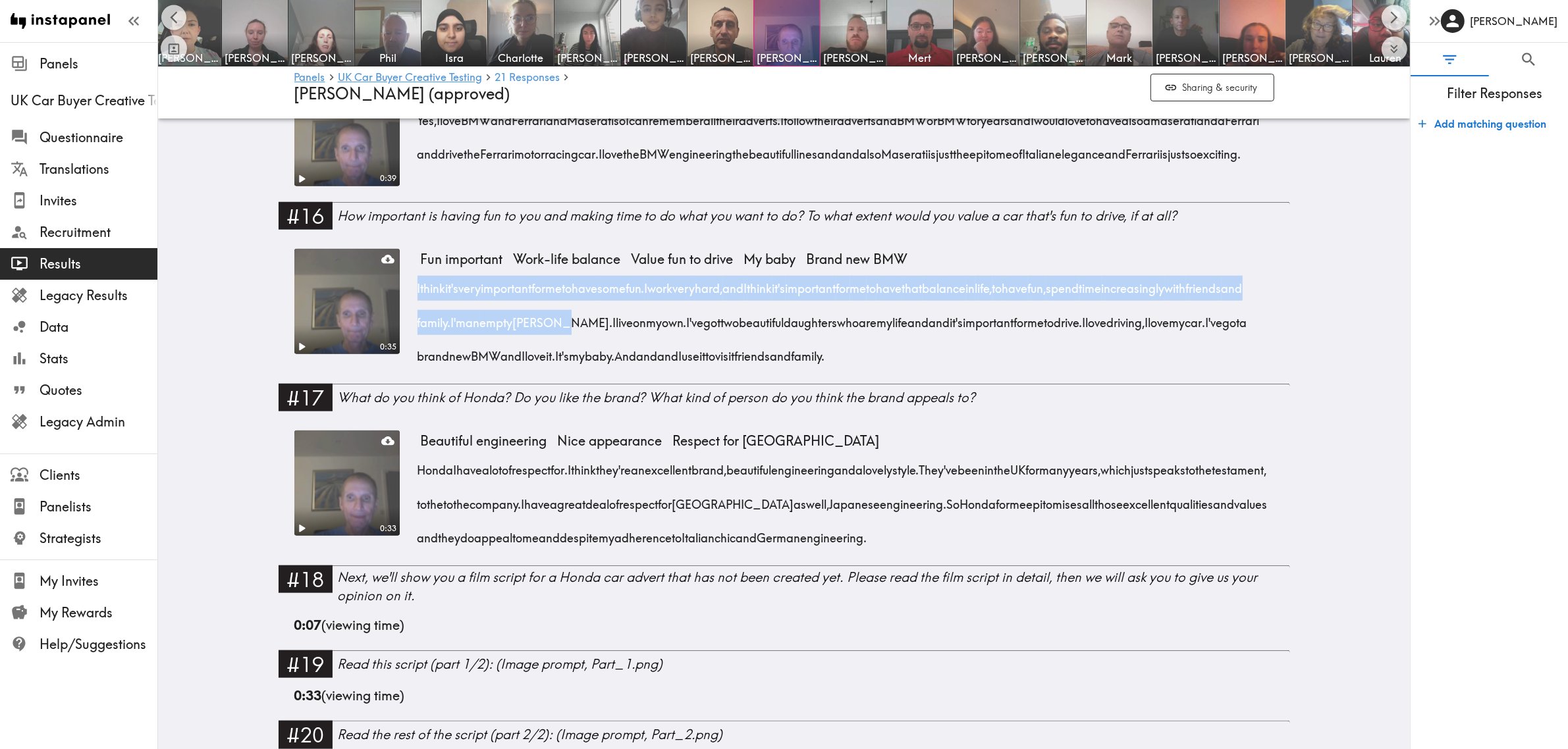
drag, startPoint x: 411, startPoint y: 303, endPoint x: 712, endPoint y: 344, distance: 303.8
click at [712, 344] on div "I think it's very important for me to have some fun. I work very hard, and I th…" at bounding box center [847, 317] width 853 height 101
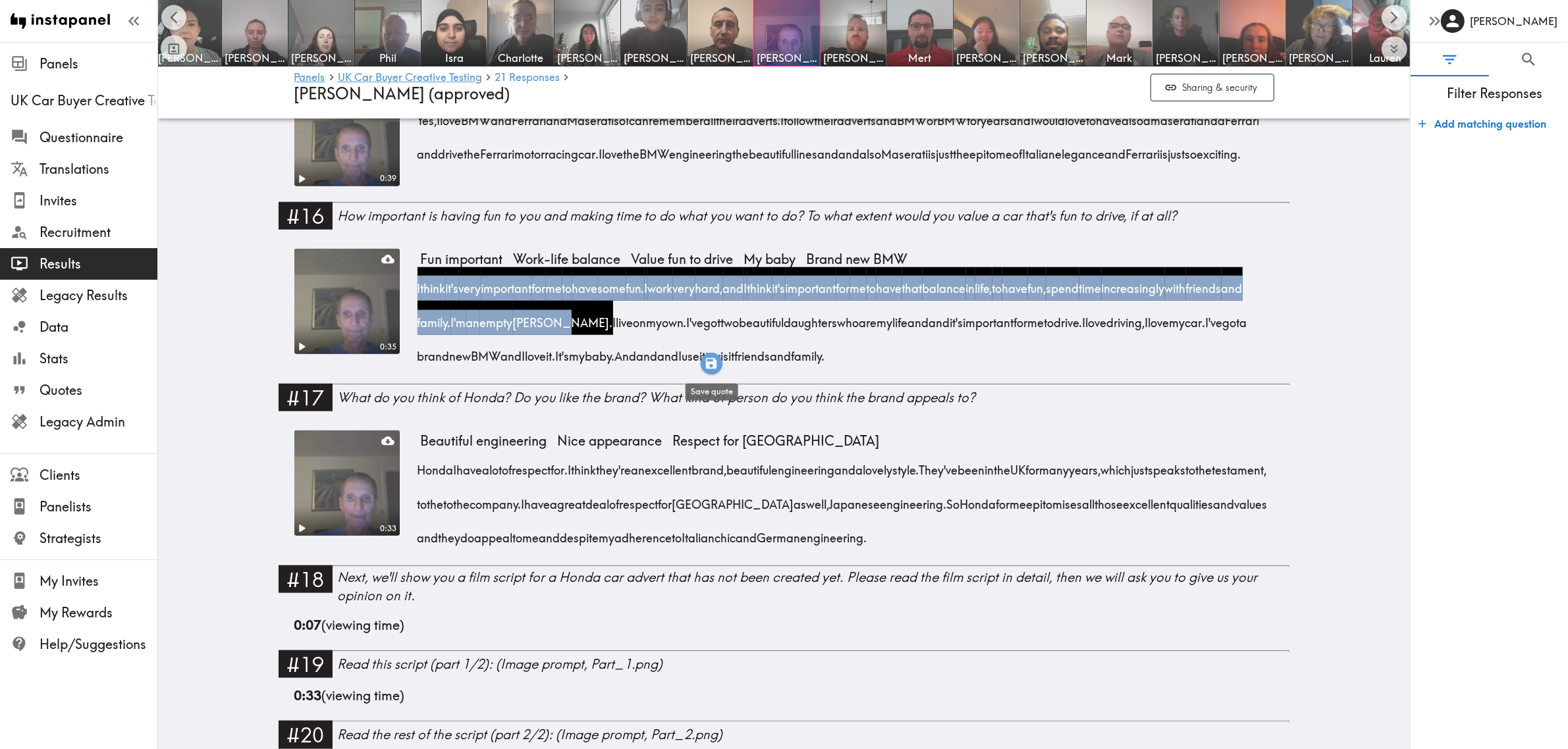
click at [713, 362] on icon "button" at bounding box center [711, 363] width 11 height 11
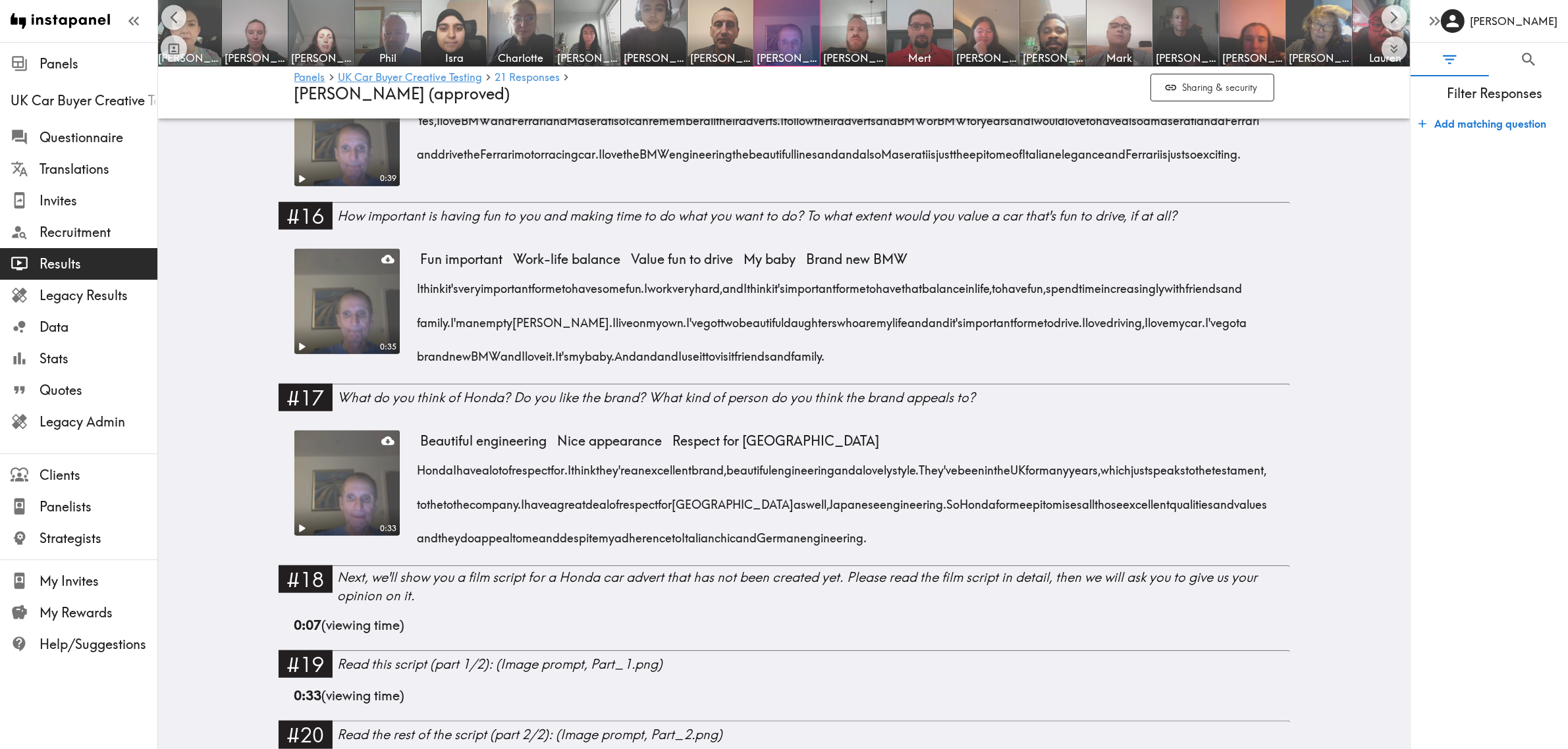
drag, startPoint x: 802, startPoint y: 337, endPoint x: 834, endPoint y: 375, distance: 49.7
click at [833, 368] on div "I think it's very important for me to have some fun. I work very hard, and I th…" at bounding box center [847, 317] width 853 height 101
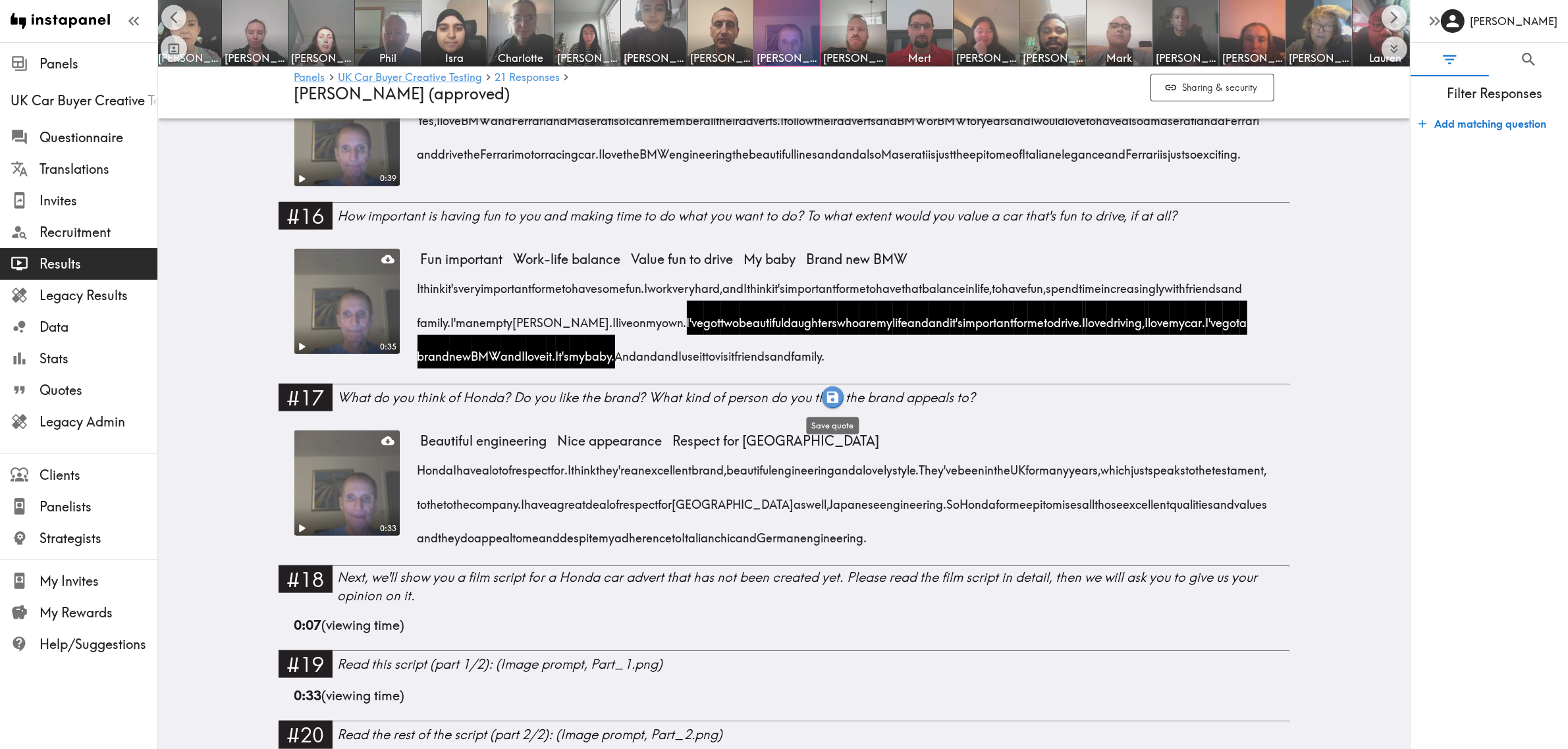
click at [830, 391] on icon "button" at bounding box center [832, 397] width 11 height 11
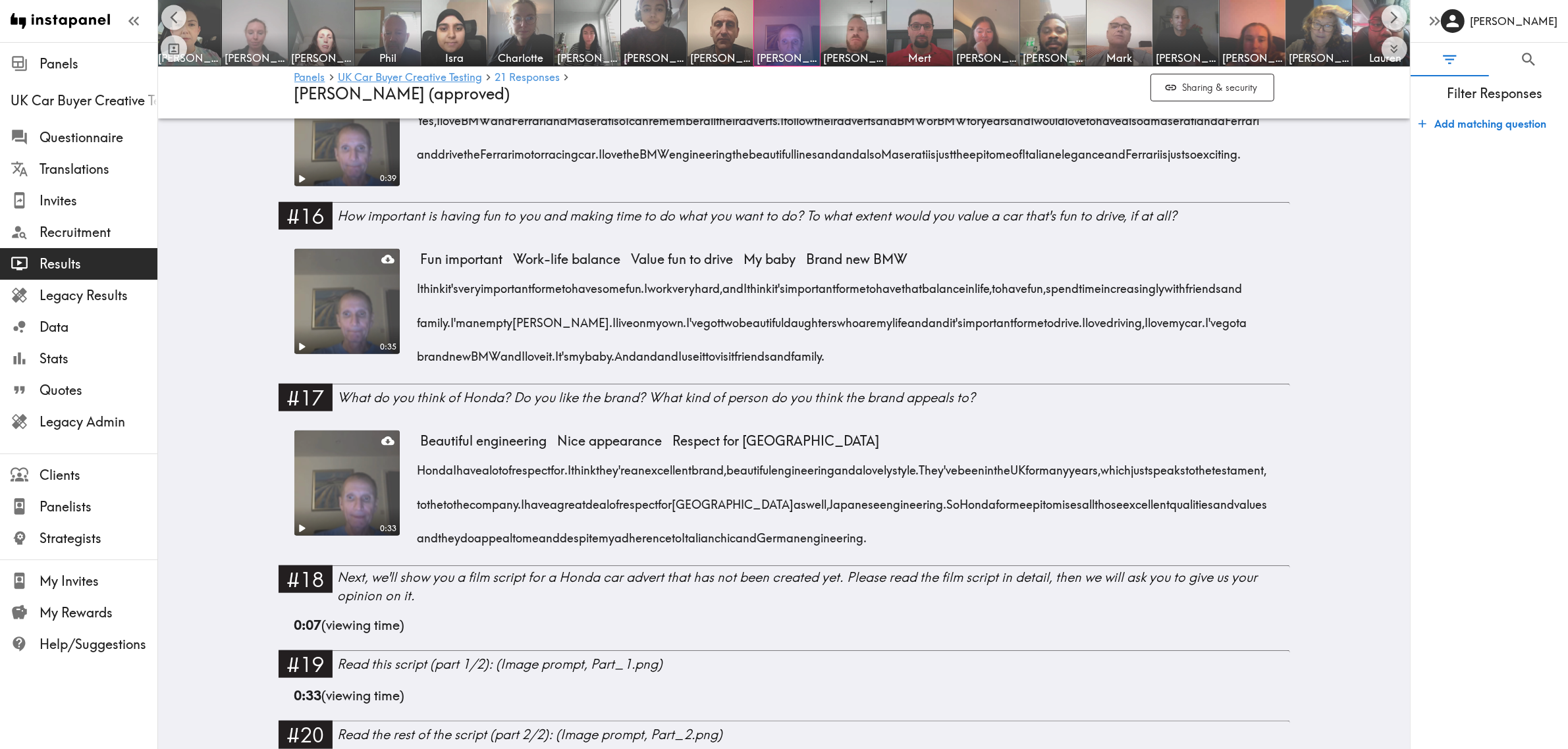
click at [269, 30] on img at bounding box center [255, 33] width 69 height 69
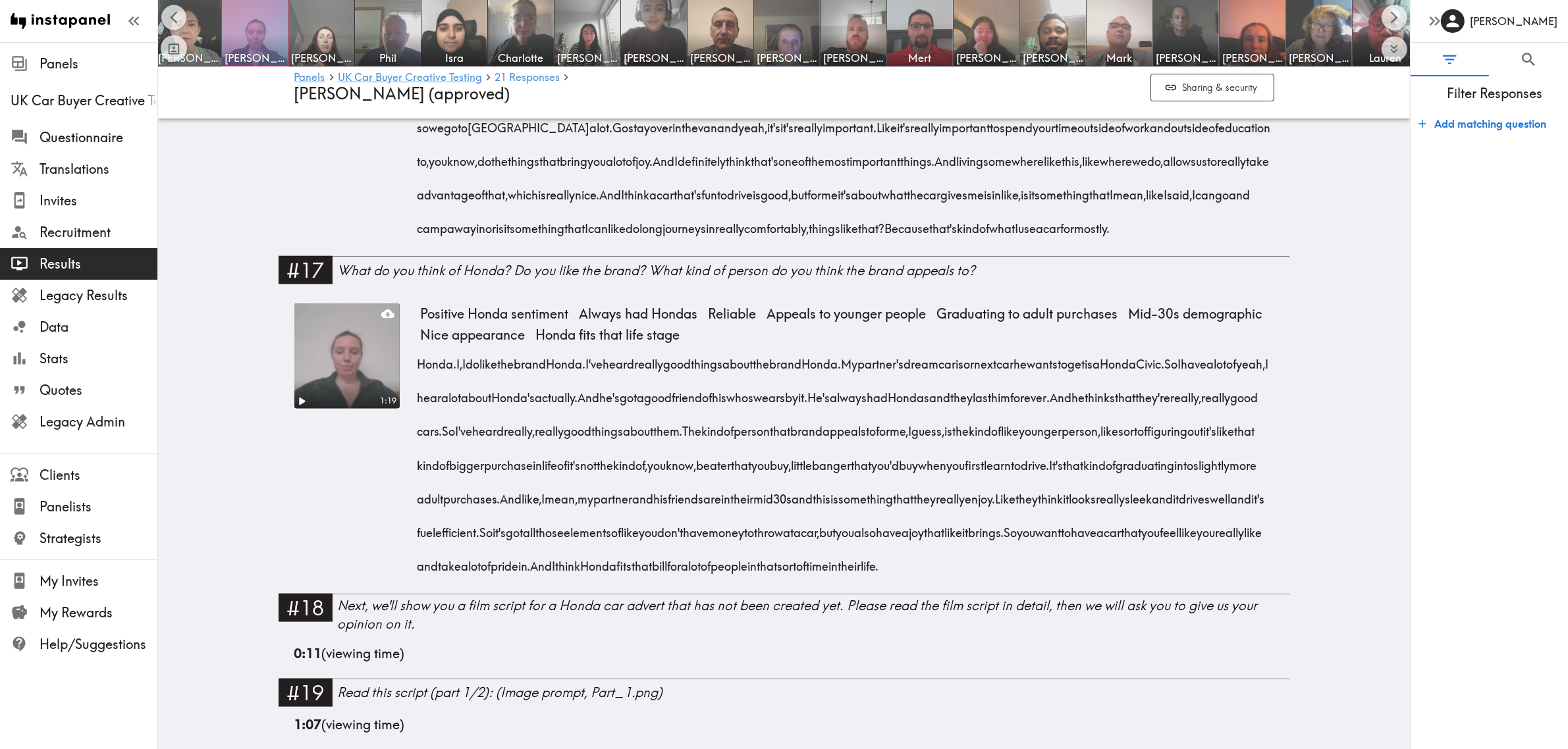
scroll to position [1974, 0]
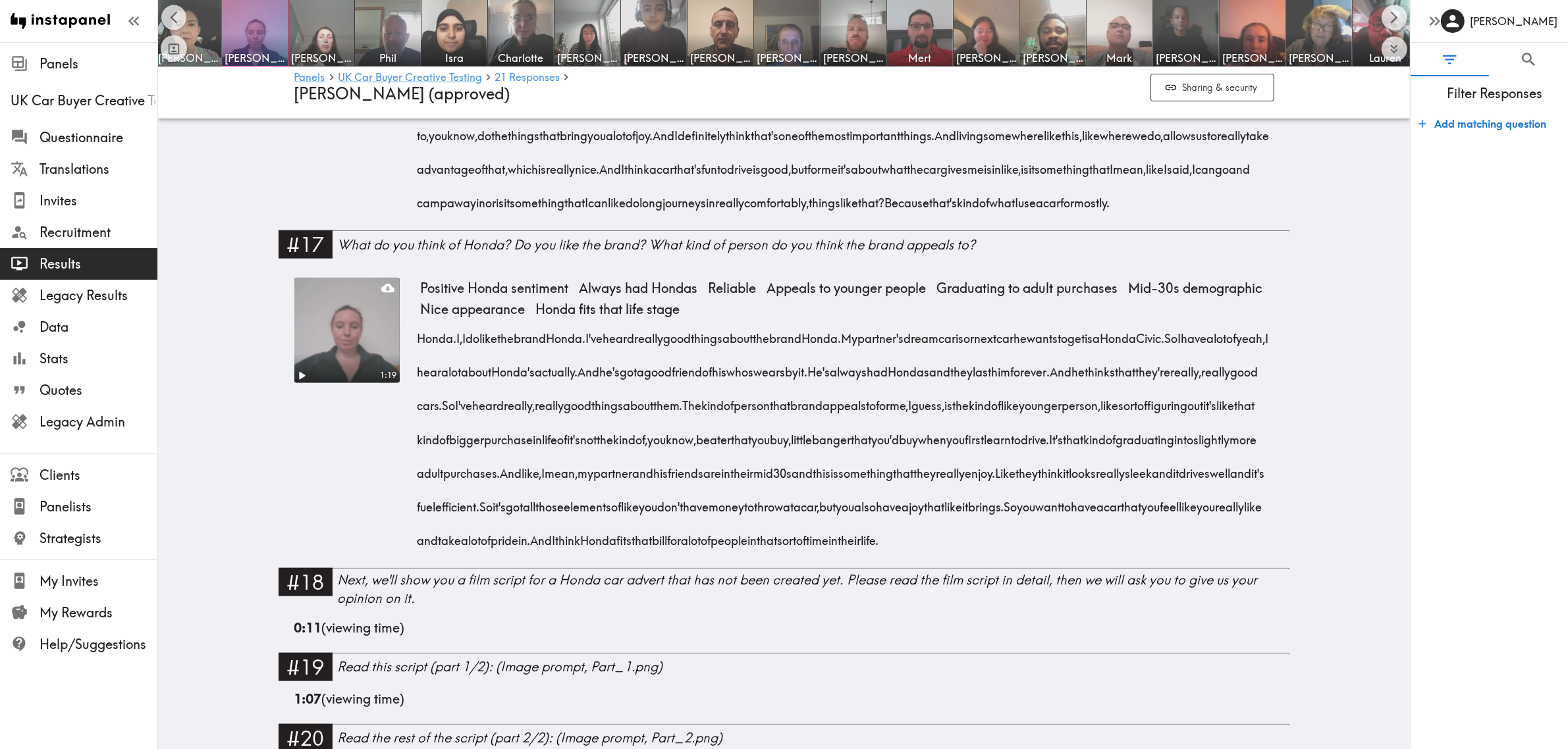
drag, startPoint x: 465, startPoint y: 377, endPoint x: 1292, endPoint y: 355, distance: 827.3
click at [279, 481] on div "1:19 Positive Honda sentiment Always had Hondas Reliable Appeals to younger peo…" at bounding box center [785, 417] width 1012 height 301
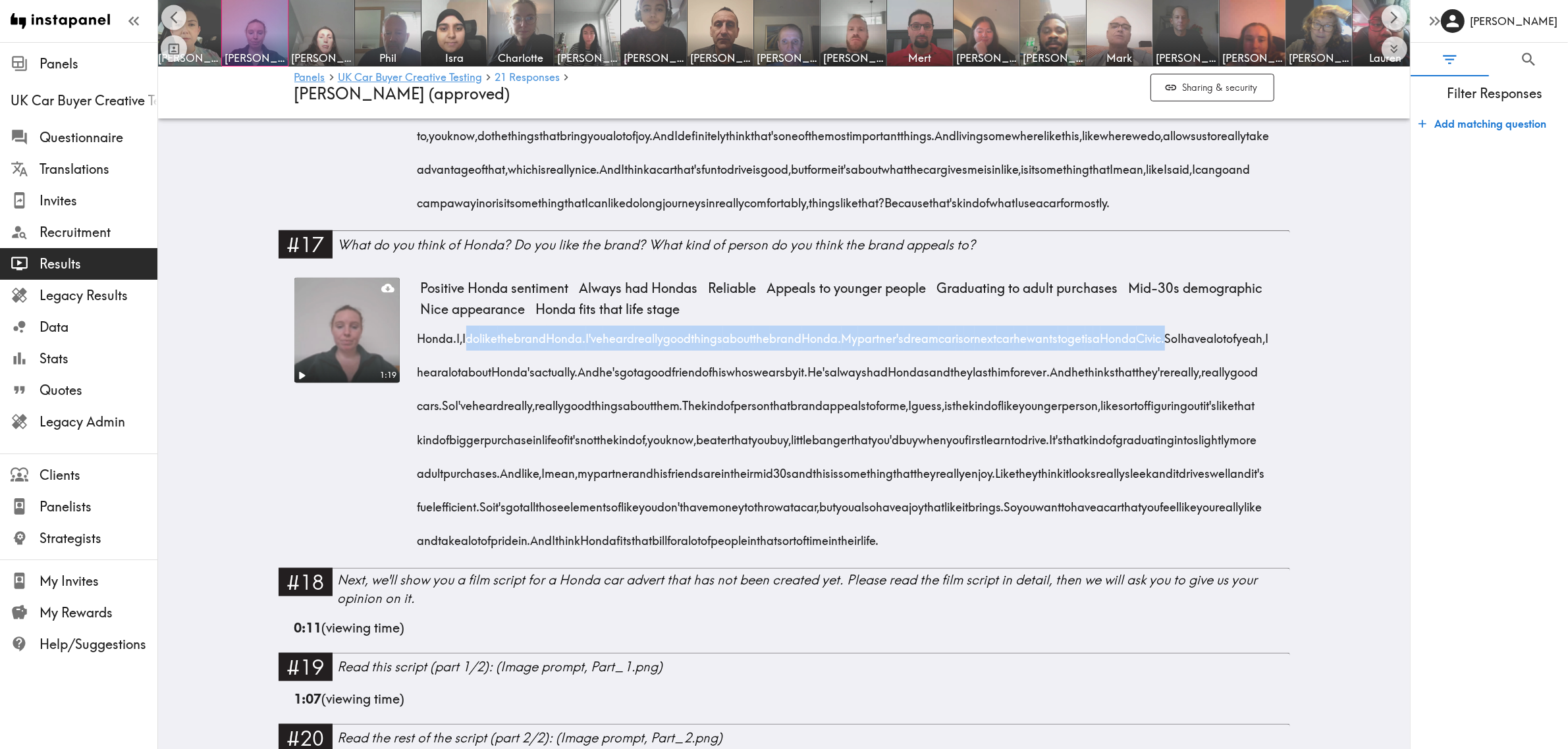
drag, startPoint x: 468, startPoint y: 375, endPoint x: 1260, endPoint y: 377, distance: 792.0
click at [1260, 377] on div "Honda. I, I do like the brand Honda. I've heard really good things about the br…" at bounding box center [847, 435] width 853 height 236
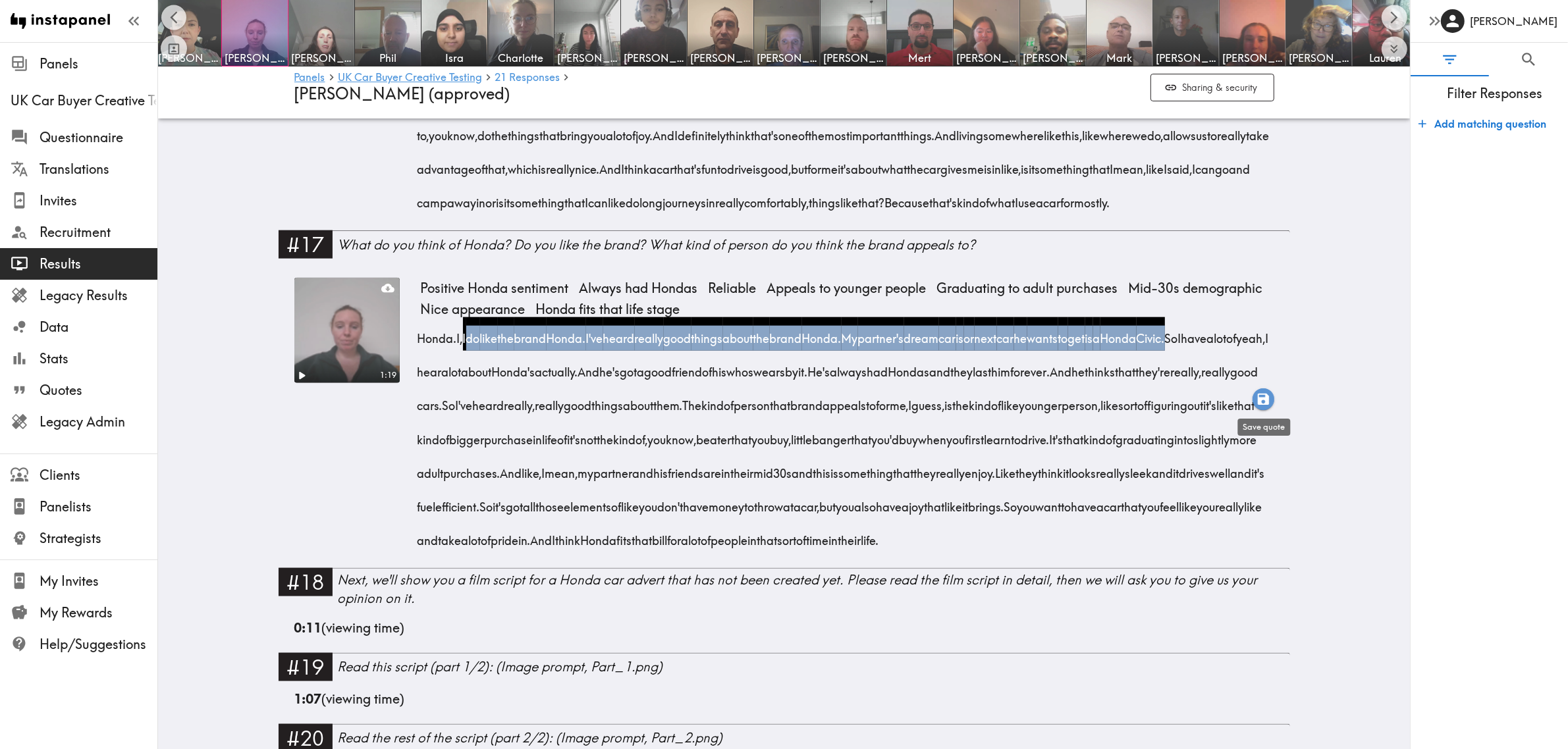
click at [1261, 396] on icon "button" at bounding box center [1263, 399] width 15 height 15
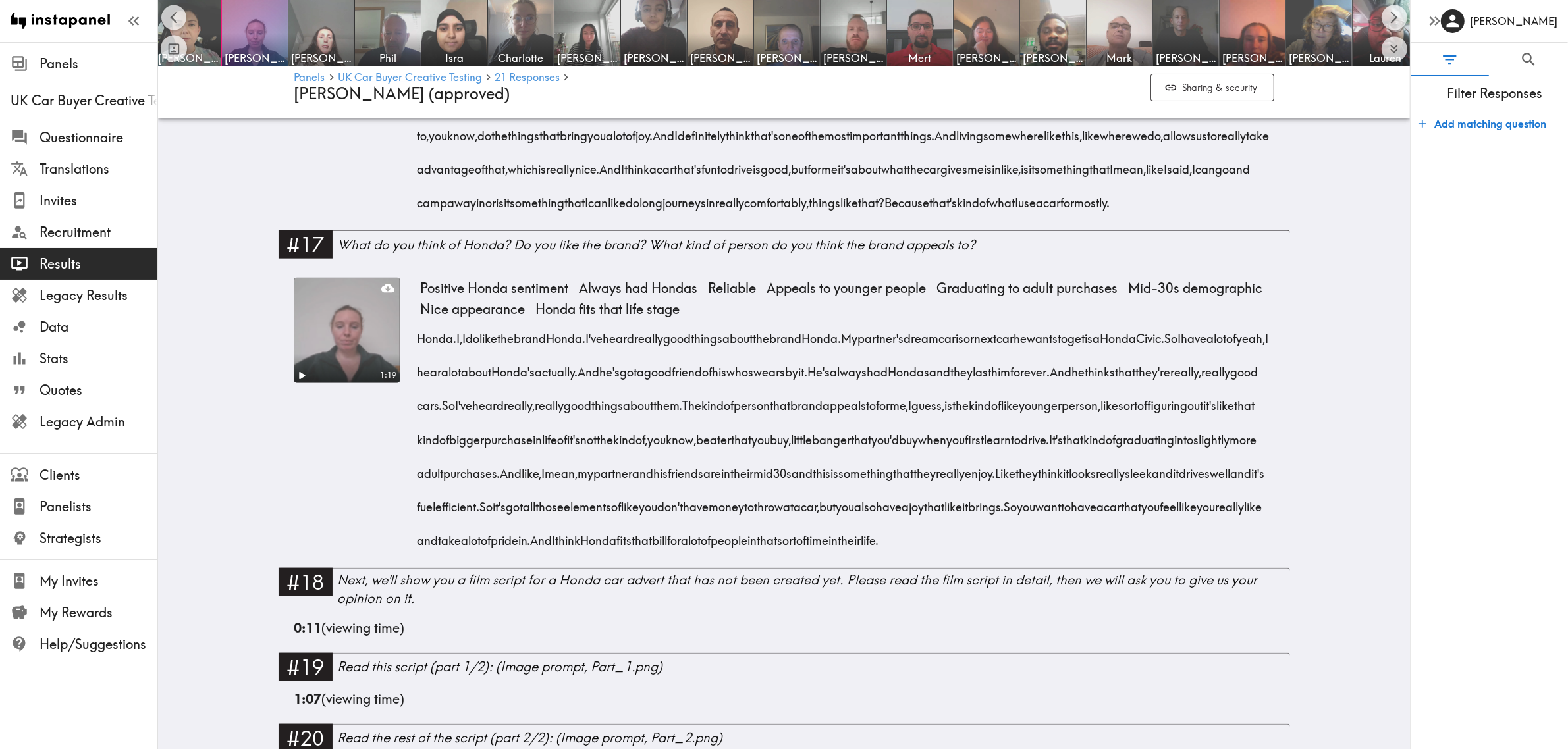
drag, startPoint x: 535, startPoint y: 411, endPoint x: 672, endPoint y: 445, distance: 141.2
click at [672, 445] on div "Honda. I, I do like the brand Honda. I've heard really good things about the br…" at bounding box center [847, 435] width 853 height 236
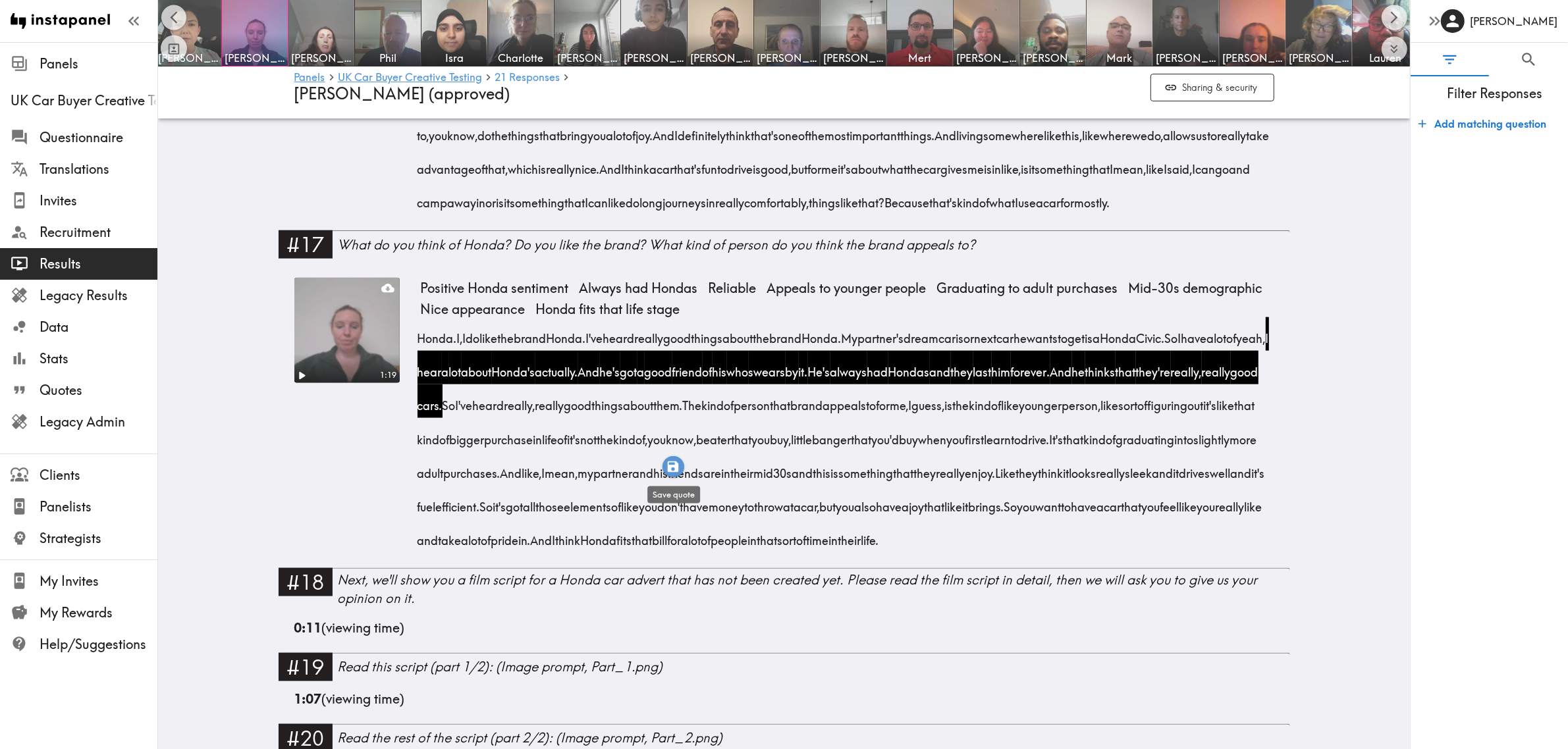
click at [672, 466] on icon "button" at bounding box center [673, 466] width 11 height 11
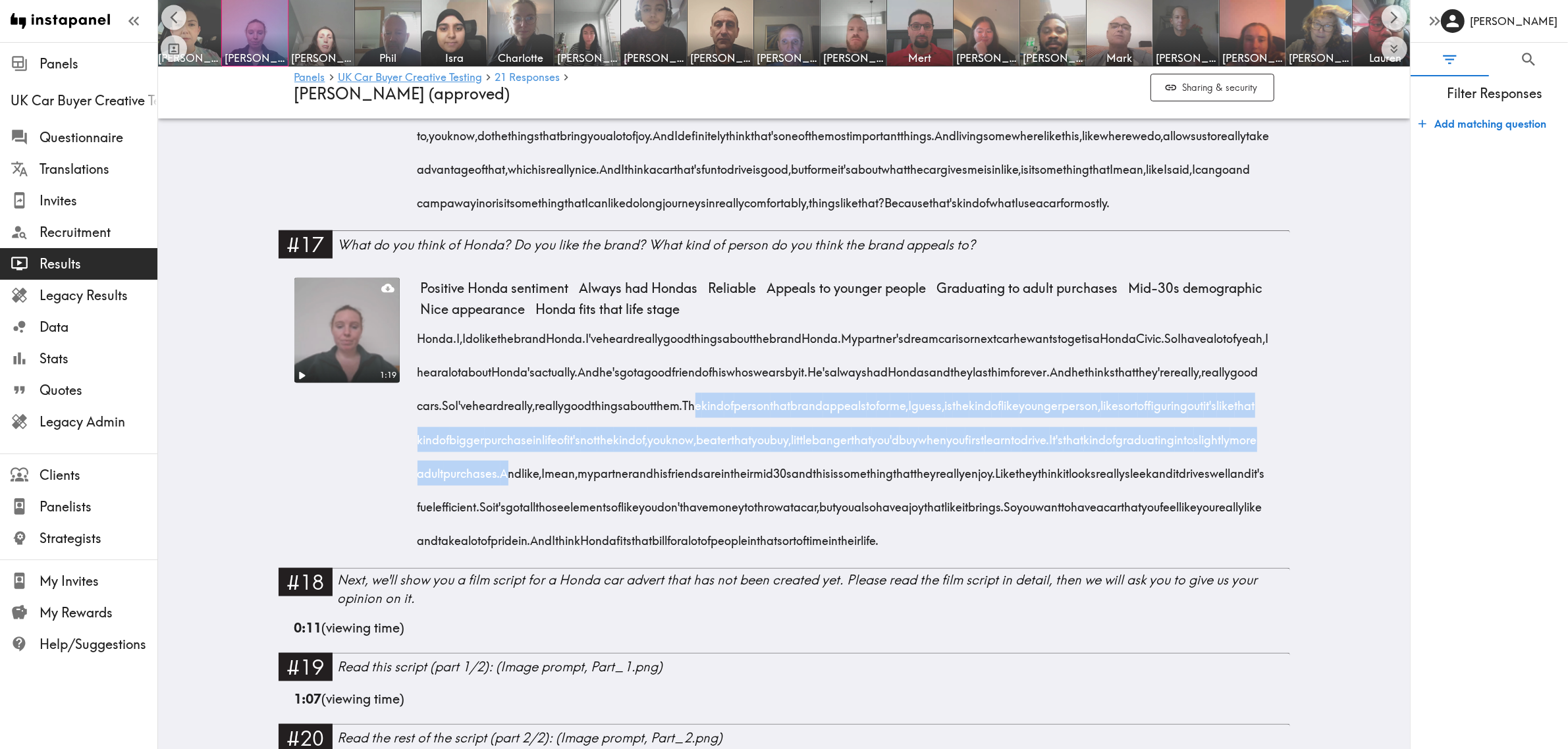
drag, startPoint x: 950, startPoint y: 439, endPoint x: 965, endPoint y: 508, distance: 70.6
click at [965, 508] on div "Honda. I, I do like the brand Honda. I've heard really good things about the br…" at bounding box center [847, 435] width 853 height 236
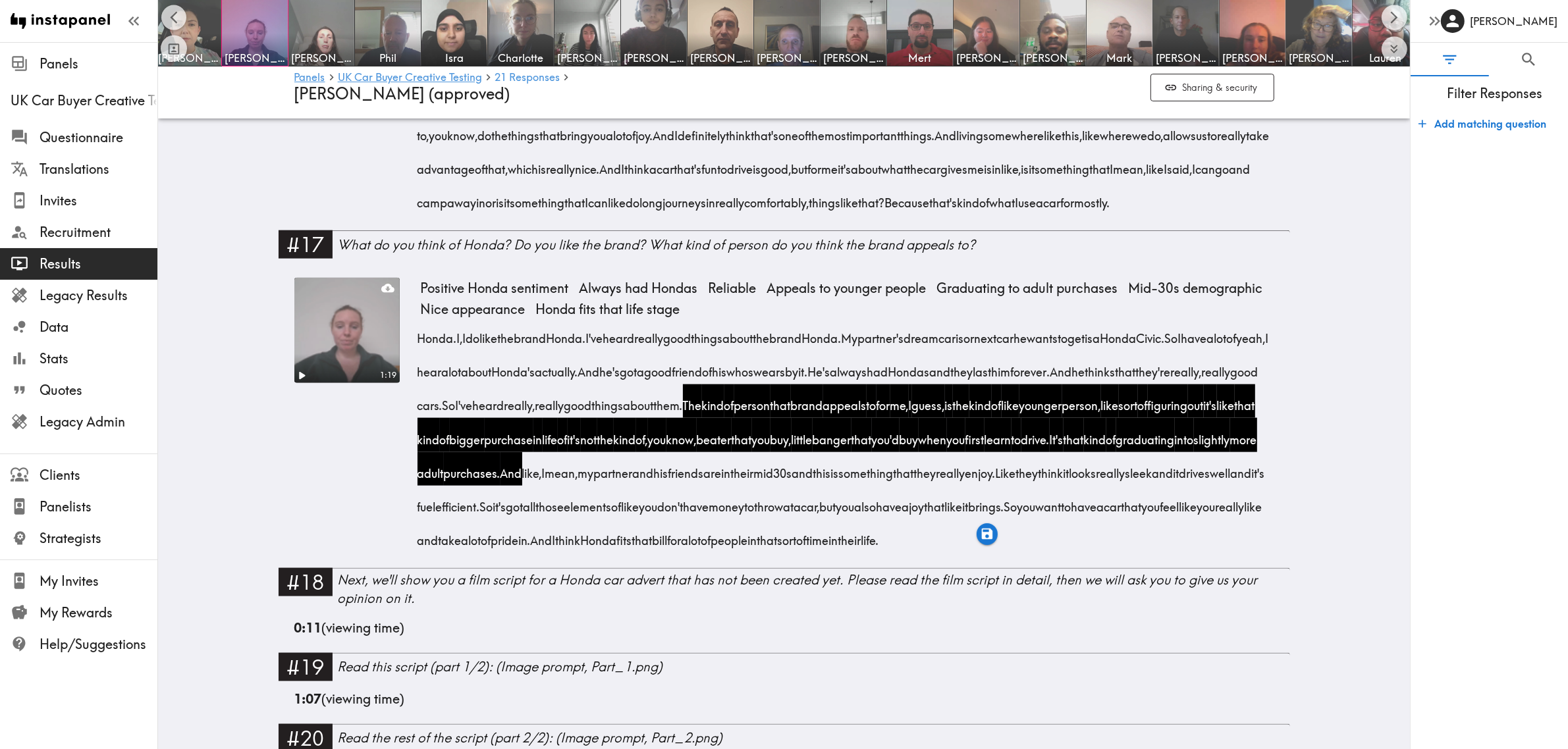
click at [279, 527] on div "1:19 Positive Honda sentiment Always had Hondas Reliable Appeals to younger peo…" at bounding box center [785, 417] width 1012 height 301
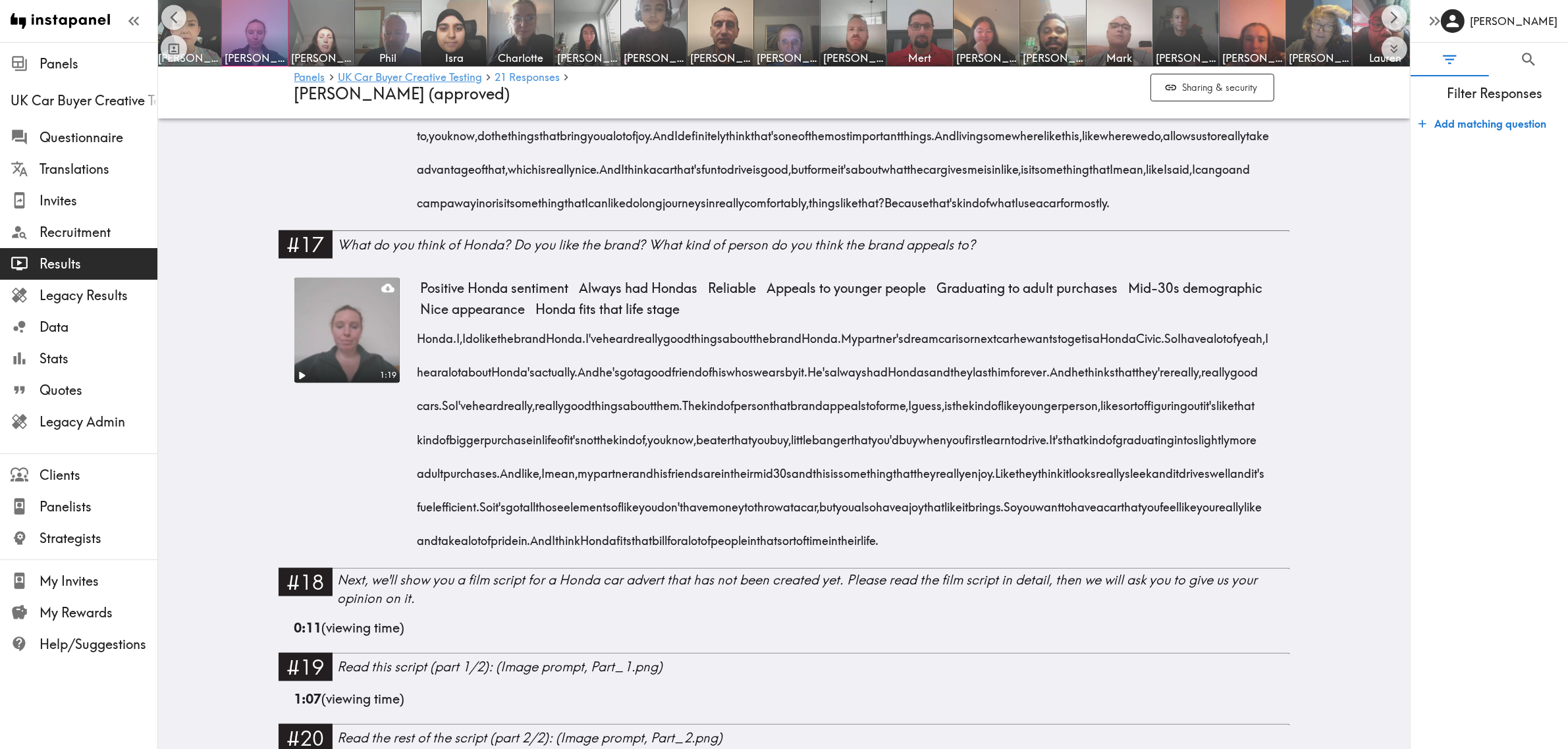
drag, startPoint x: 959, startPoint y: 447, endPoint x: 961, endPoint y: 508, distance: 61.0
click at [961, 508] on div "Honda. I, I do like the brand Honda. I've heard really good things about the br…" at bounding box center [847, 435] width 853 height 236
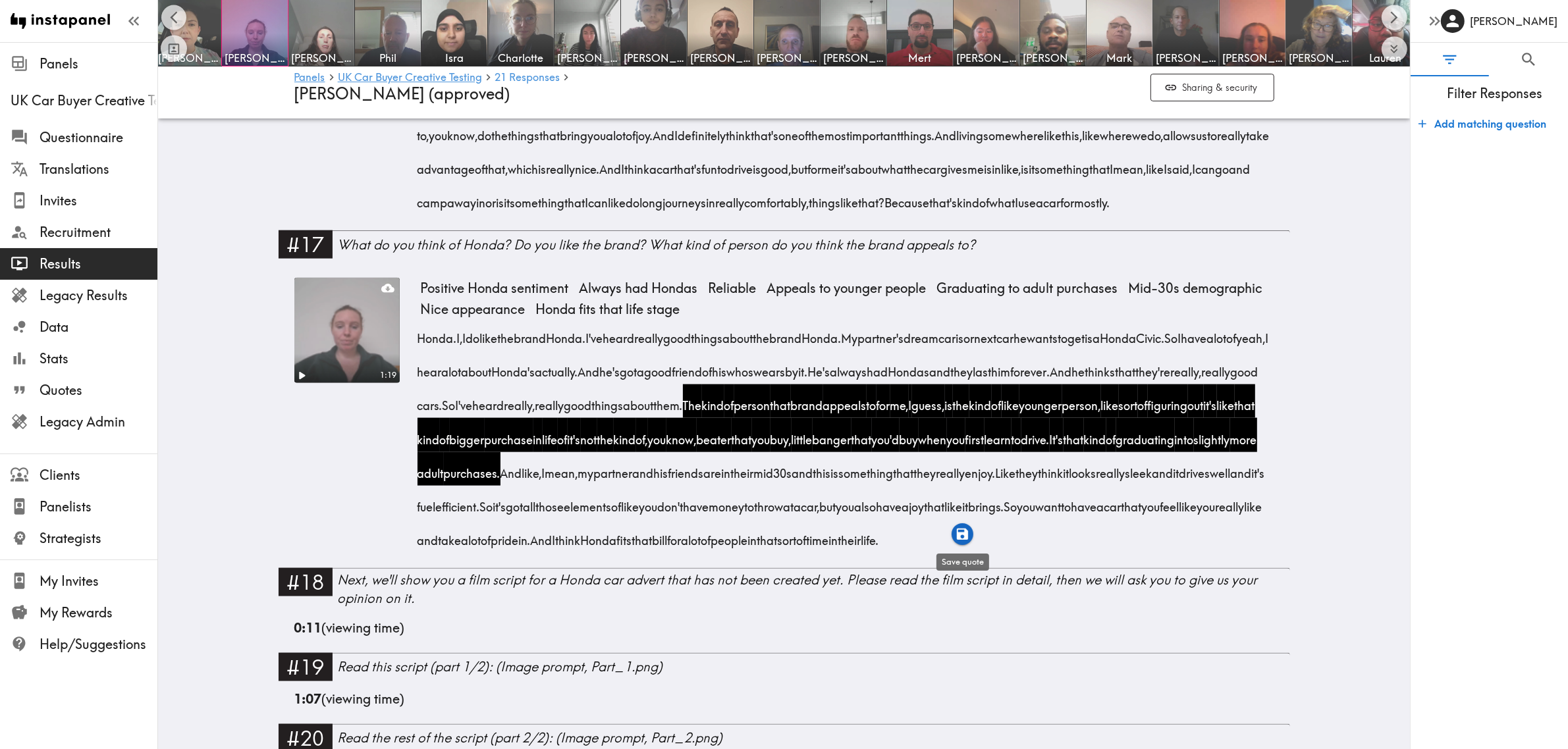
click at [958, 530] on icon "button" at bounding box center [962, 534] width 15 height 15
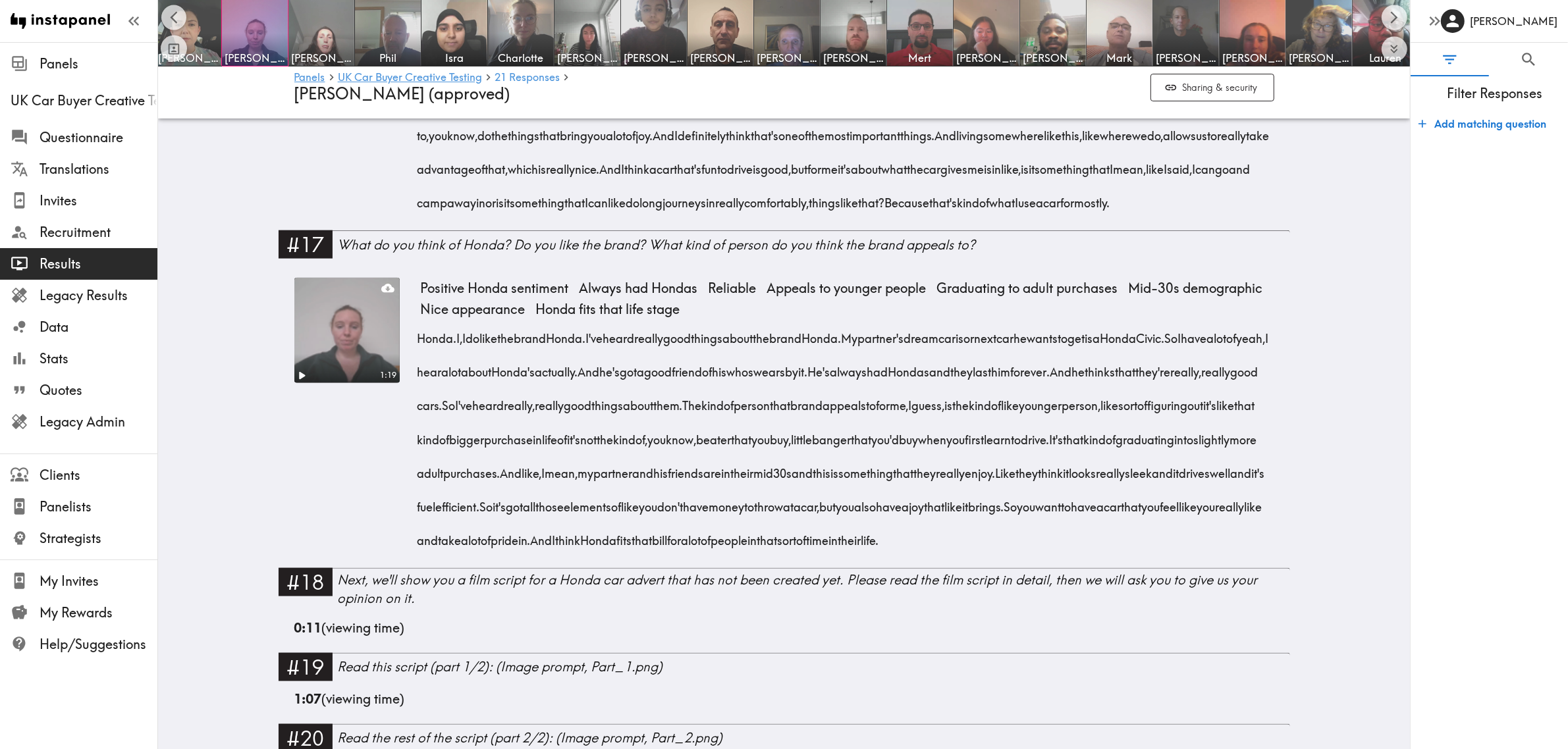
drag, startPoint x: 1057, startPoint y: 511, endPoint x: 851, endPoint y: 603, distance: 225.6
click at [851, 553] on div "Honda. I, I do like the brand Honda. I've heard really good things about the br…" at bounding box center [847, 435] width 853 height 236
click at [844, 633] on icon "button" at bounding box center [842, 635] width 15 height 15
click at [1192, 38] on img at bounding box center [1187, 33] width 69 height 69
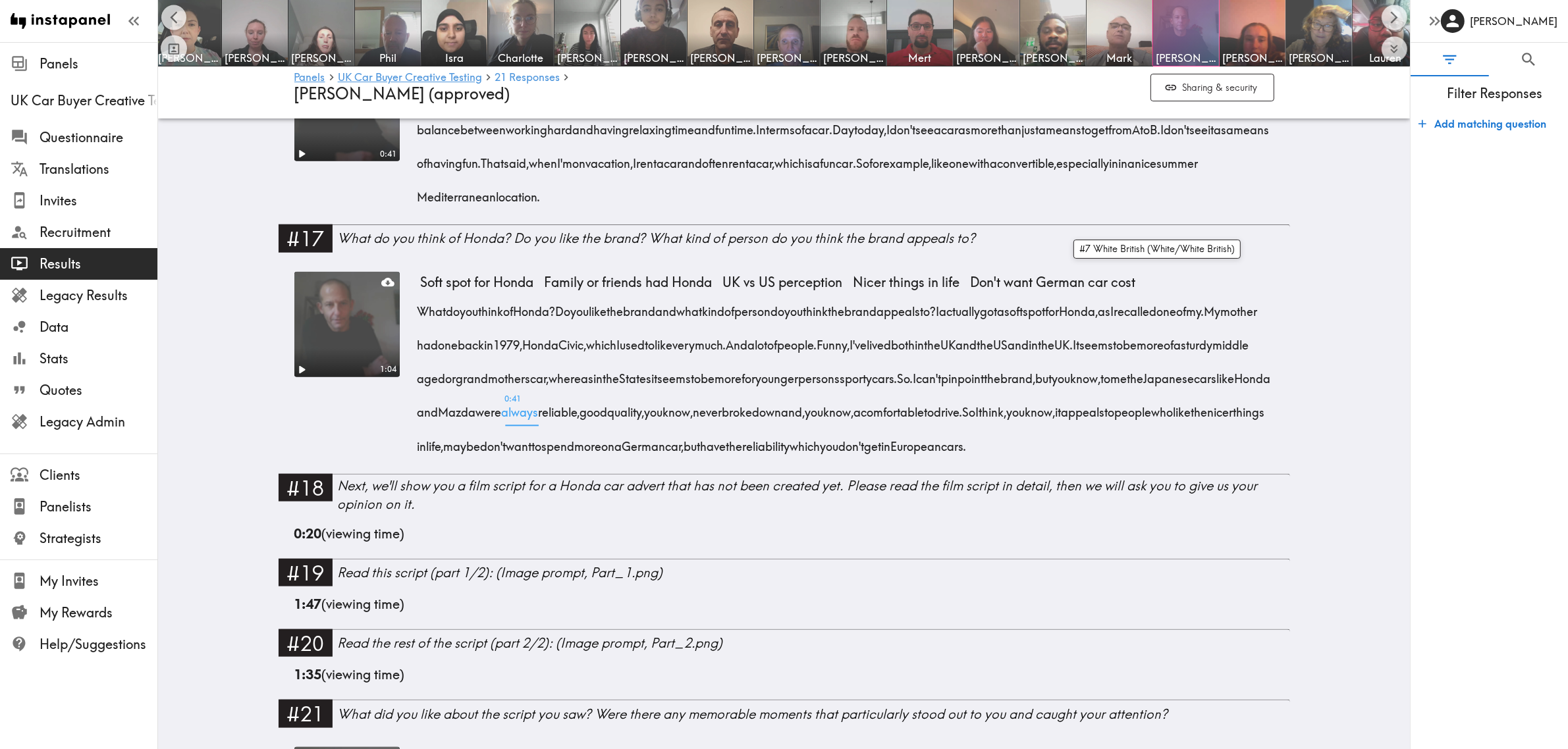
scroll to position [1892, 0]
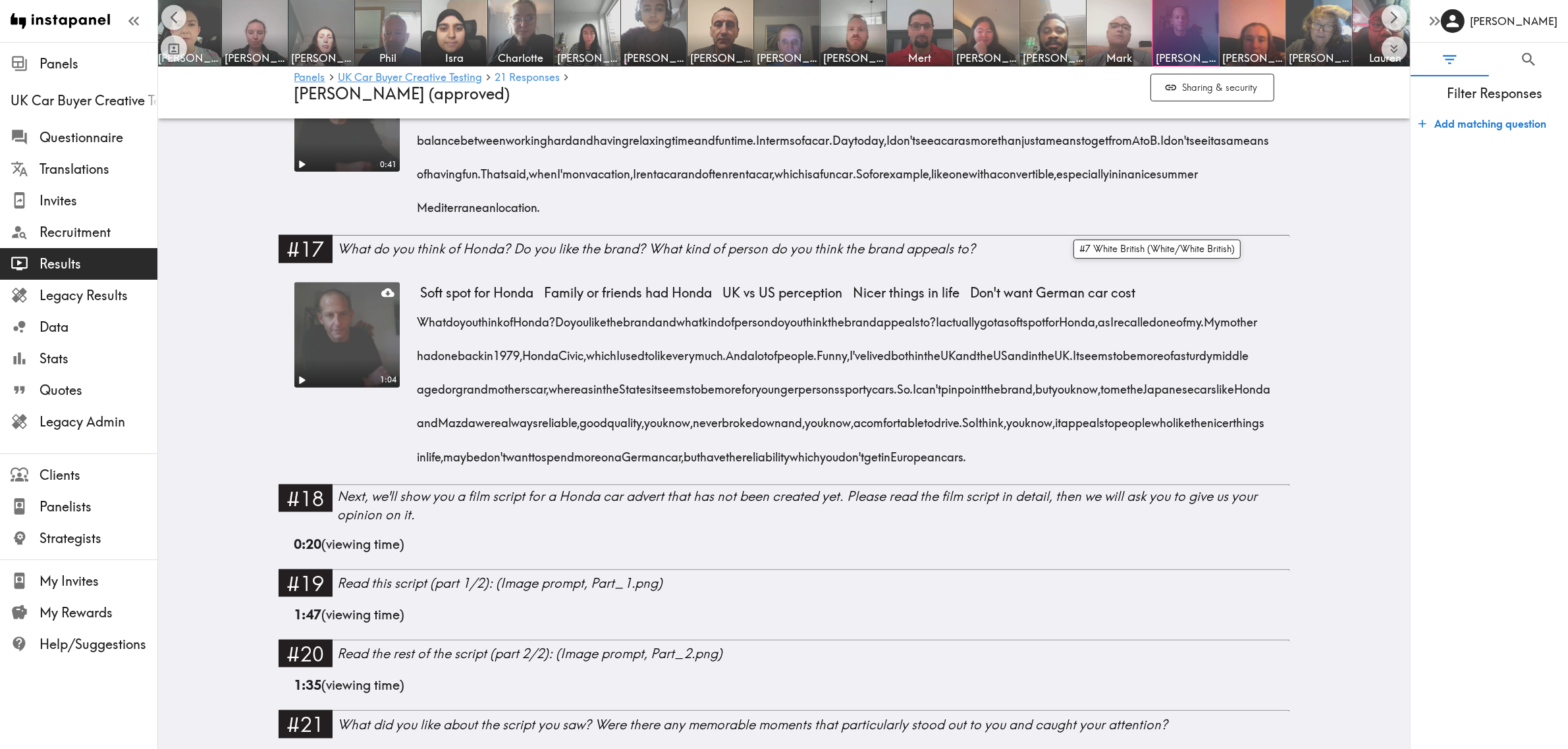
drag, startPoint x: 473, startPoint y: 338, endPoint x: 883, endPoint y: 345, distance: 410.1
click at [883, 345] on div "What do you think of Honda? Do you like the brand and what kind of person do yo…" at bounding box center [847, 385] width 853 height 169
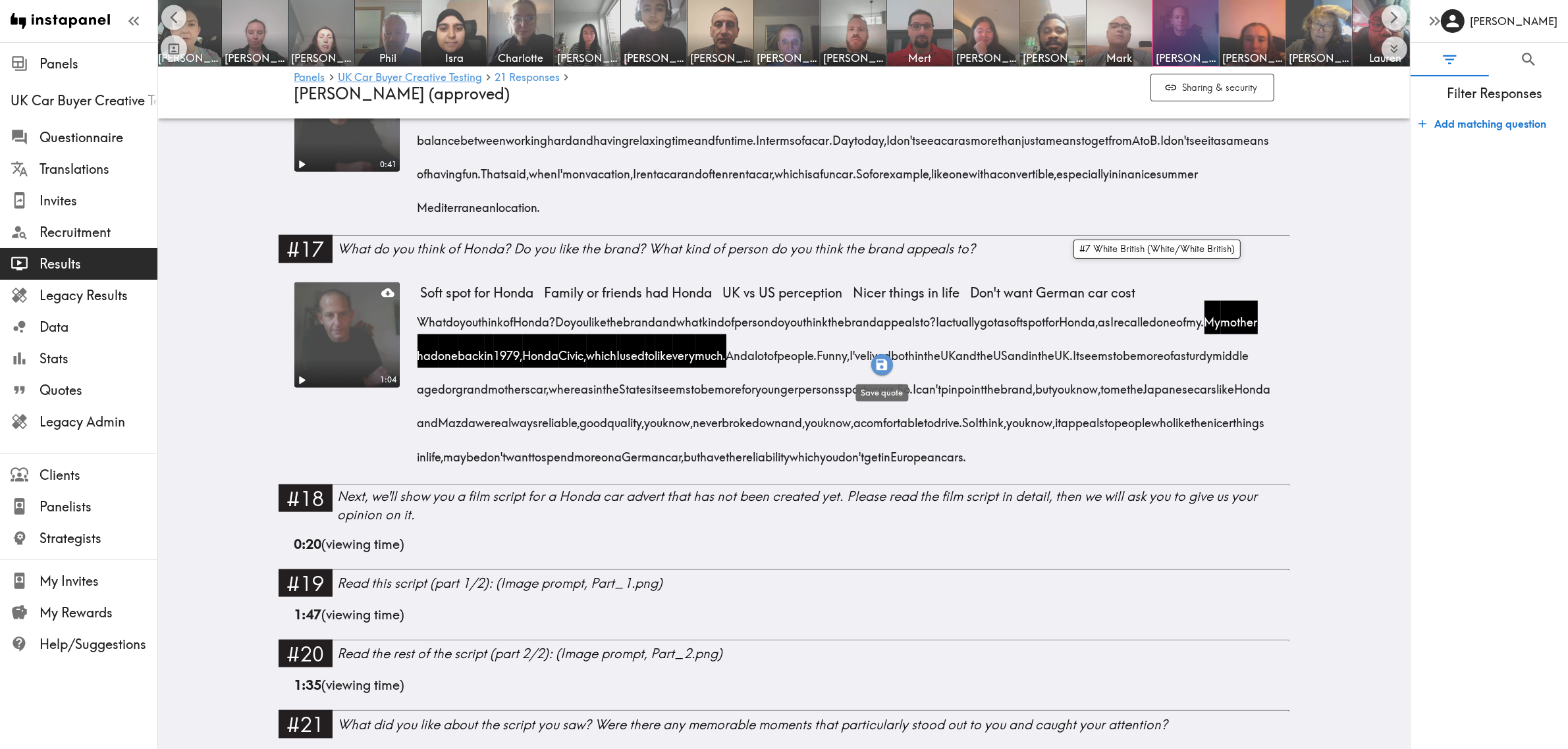
click at [885, 363] on icon "button" at bounding box center [882, 364] width 11 height 11
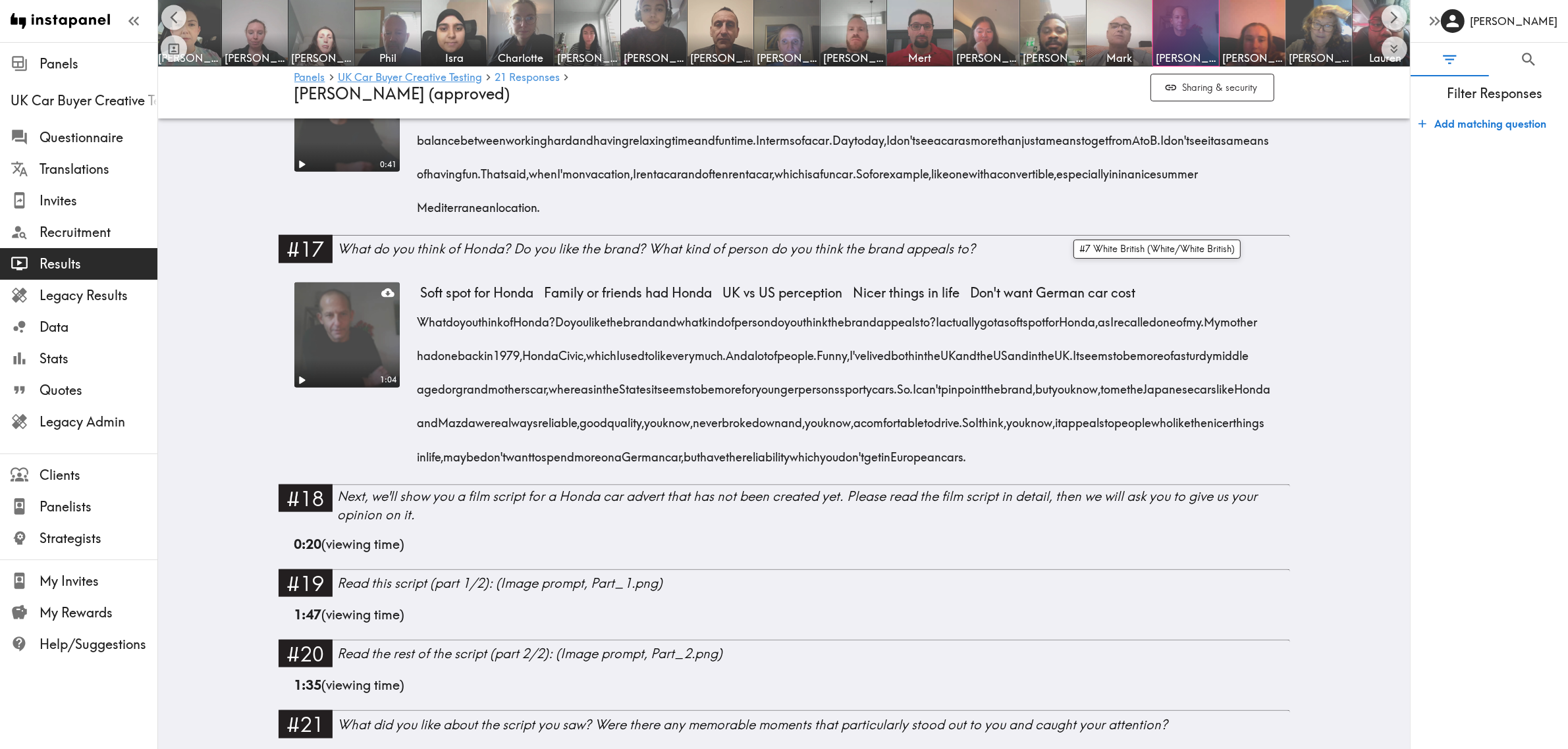
drag, startPoint x: 992, startPoint y: 337, endPoint x: 1213, endPoint y: 339, distance: 221.0
click at [1076, 347] on span "Funny, I've lived both in the UK and the US and in the UK." at bounding box center [949, 355] width 256 height 16
click at [1212, 363] on icon "button" at bounding box center [1212, 364] width 11 height 11
drag, startPoint x: 1240, startPoint y: 340, endPoint x: 567, endPoint y: 443, distance: 680.8
click at [567, 443] on div "What do you think of Honda? Do you like the brand and what kind of person do yo…" at bounding box center [847, 385] width 853 height 169
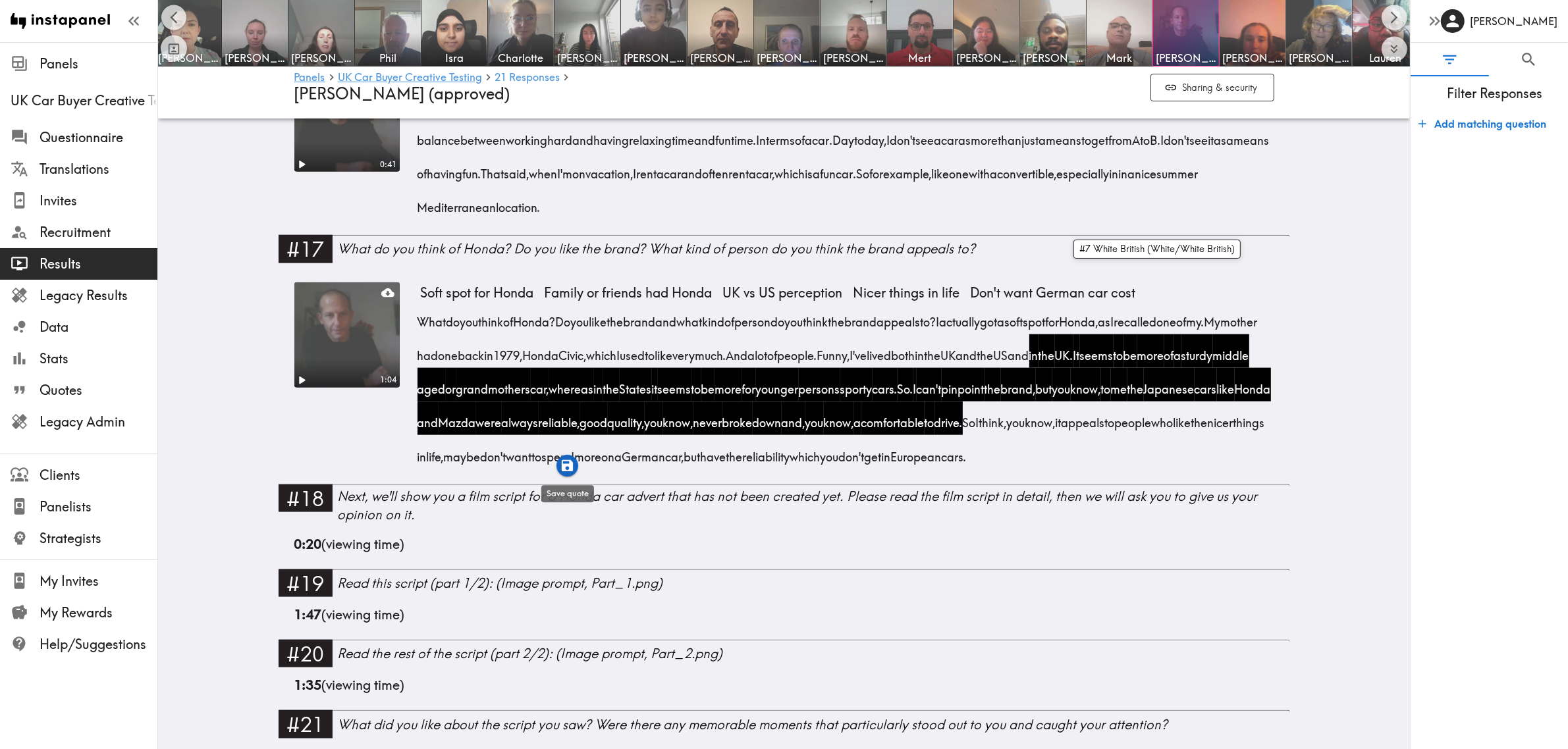
click at [568, 466] on icon "button" at bounding box center [567, 466] width 15 height 15
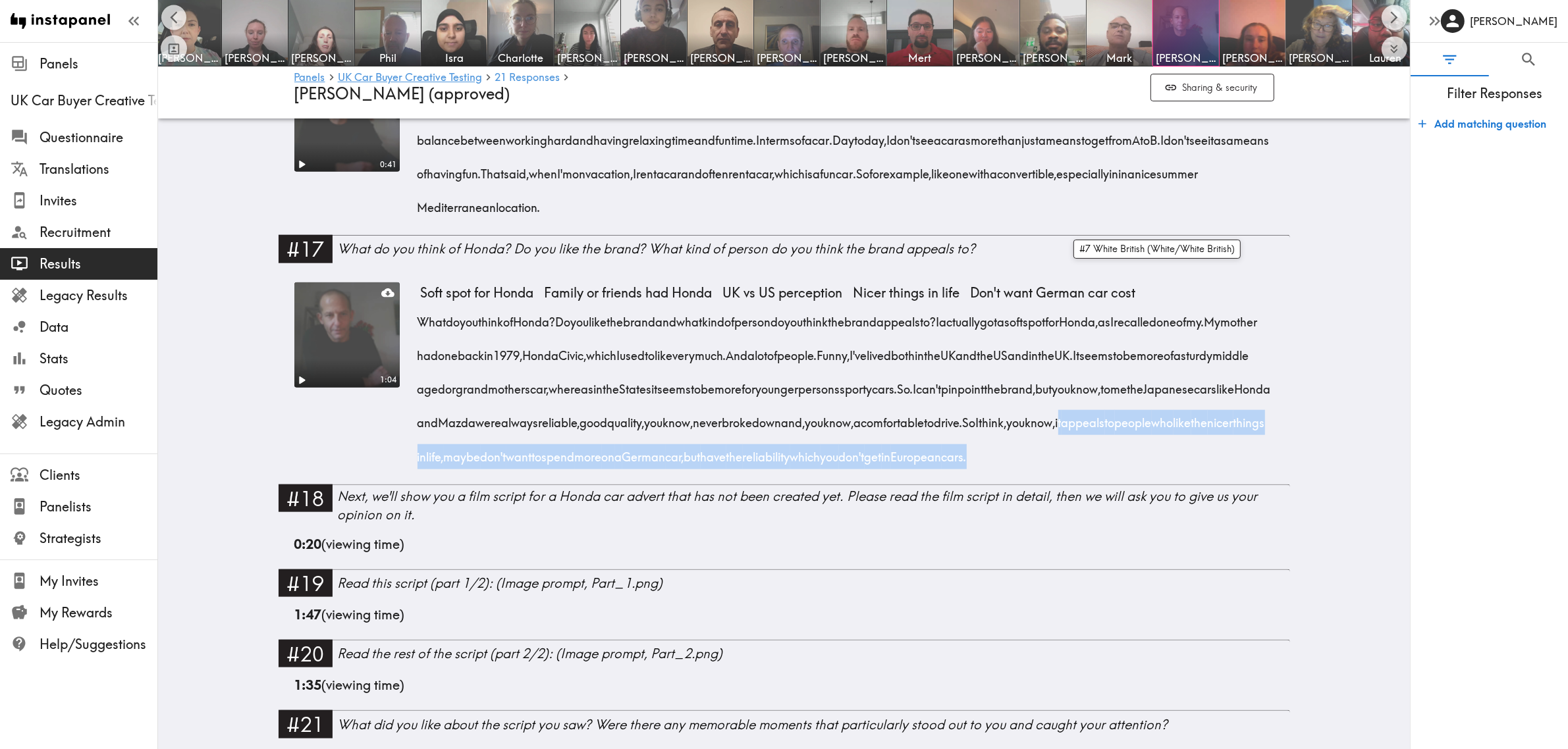
drag, startPoint x: 679, startPoint y: 442, endPoint x: 706, endPoint y: 466, distance: 36.1
click at [706, 464] on span "So I think, you know, it appeals to people who like the nicer things in life, m…" at bounding box center [845, 439] width 847 height 50
click at [709, 492] on icon "button" at bounding box center [711, 499] width 15 height 15
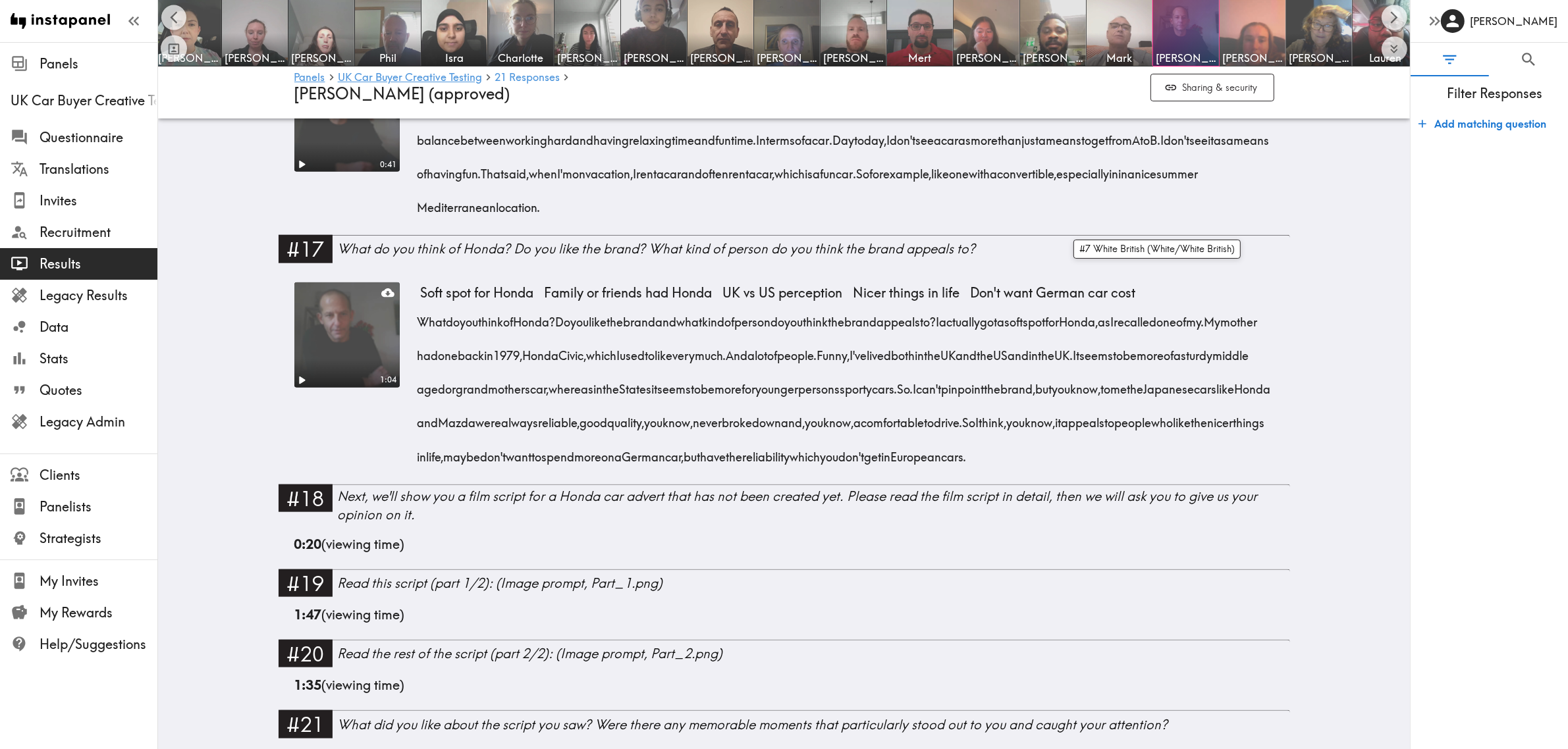
click at [1262, 25] on img at bounding box center [1253, 33] width 69 height 69
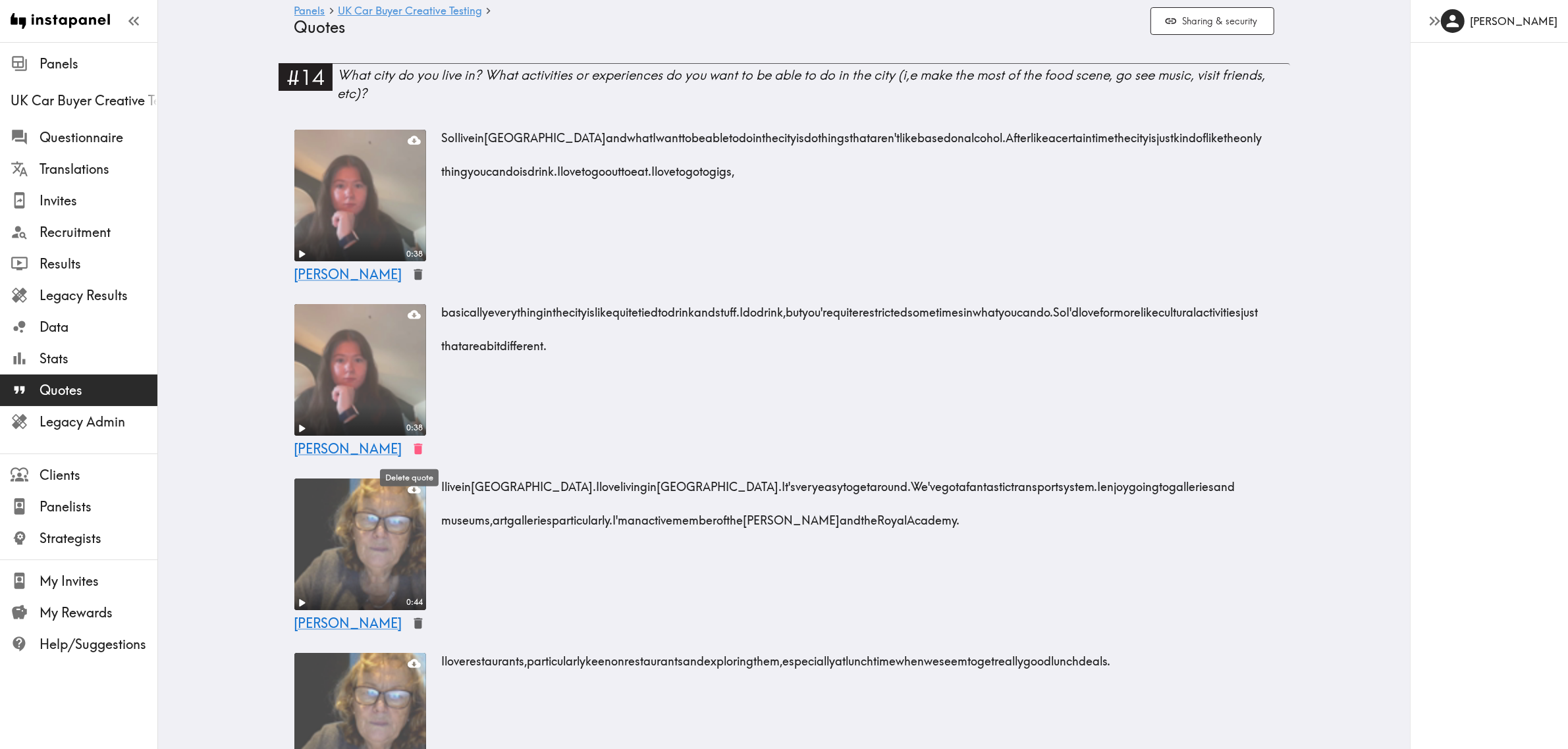
click at [413, 449] on icon "button" at bounding box center [417, 449] width 9 height 11
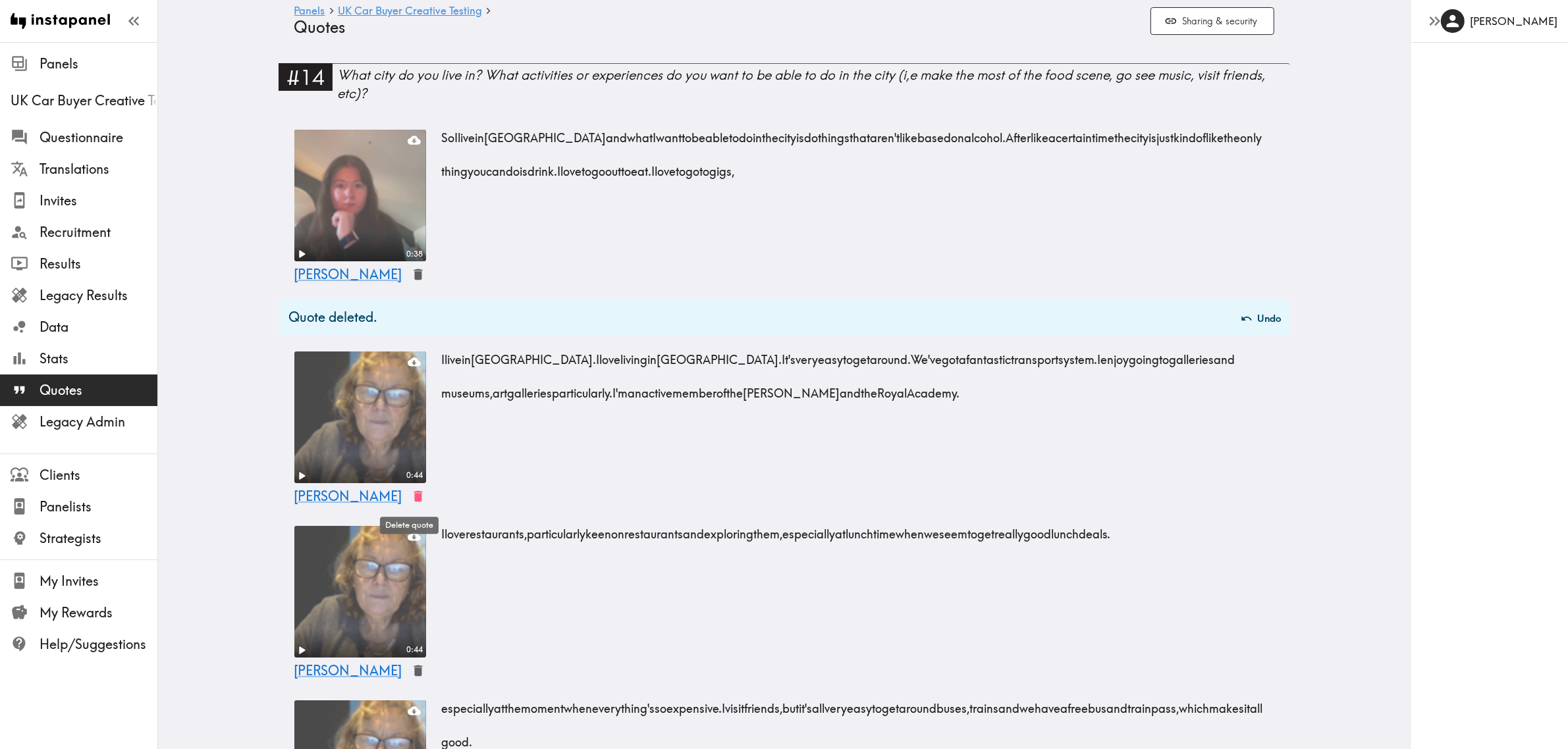
click at [413, 491] on icon "button" at bounding box center [417, 496] width 9 height 11
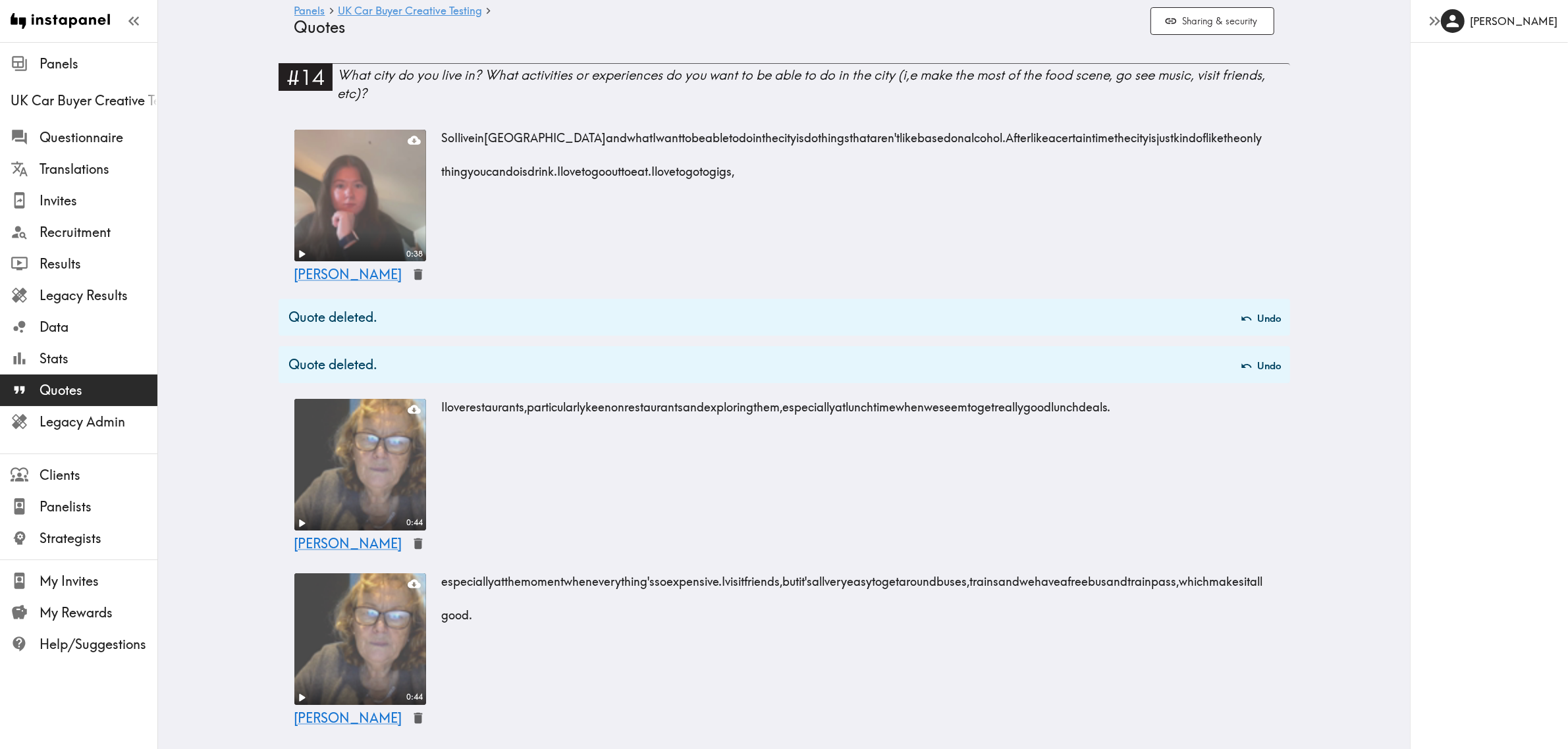
click at [411, 538] on icon "button" at bounding box center [418, 544] width 15 height 15
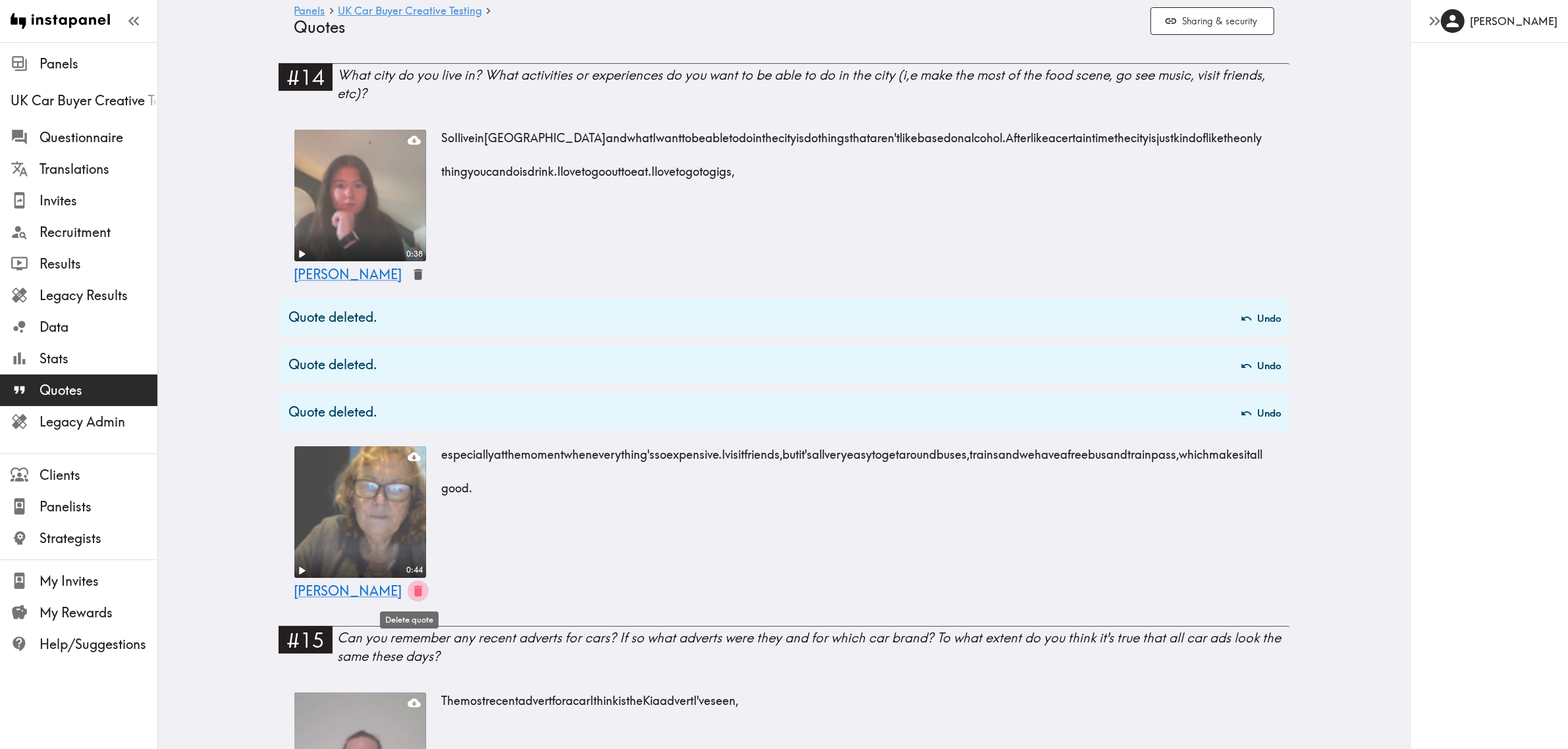
click at [413, 595] on icon "button" at bounding box center [417, 591] width 9 height 11
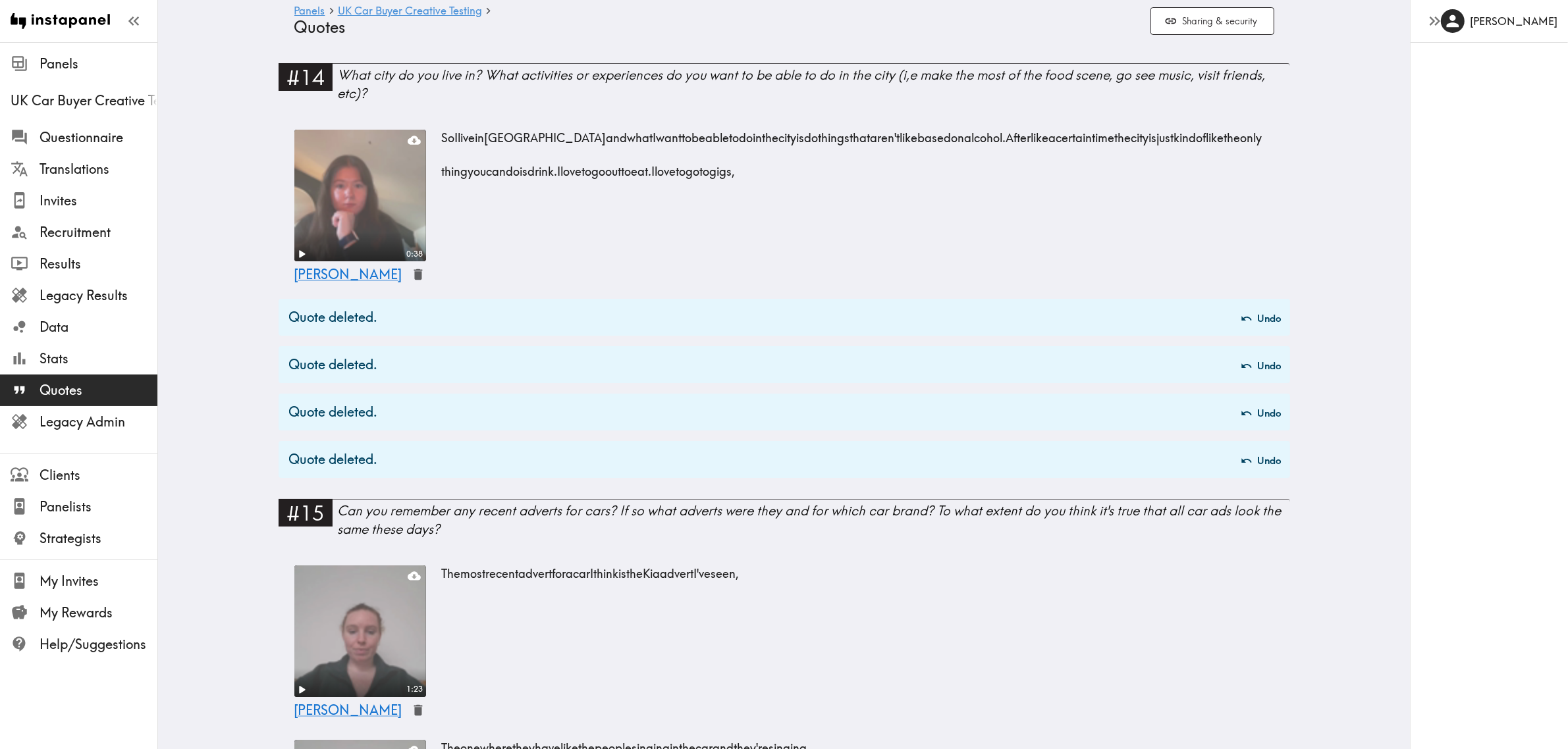
scroll to position [329, 0]
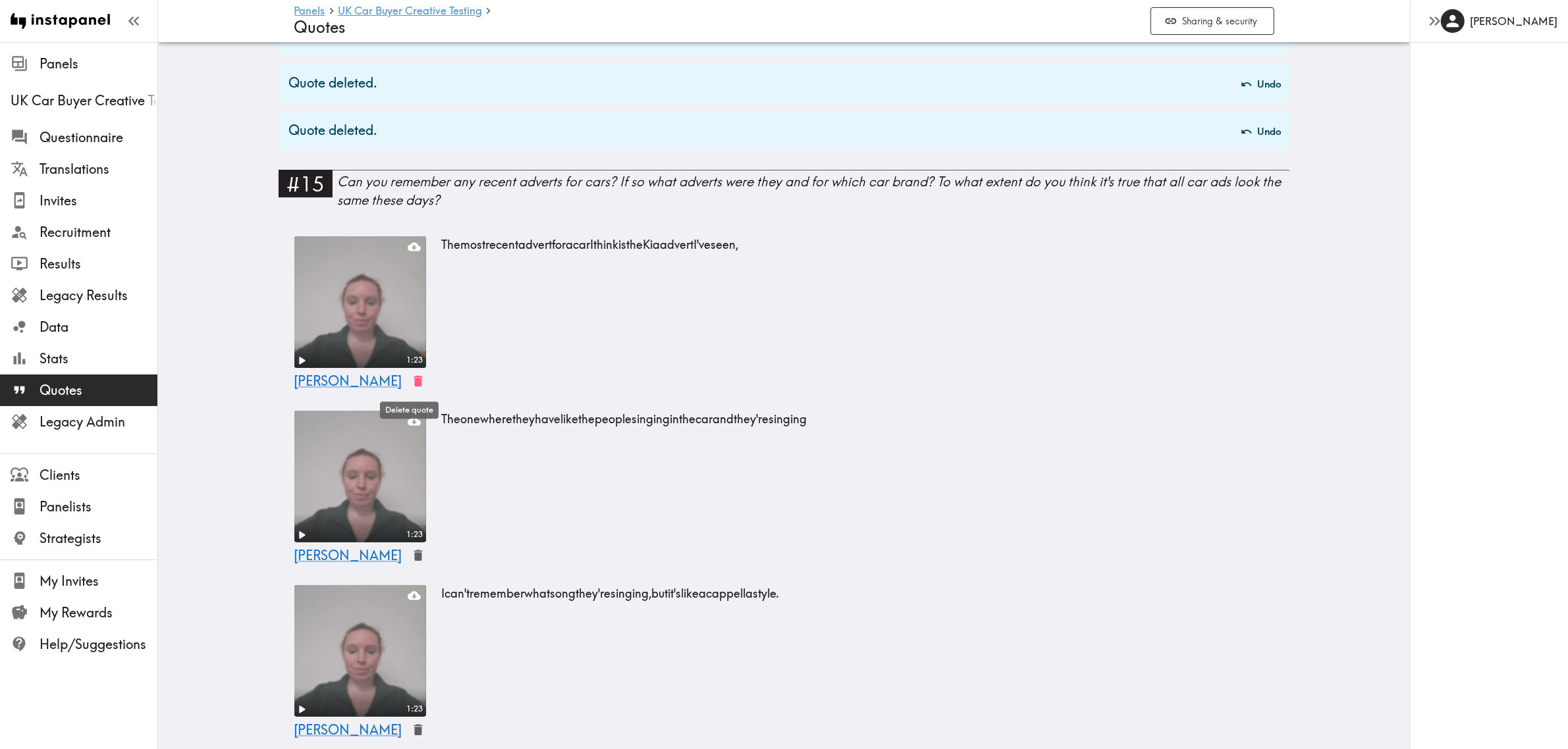
click at [411, 380] on icon "button" at bounding box center [418, 381] width 15 height 15
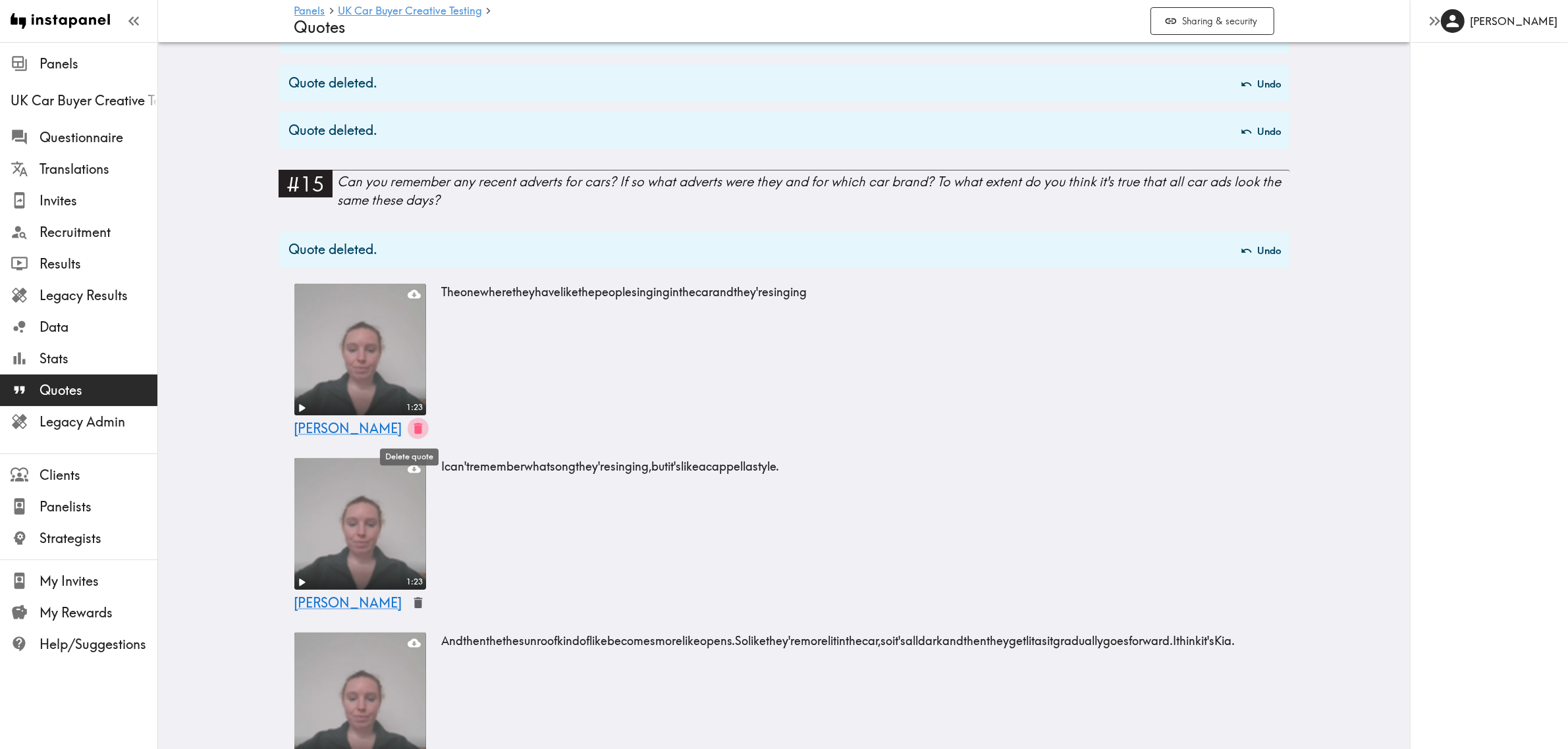
click at [411, 434] on icon "button" at bounding box center [418, 429] width 15 height 15
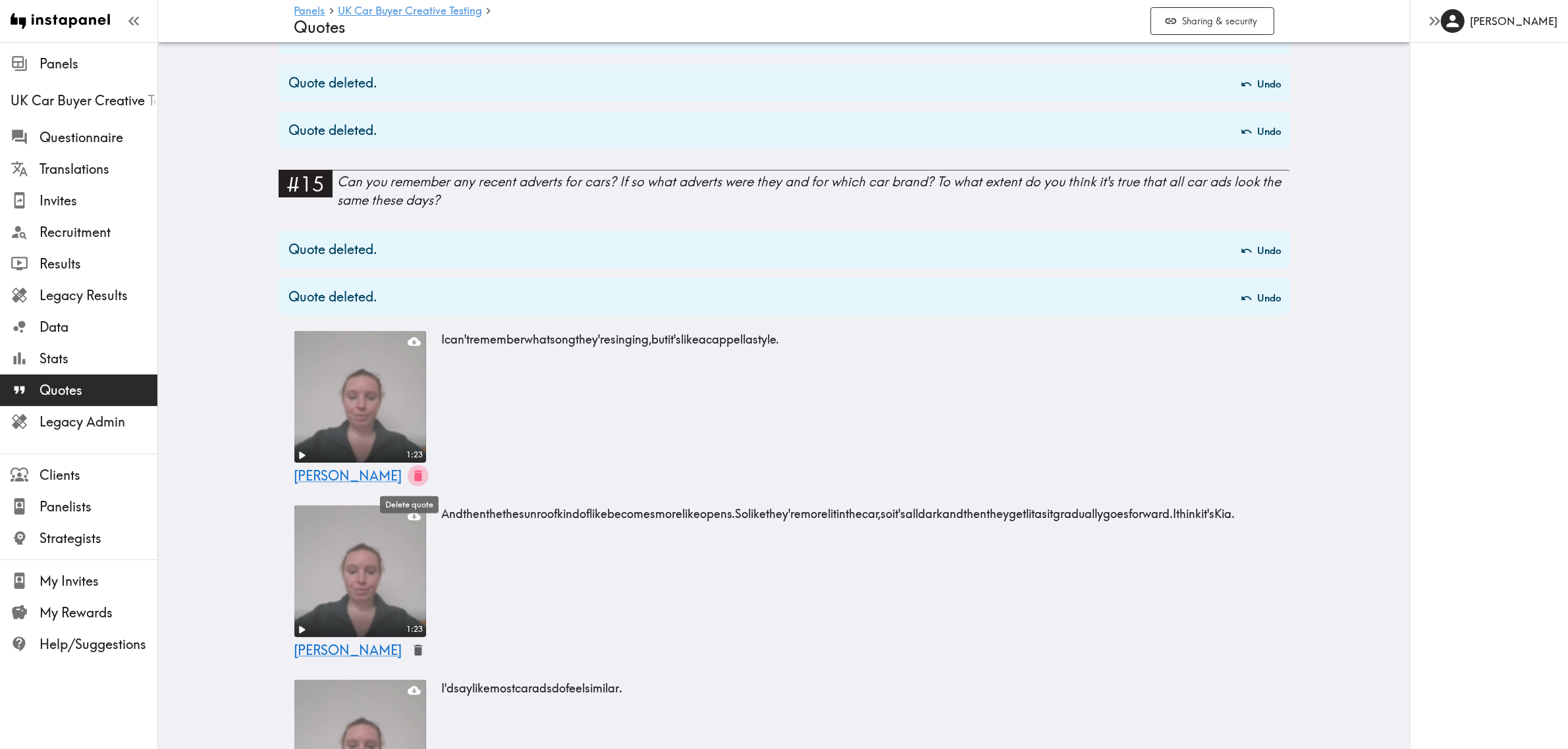
click at [413, 481] on icon "button" at bounding box center [417, 476] width 9 height 11
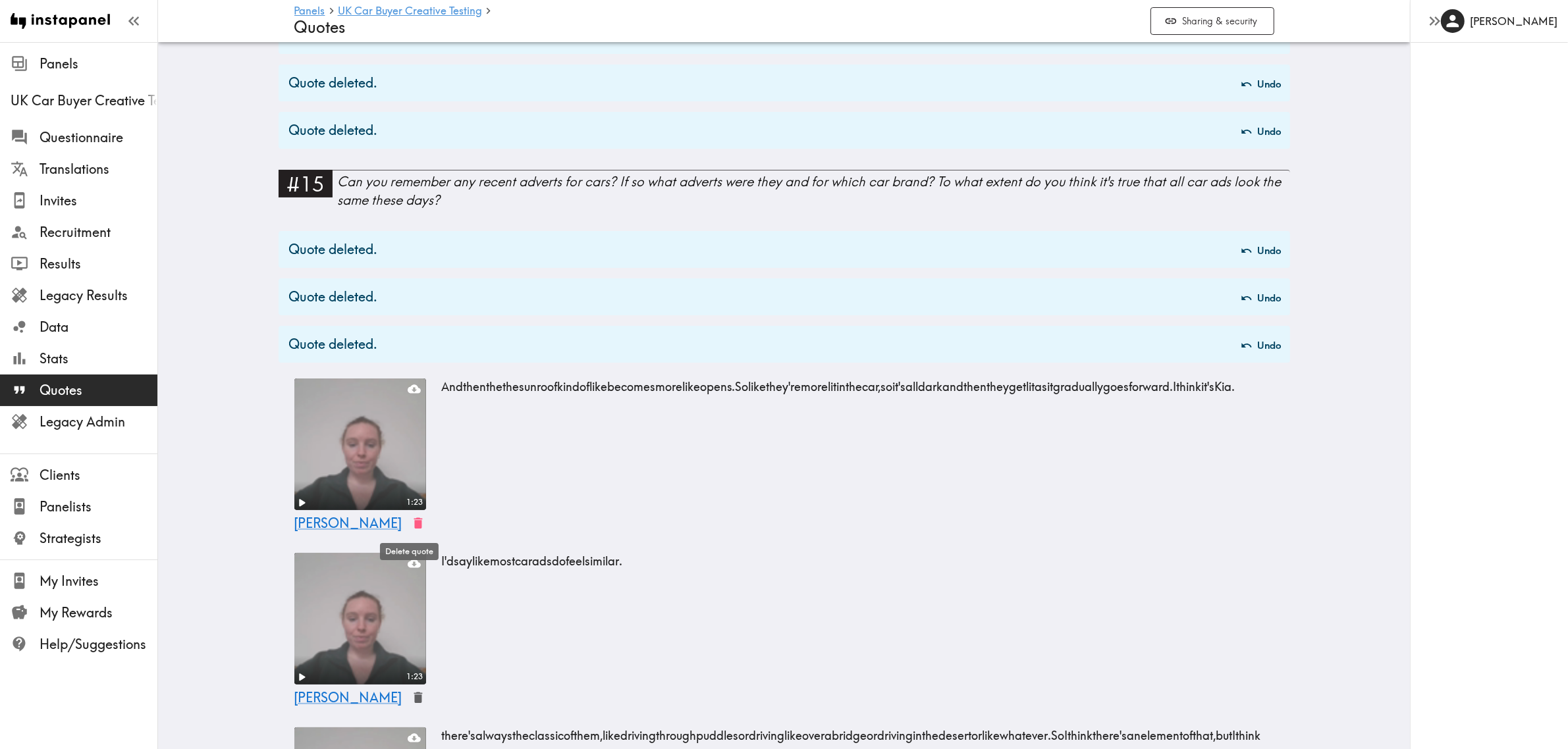
click at [413, 521] on icon "button" at bounding box center [417, 523] width 9 height 11
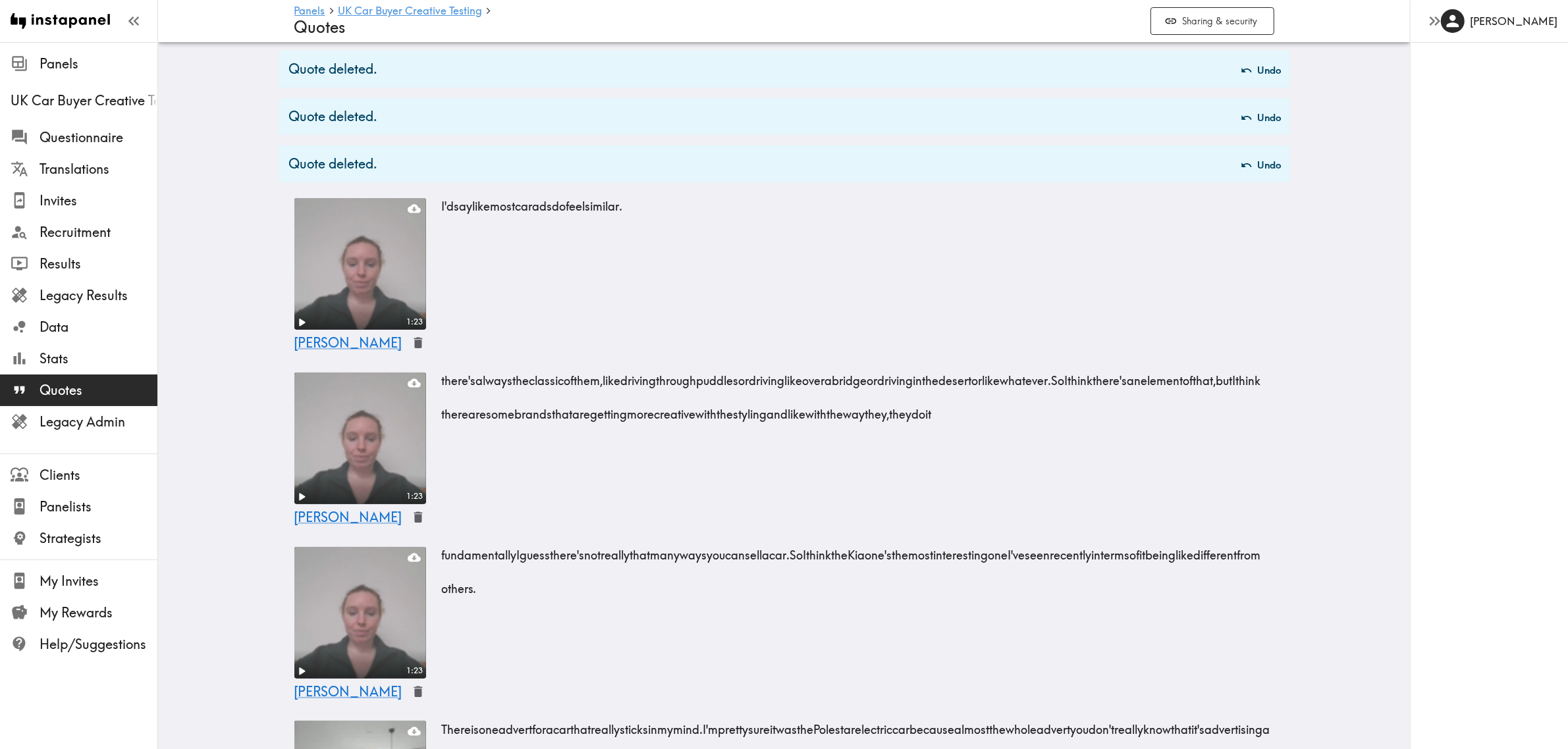
scroll to position [576, 0]
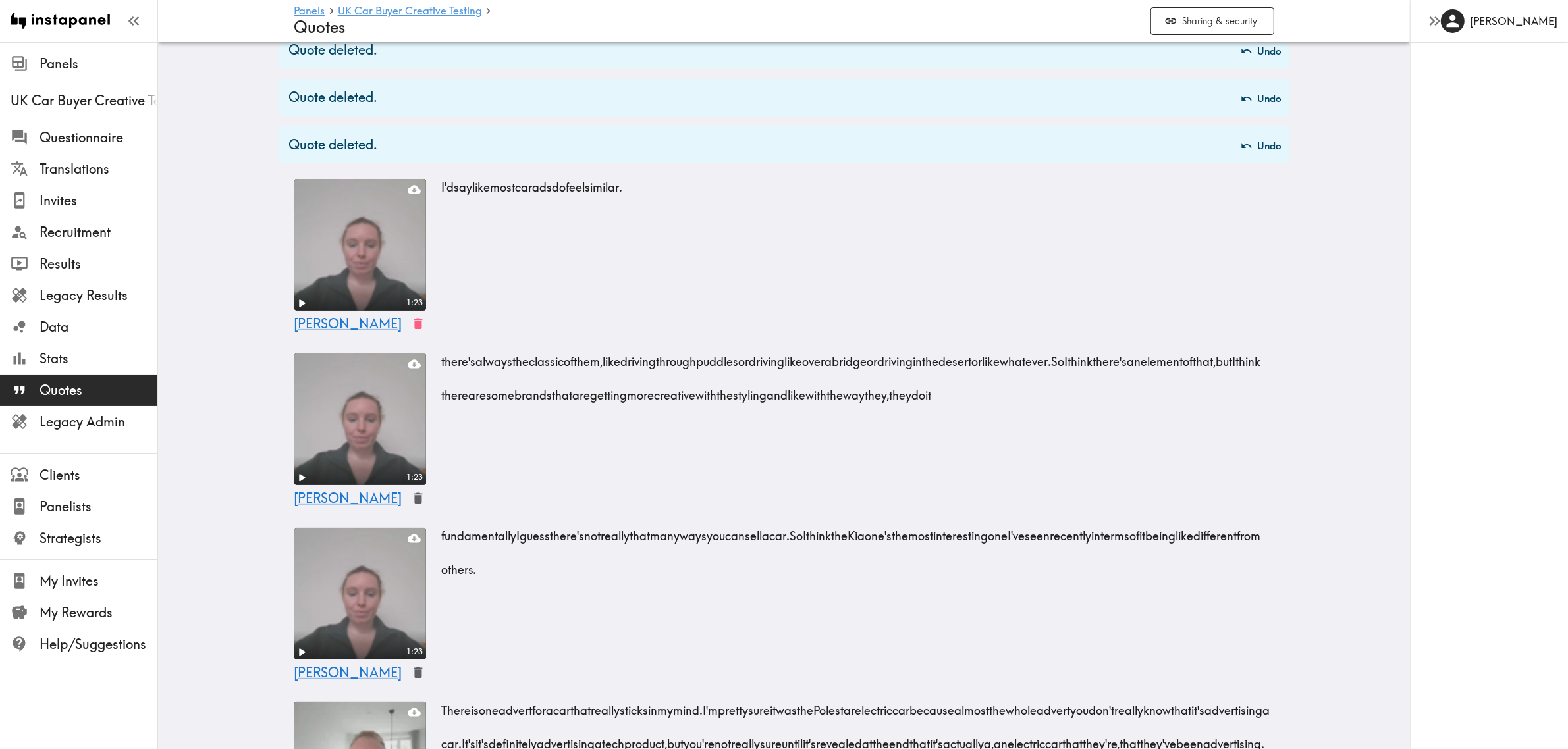
click at [411, 326] on icon "button" at bounding box center [418, 324] width 15 height 15
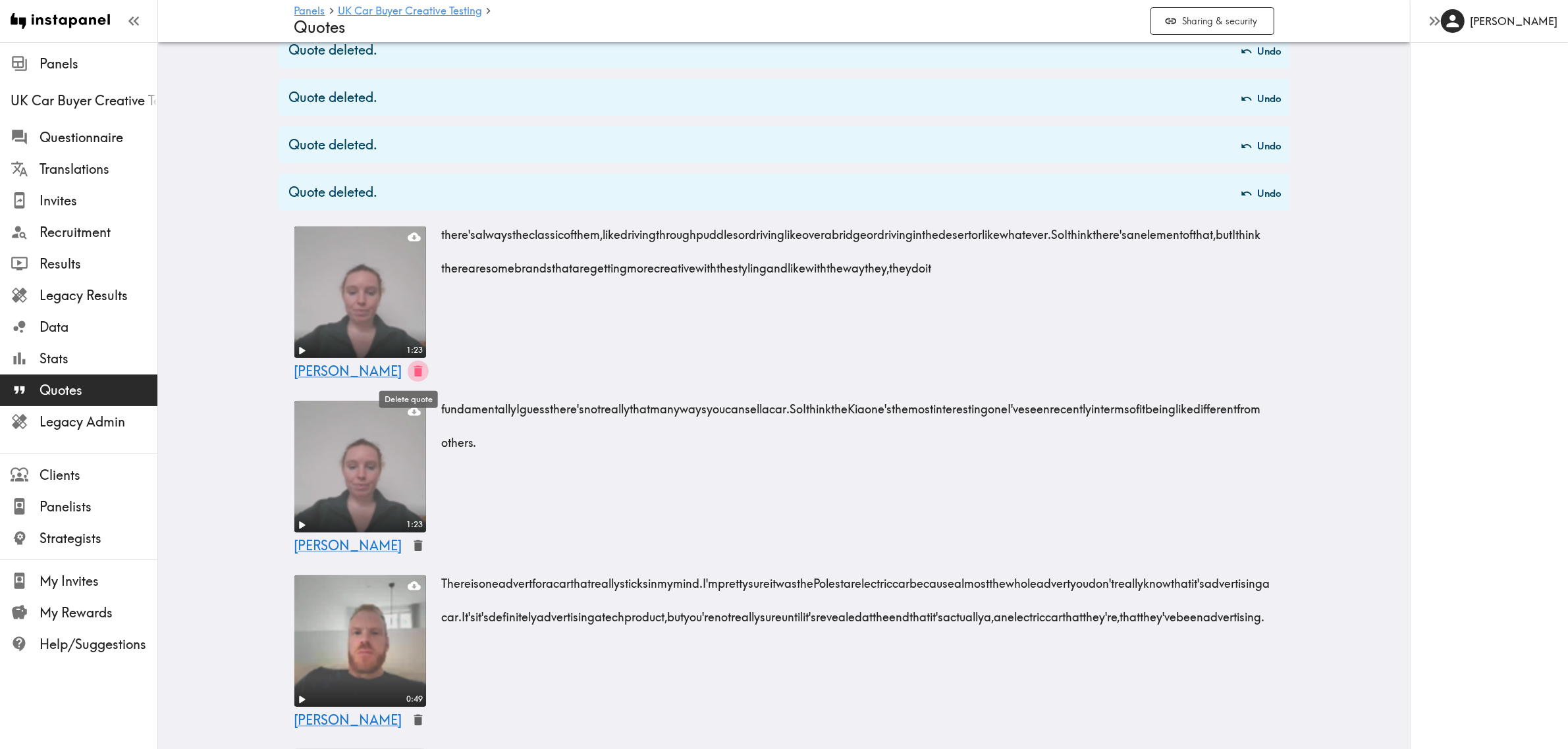
click at [413, 369] on icon "button" at bounding box center [417, 371] width 9 height 11
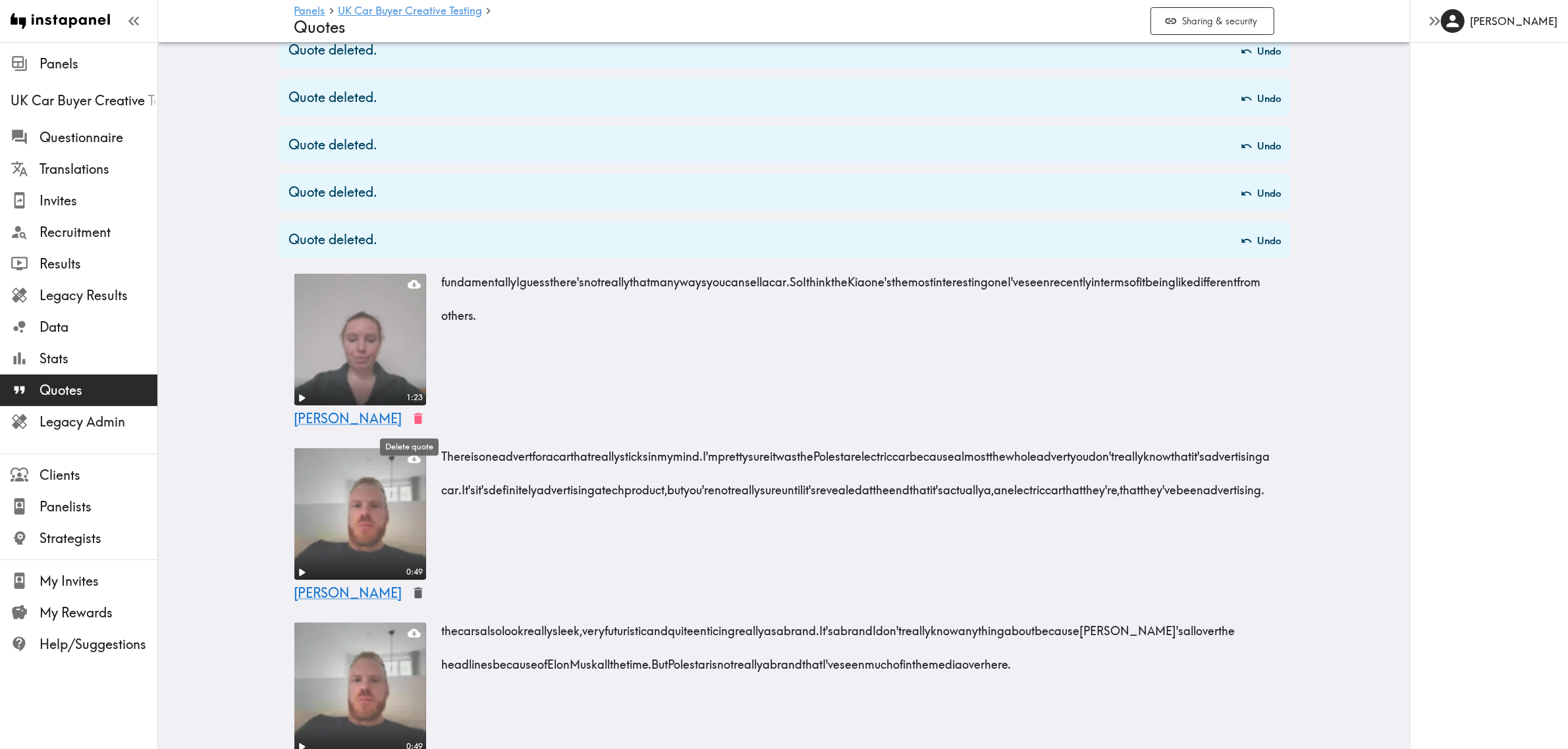
click at [411, 415] on icon "button" at bounding box center [418, 419] width 15 height 15
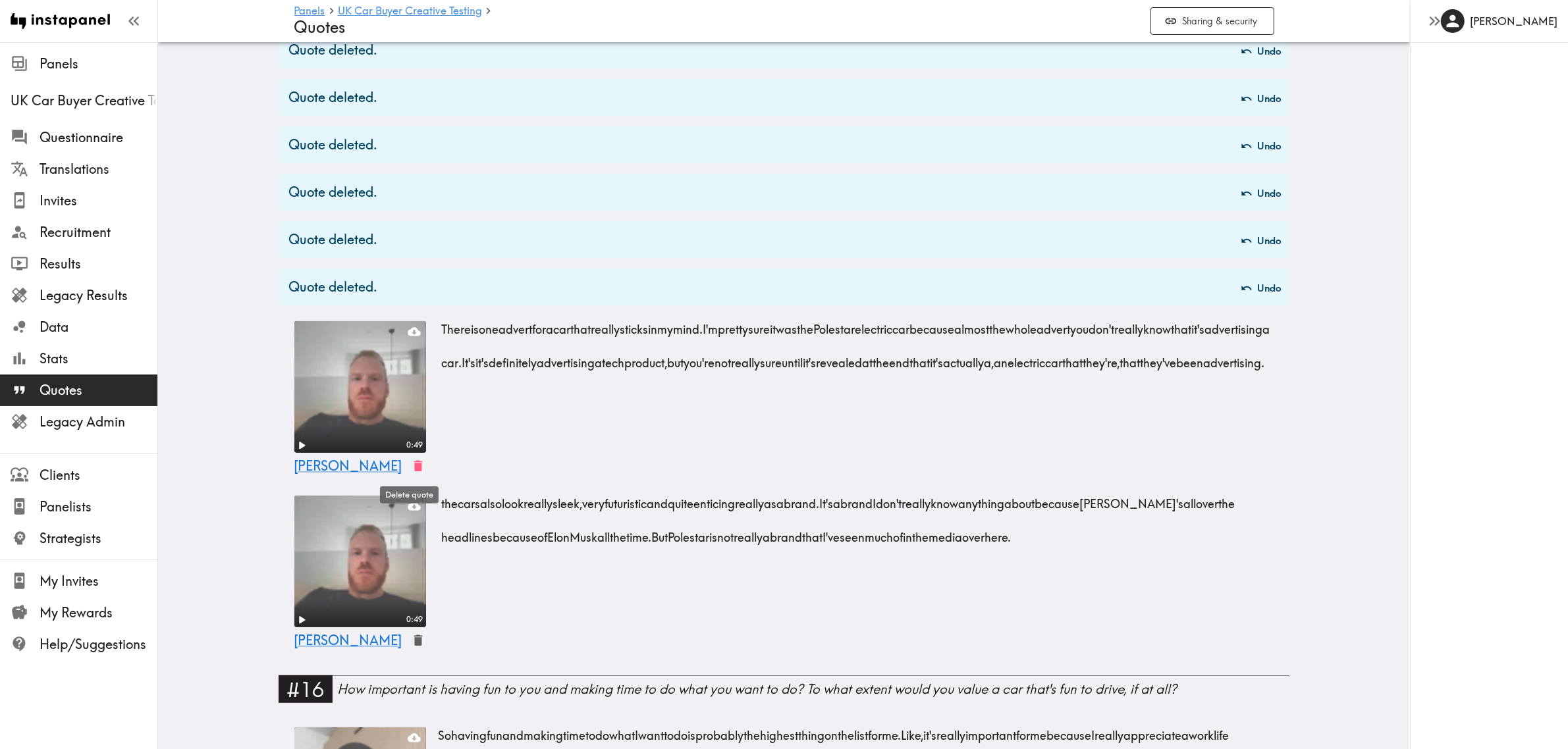
click at [413, 466] on icon "button" at bounding box center [417, 466] width 9 height 11
